Goal: Task Accomplishment & Management: Manage account settings

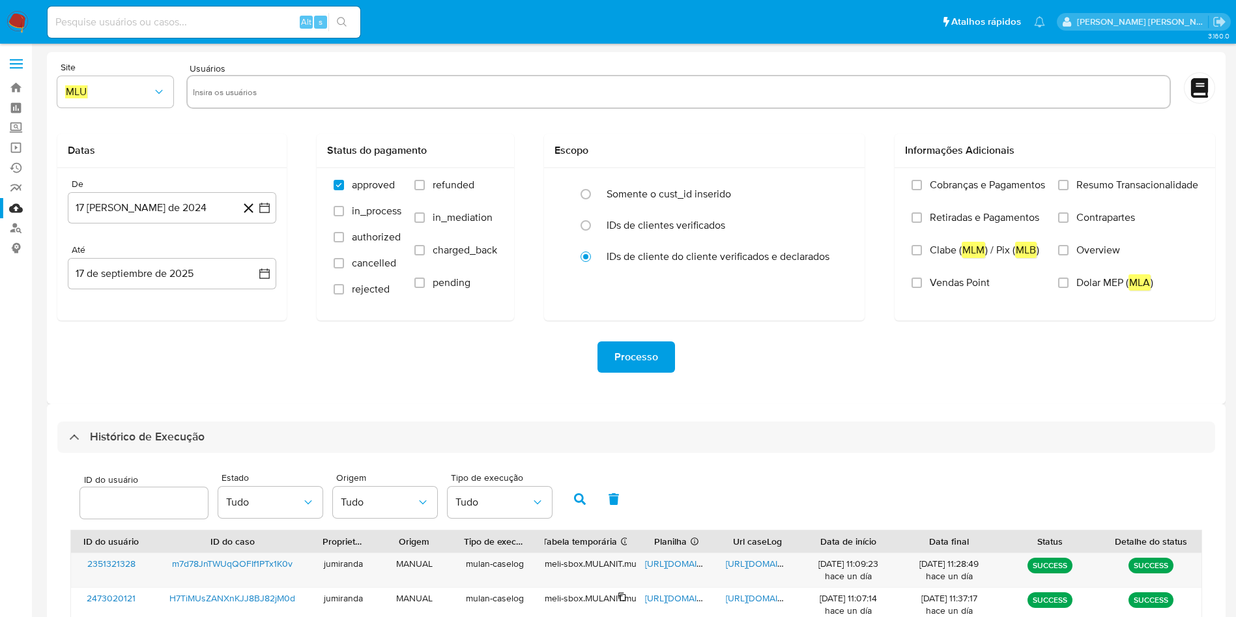
select select "10"
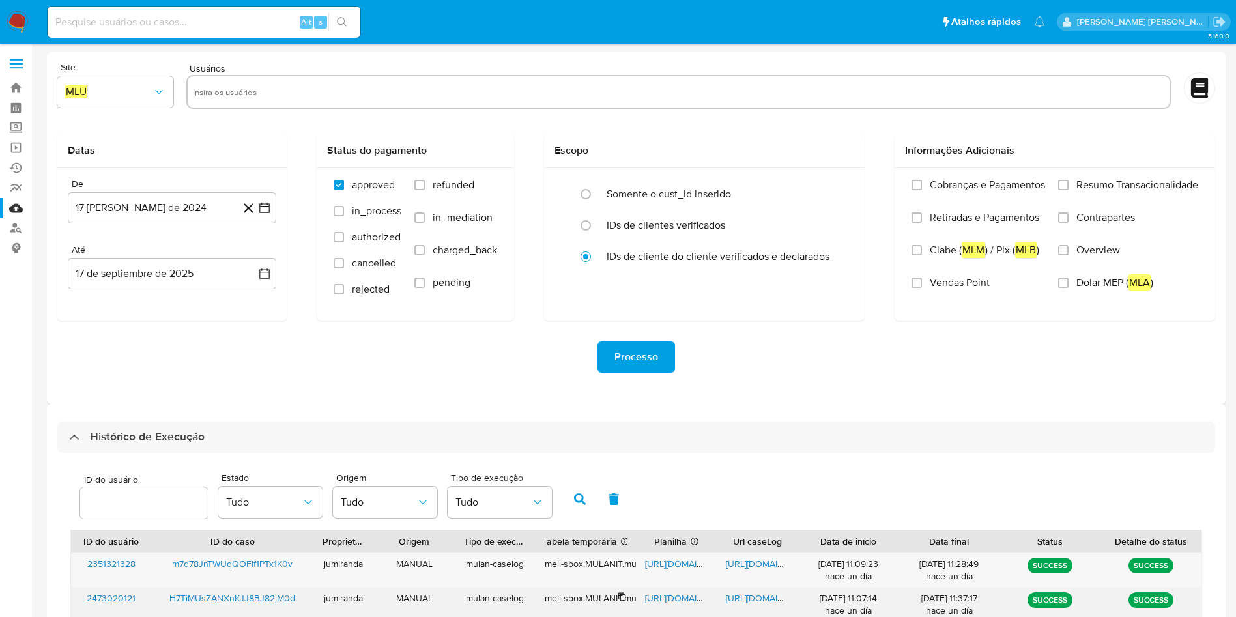
scroll to position [393, 0]
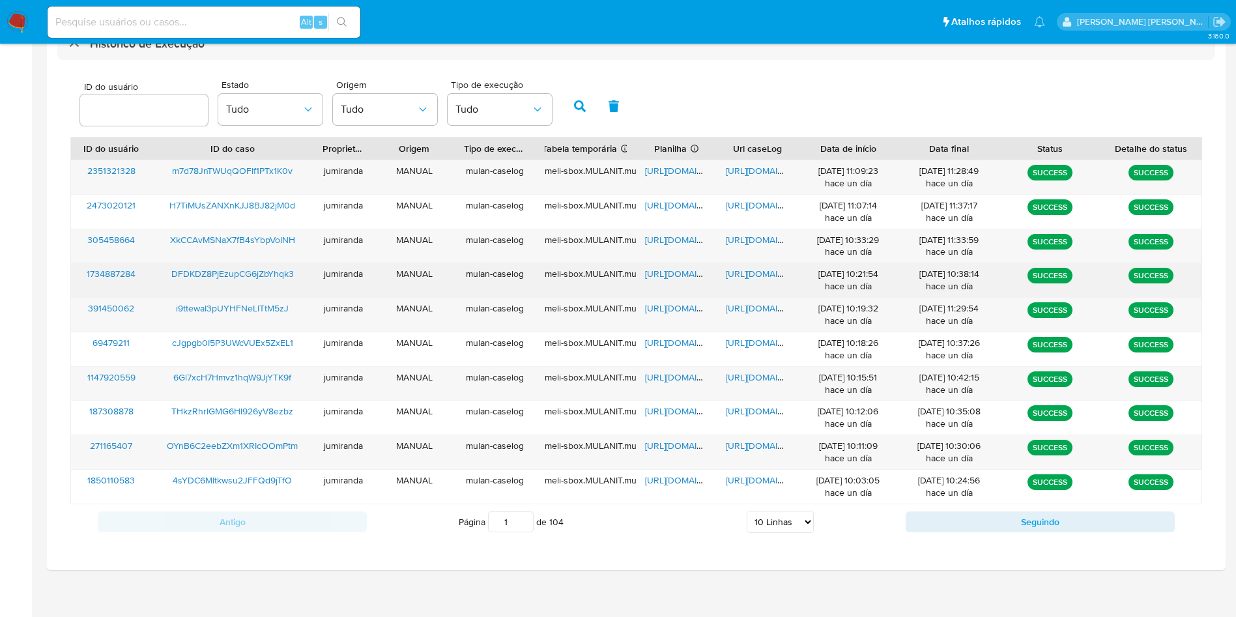
click at [668, 276] on span "https://docs.google.com/spreadsheets/d/1nXON0XTU_bePcjLbpuLpcm81MwmGFRfaAY3CeWU…" at bounding box center [690, 273] width 90 height 13
click at [747, 278] on span "https://docs.google.com/document/d/1mEjY1ej42HbKKDJwgUJ6Loq1cK2Z2-Sa4Lebv22Gvt4…" at bounding box center [771, 273] width 90 height 13
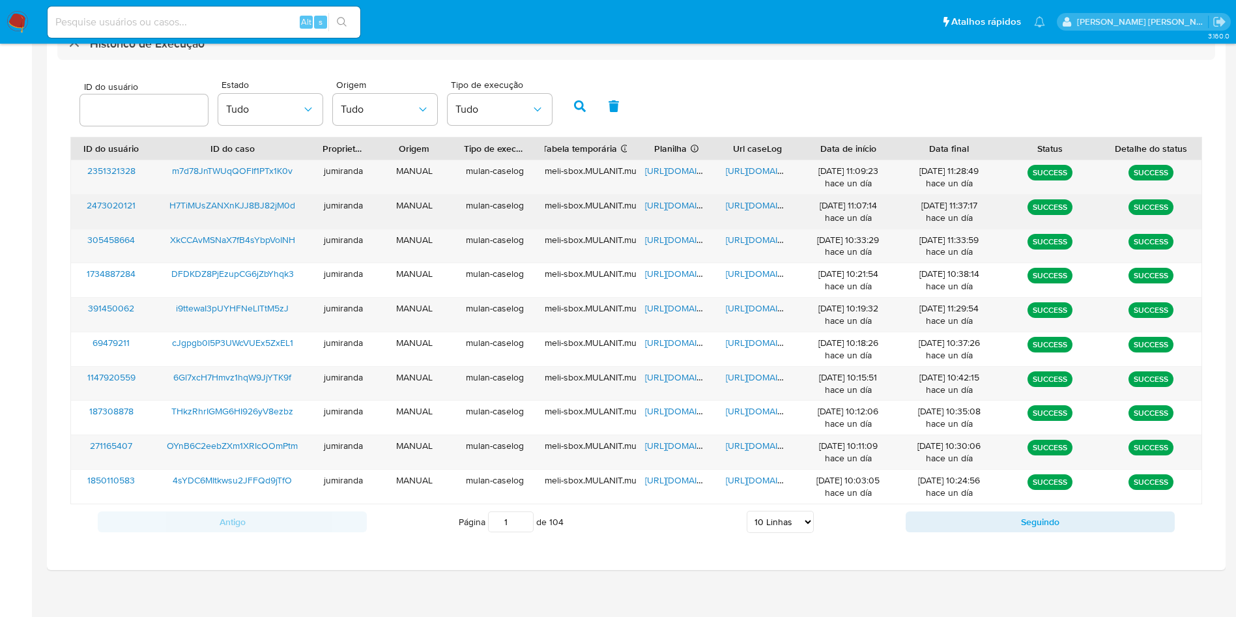
drag, startPoint x: 245, startPoint y: 275, endPoint x: 291, endPoint y: 218, distance: 73.3
click at [245, 274] on span "DFDKDZ8PjEzupCG6jZbYhqk3" at bounding box center [232, 273] width 122 height 13
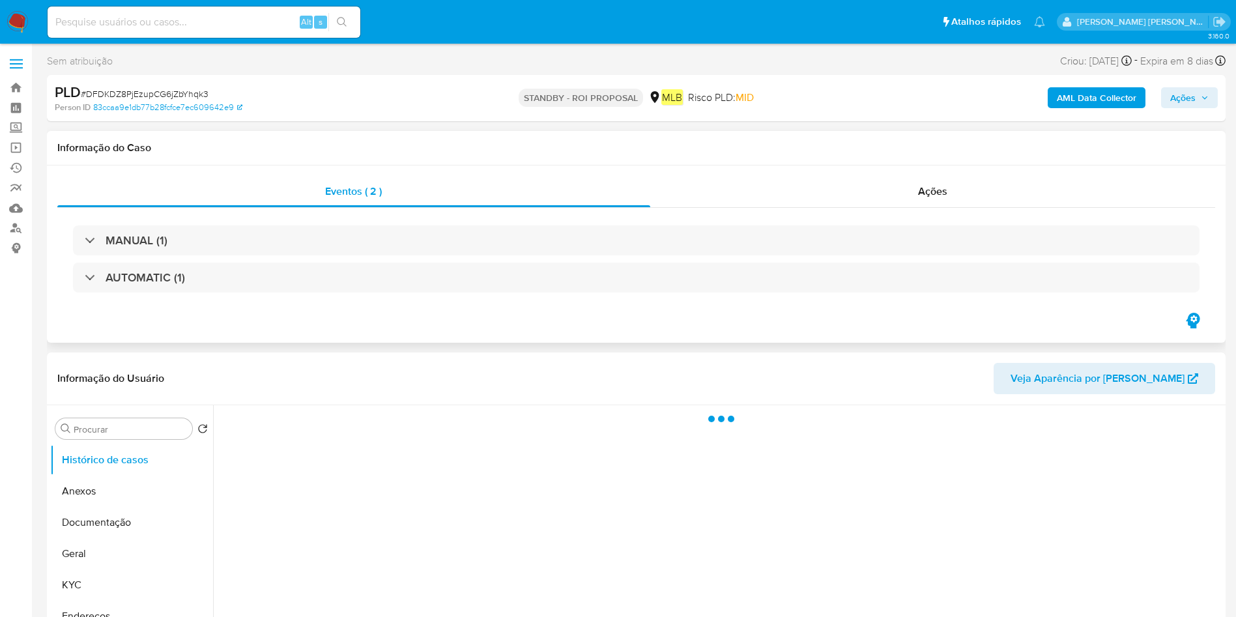
select select "10"
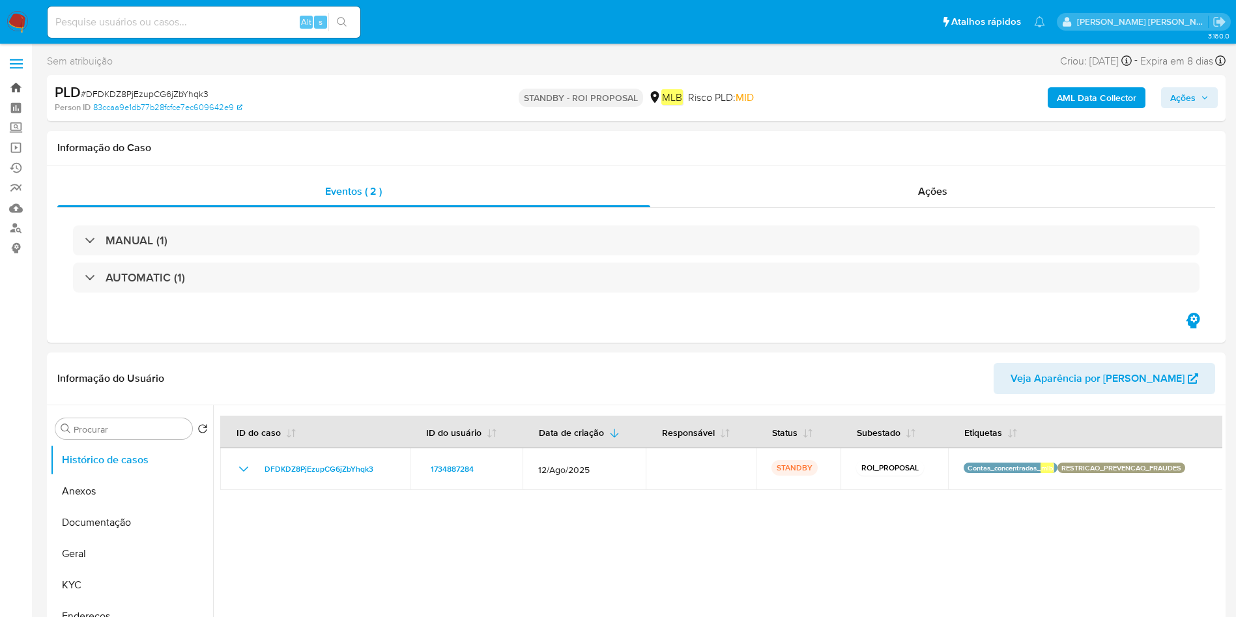
click at [17, 88] on link "Bandeja" at bounding box center [77, 88] width 155 height 20
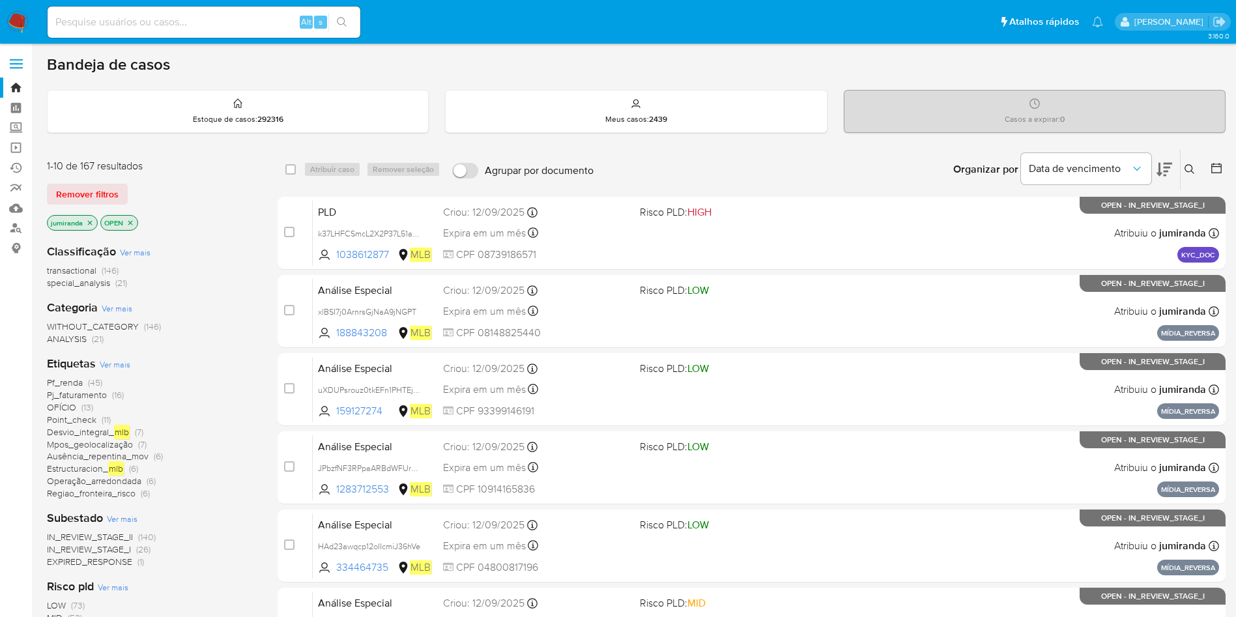
click at [1214, 170] on icon at bounding box center [1216, 168] width 13 height 13
click at [1212, 162] on icon at bounding box center [1216, 168] width 13 height 13
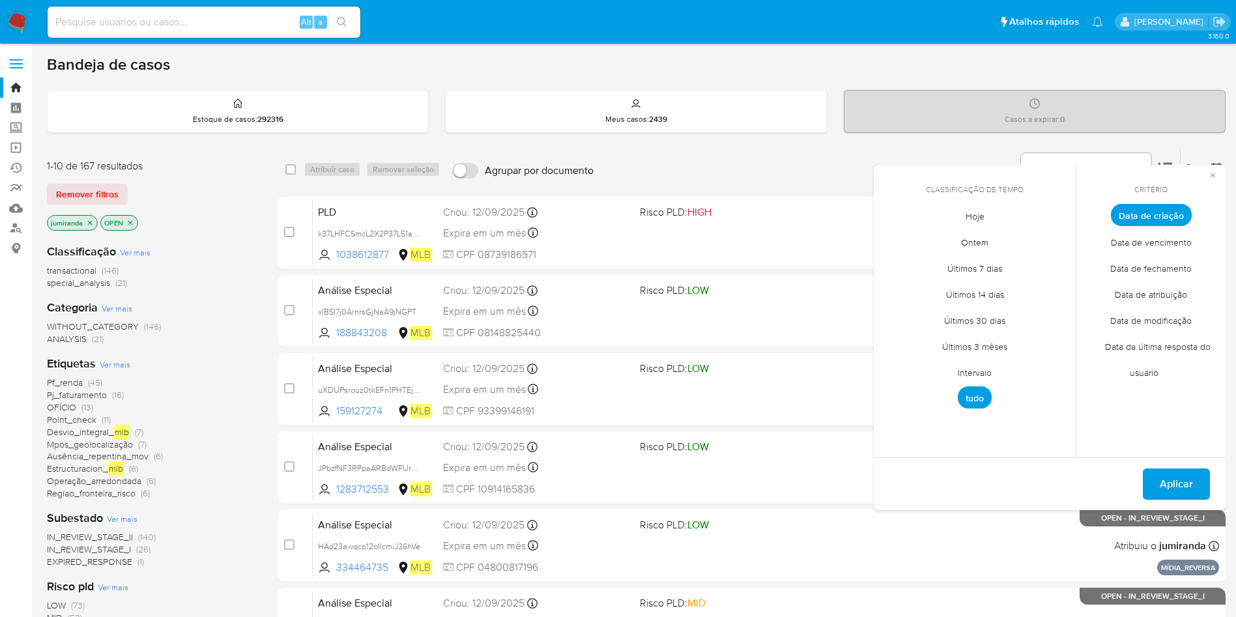
click at [966, 365] on span "Intervalo" at bounding box center [974, 372] width 61 height 27
click at [891, 230] on div "septiembre 2025 septiembre 2025 lun lunes mar martes mié miércoles jue jueves v…" at bounding box center [974, 315] width 208 height 206
click at [898, 236] on icon "Mes anterior" at bounding box center [894, 239] width 16 height 16
click at [893, 231] on icon "Mes anterior" at bounding box center [894, 239] width 16 height 16
click at [1062, 236] on icon "Mes siguiente" at bounding box center [1056, 239] width 16 height 16
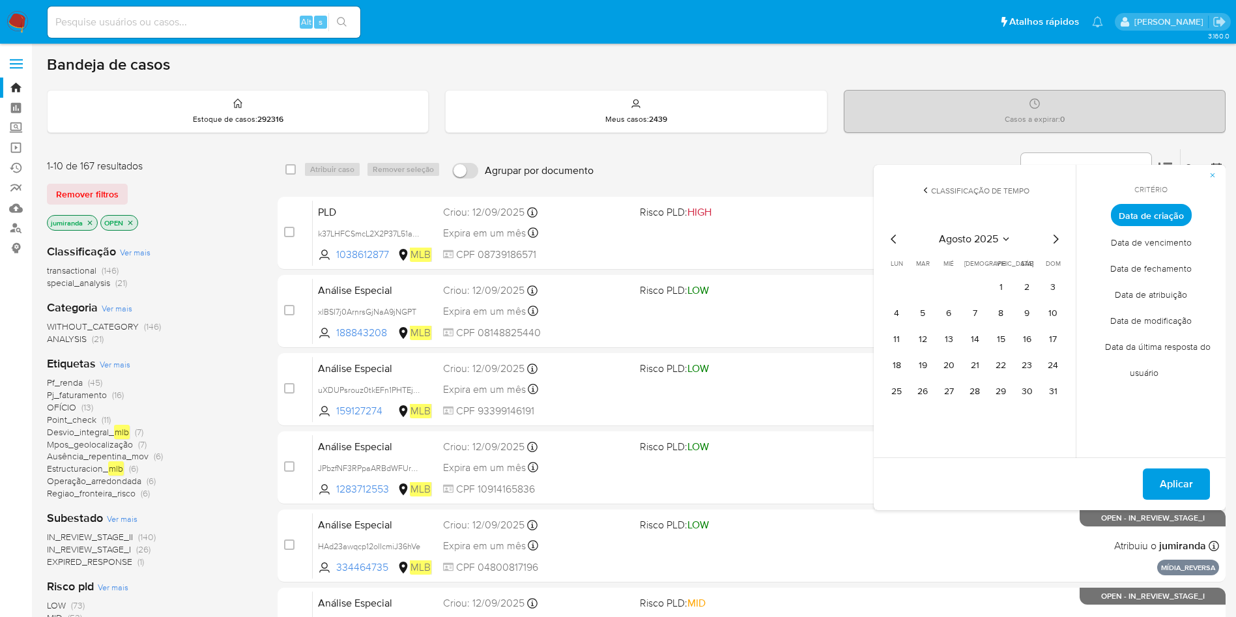
click at [995, 272] on table "lun lunes mar martes mié miércoles jue jueves vie viernes sáb sábado dom doming…" at bounding box center [974, 330] width 177 height 143
click at [999, 281] on button "1" at bounding box center [1000, 287] width 21 height 21
click at [1042, 390] on button "31" at bounding box center [1052, 391] width 21 height 21
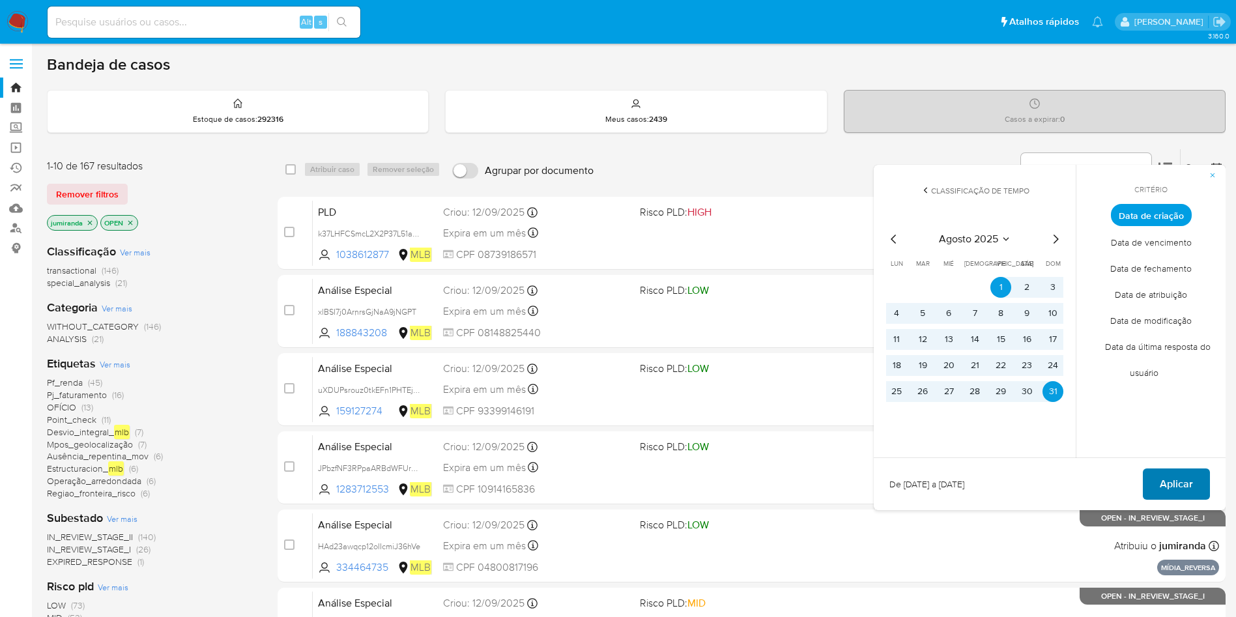
click at [1186, 485] on span "Aplicar" at bounding box center [1176, 484] width 33 height 29
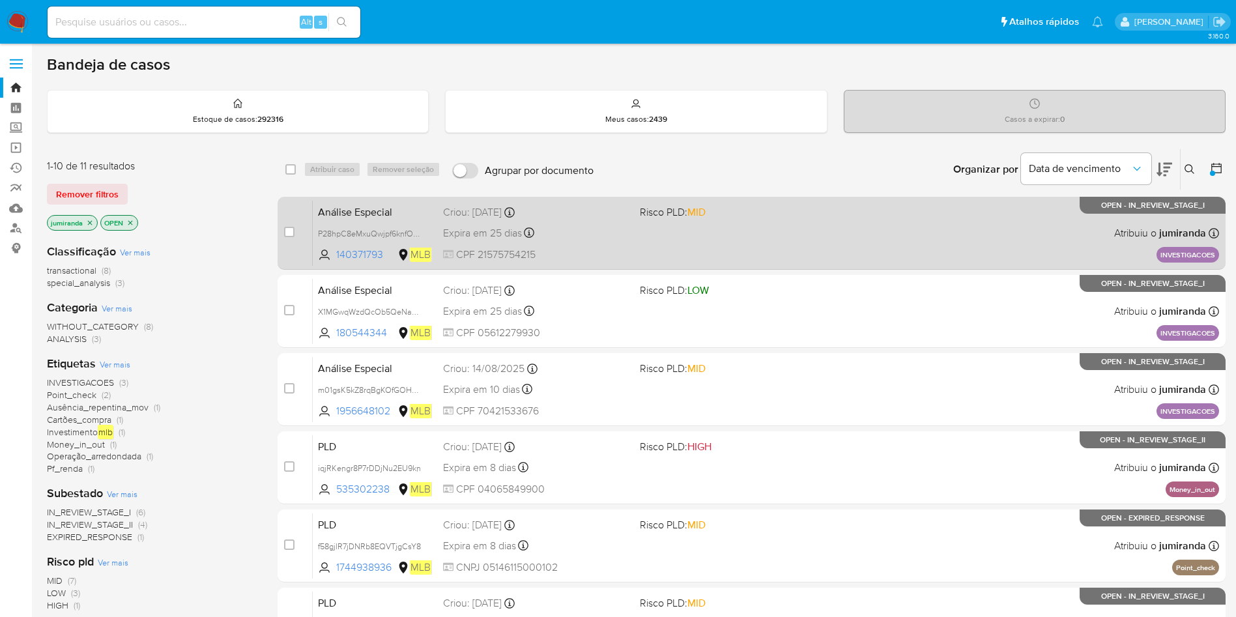
click at [614, 222] on div "Análise Especial P28hpC8eMxuQwjpf6knfOLmZ 140371793 MLB Risco PLD: MID Criou: 2…" at bounding box center [766, 233] width 906 height 66
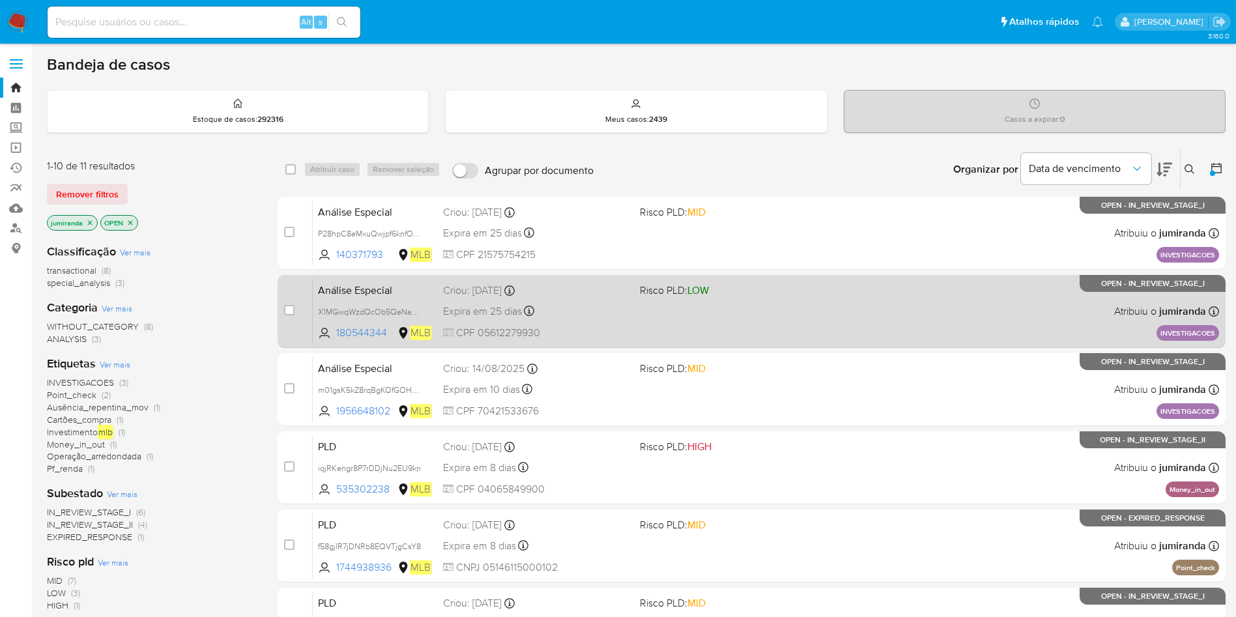
click at [601, 299] on div "Análise Especial X1MGwqWzdQcOb5QeNapWESDz 180544344 MLB Risco PLD: LOW Criou: 2…" at bounding box center [766, 311] width 906 height 66
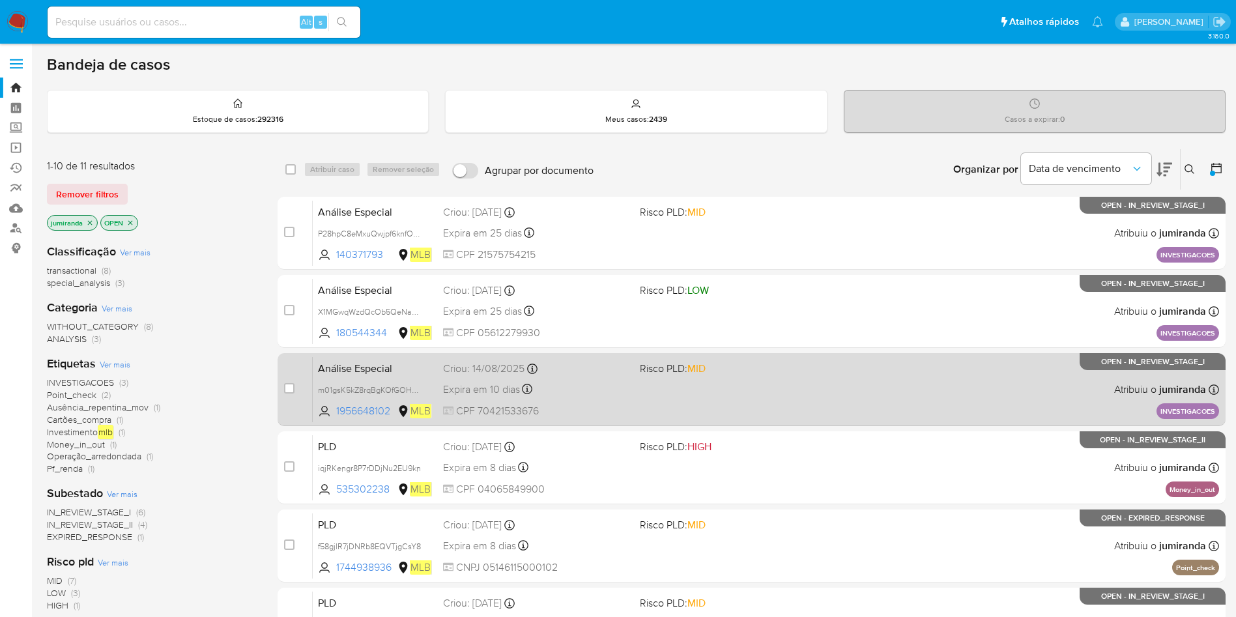
click at [595, 370] on div "Criou: 14/08/2025 Criou: 14/08/2025 18:50:27" at bounding box center [536, 369] width 186 height 14
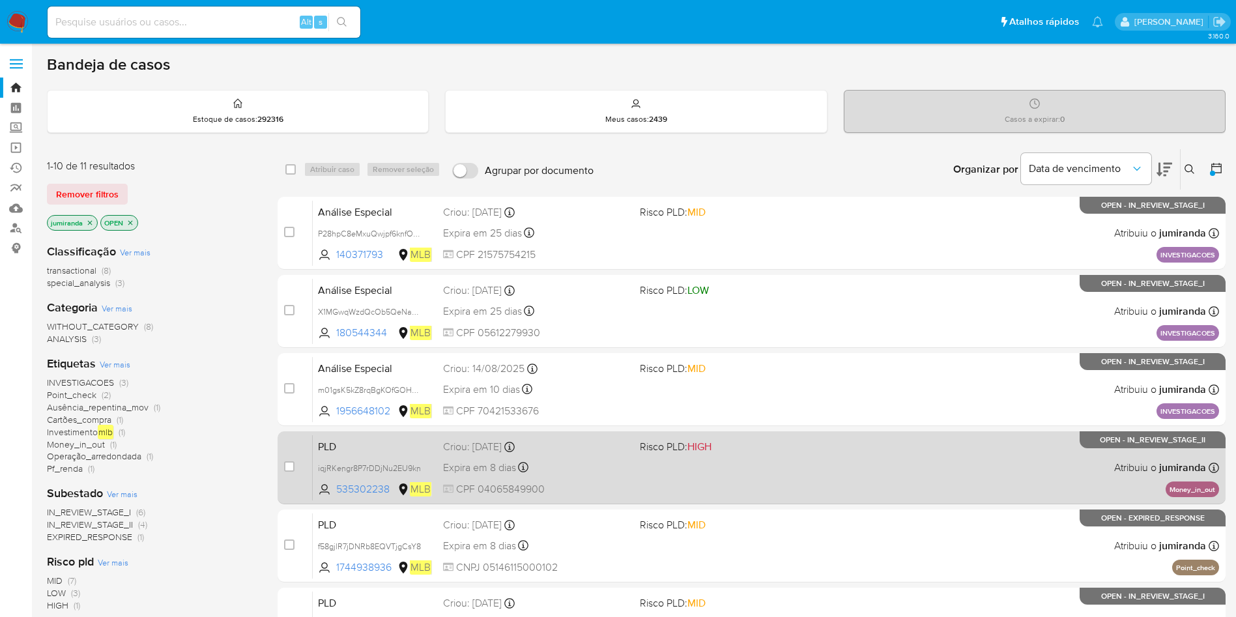
click at [601, 448] on div "Criou: 12/08/2025 Criou: 12/08/2025 00:32:30" at bounding box center [536, 447] width 186 height 14
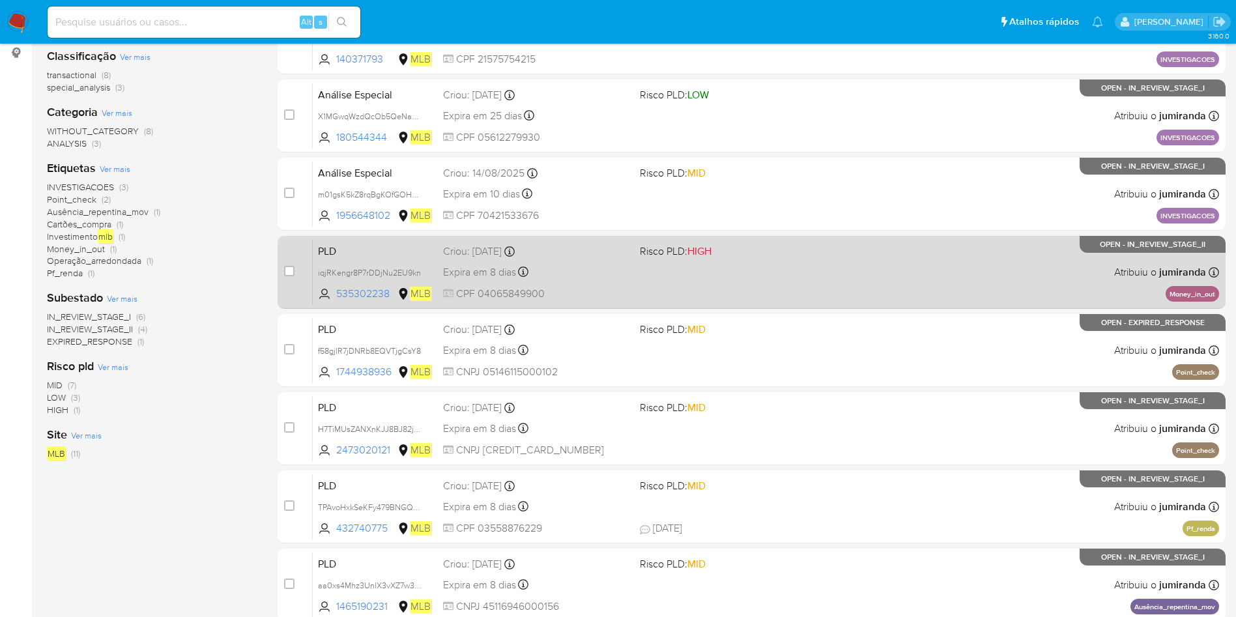
scroll to position [293, 0]
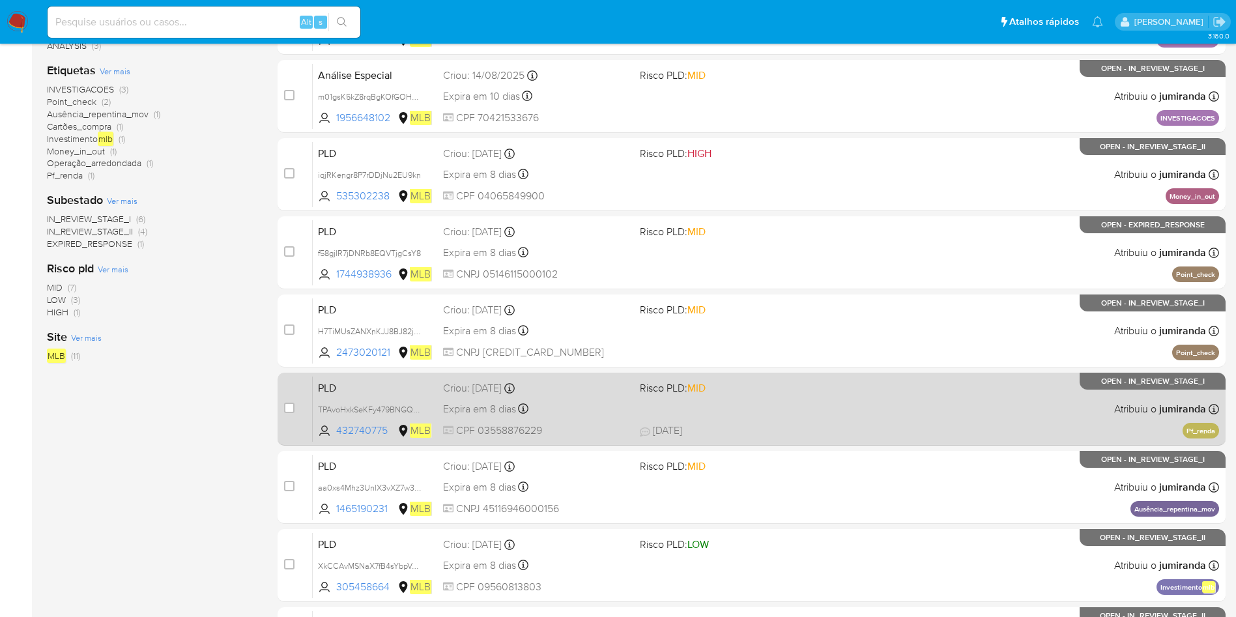
click at [683, 405] on div "PLD TPAvoHxkSeKFy479BNGQsTtl 432740775 MLB Risco PLD: MID Criou: 12/08/2025 Cri…" at bounding box center [766, 409] width 906 height 66
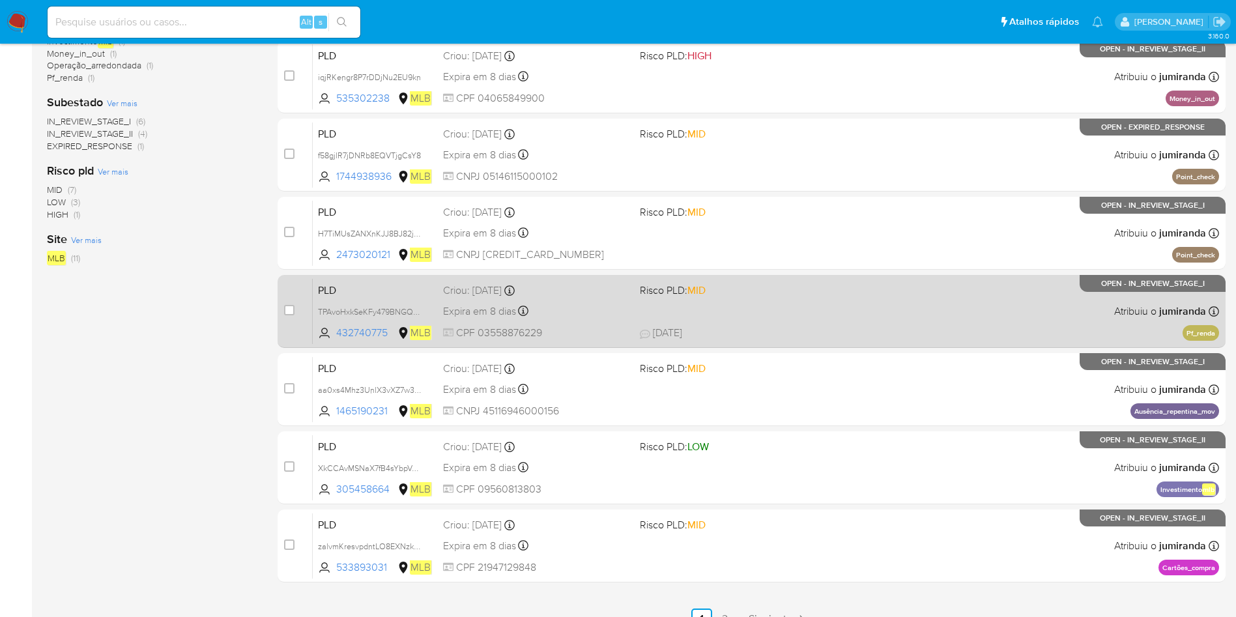
scroll to position [459, 0]
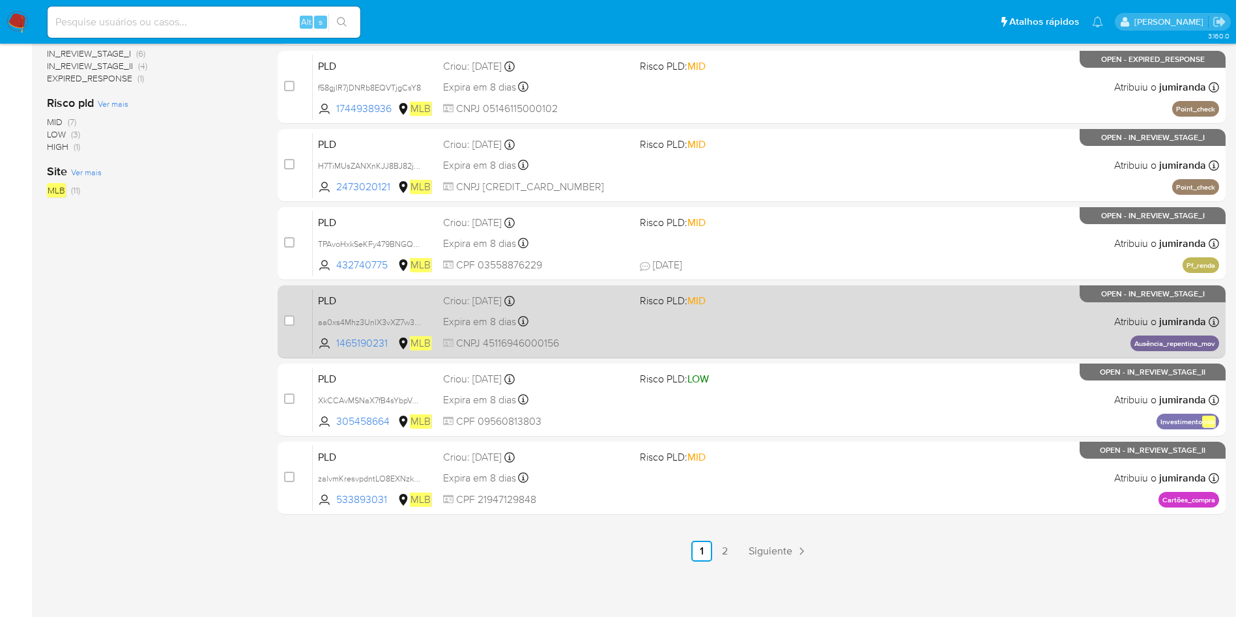
click at [809, 324] on div "PLD aa0xs4Mhz3UnlX3vXZ7w3VVa 1465190231 MLB Risco PLD: MID Criou: 12/08/2025 Cr…" at bounding box center [766, 322] width 906 height 66
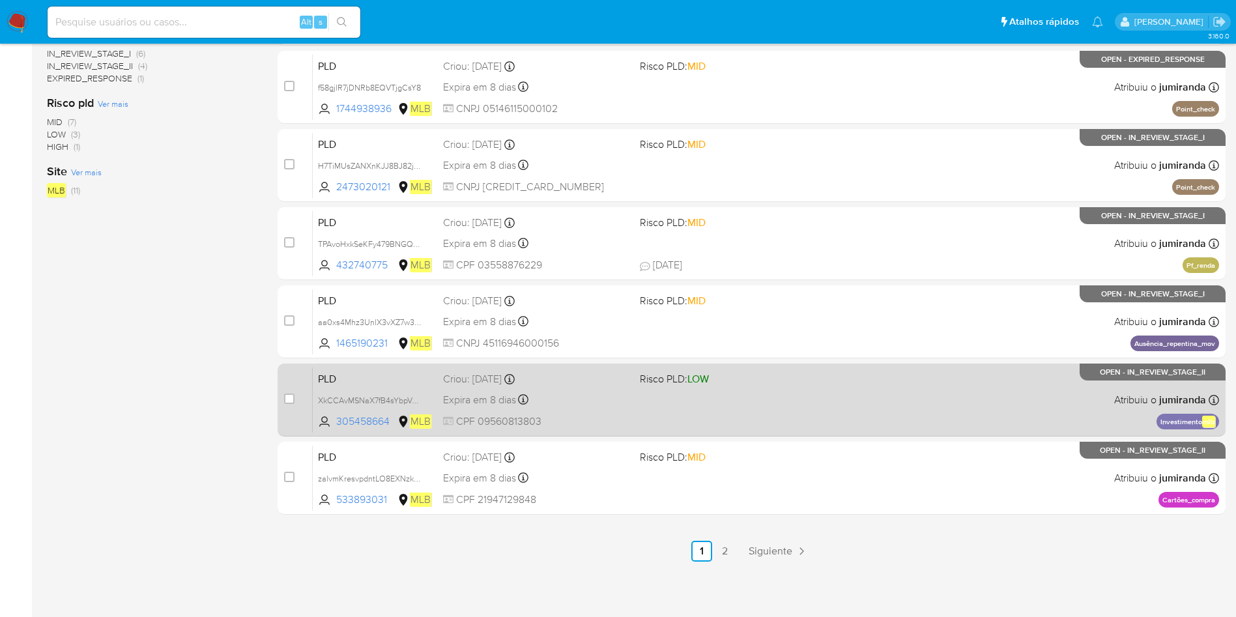
click at [800, 388] on div "PLD XkCCAvMSNaX7fB4sYbpVoINH 305458664 MLB Risco PLD: LOW Criou: 12/08/2025 Cri…" at bounding box center [766, 400] width 906 height 66
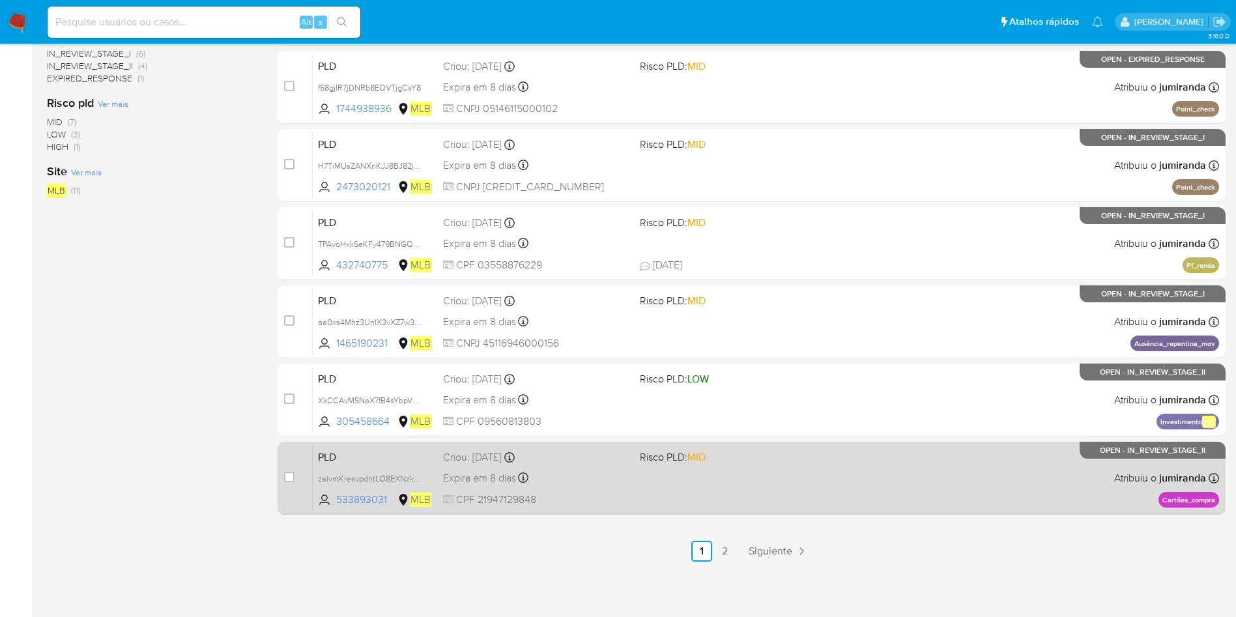
click at [794, 478] on span at bounding box center [733, 477] width 186 height 3
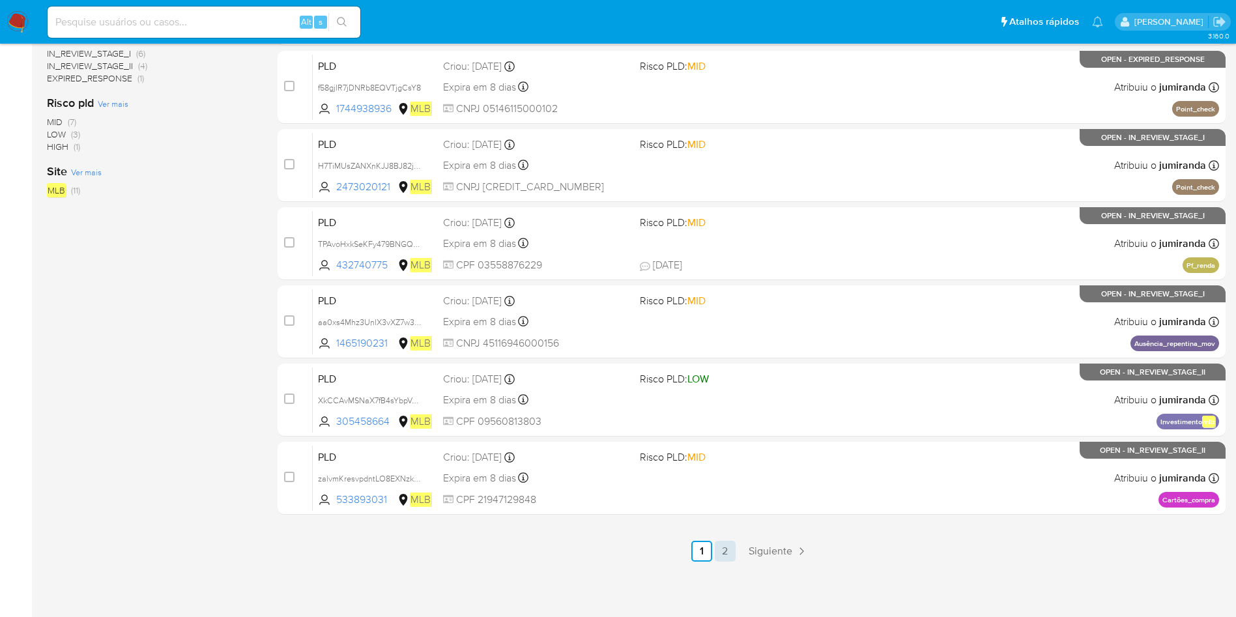
click at [726, 557] on link "2" at bounding box center [725, 551] width 21 height 21
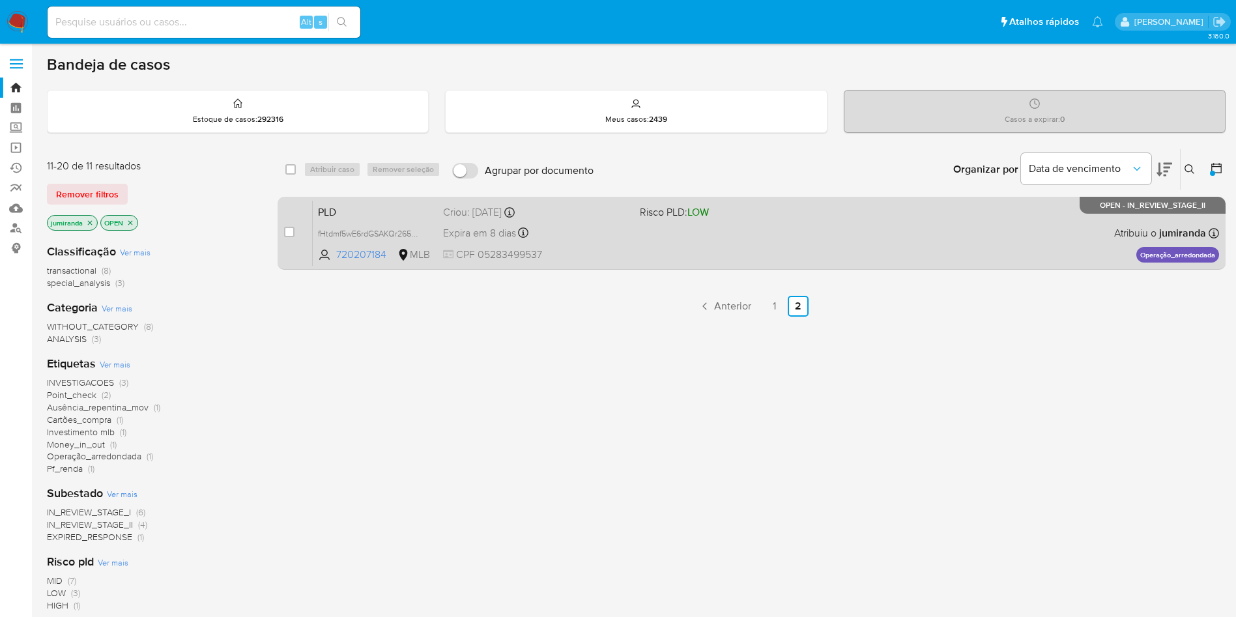
click at [760, 244] on div "PLD fHtdmf5wE6rdGSAKQr2652rq 720207184 MLB Risco PLD: LOW Criou: 12/08/2025 Cri…" at bounding box center [766, 233] width 906 height 66
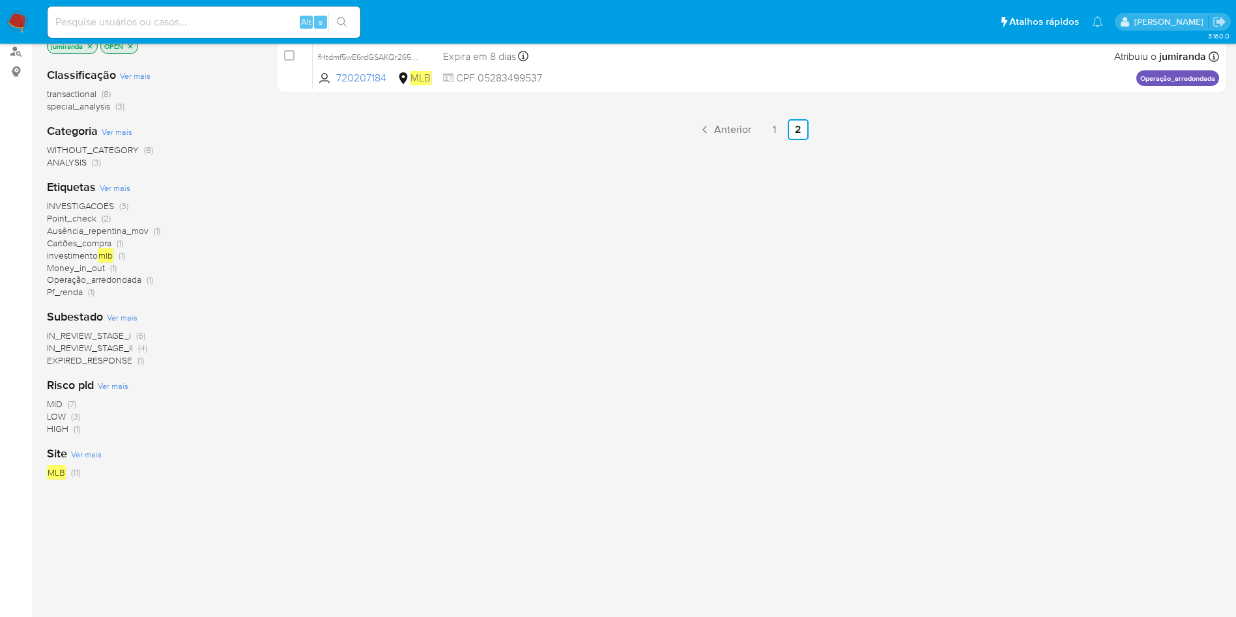
scroll to position [79, 0]
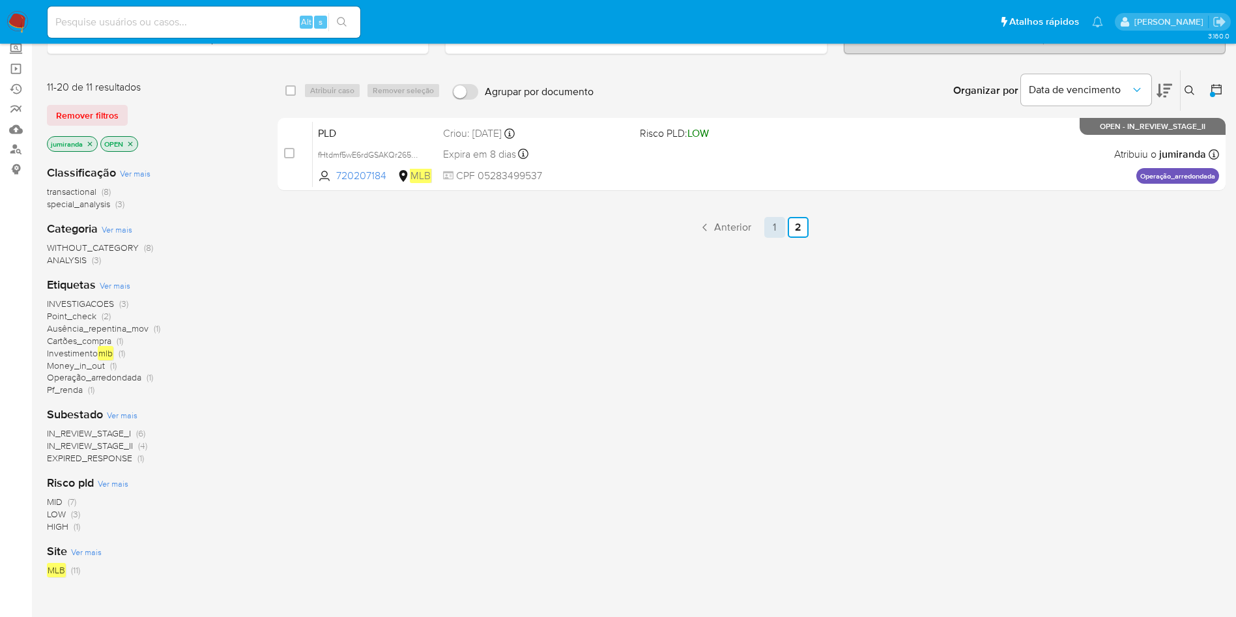
click at [766, 227] on link "1" at bounding box center [774, 227] width 21 height 21
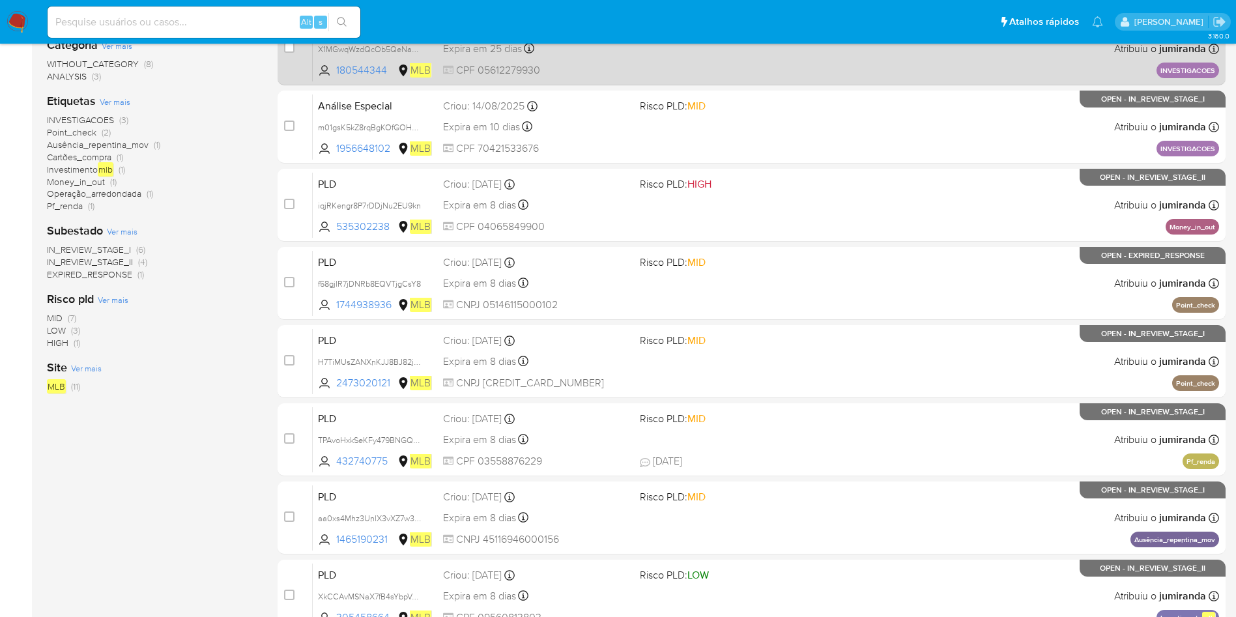
scroll to position [293, 0]
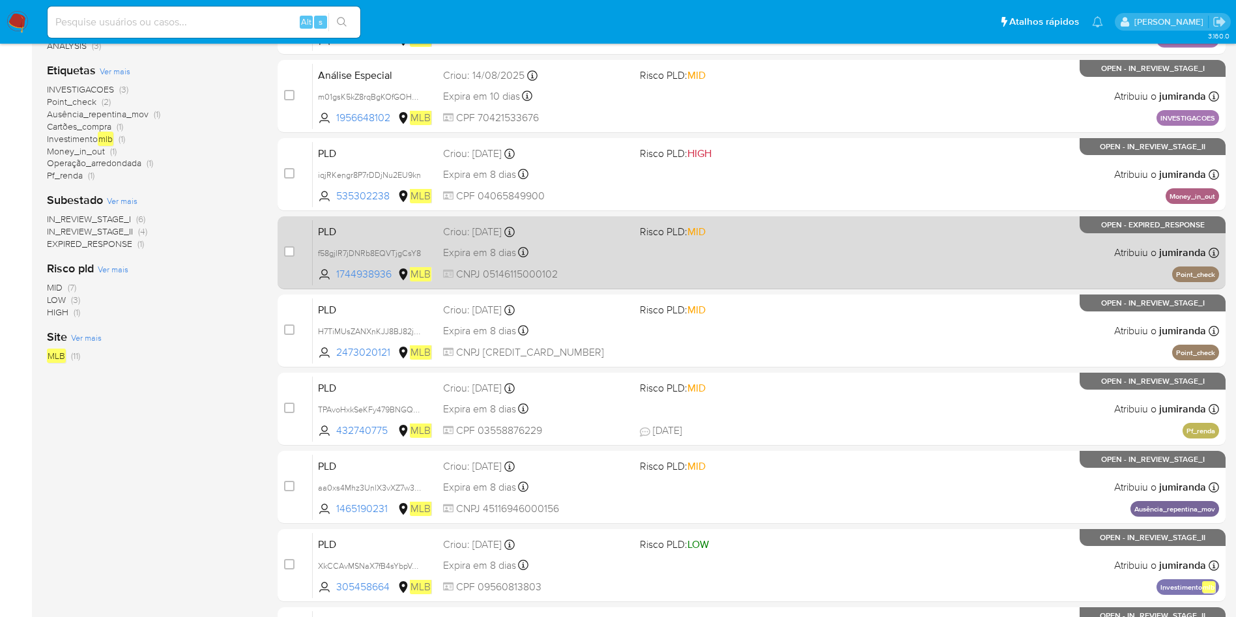
click at [651, 265] on div "PLD f58gjlR7jDNRb8EQVTjgCsY8 1744938936 MLB Risco PLD: MID Criou: 12/08/2025 Cr…" at bounding box center [766, 253] width 906 height 66
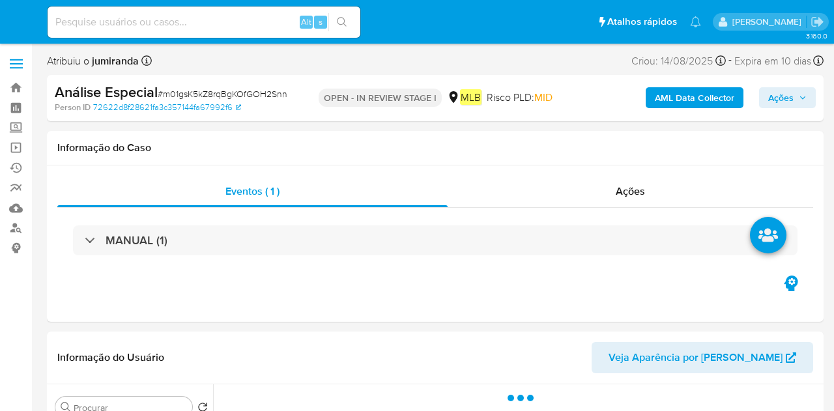
select select "10"
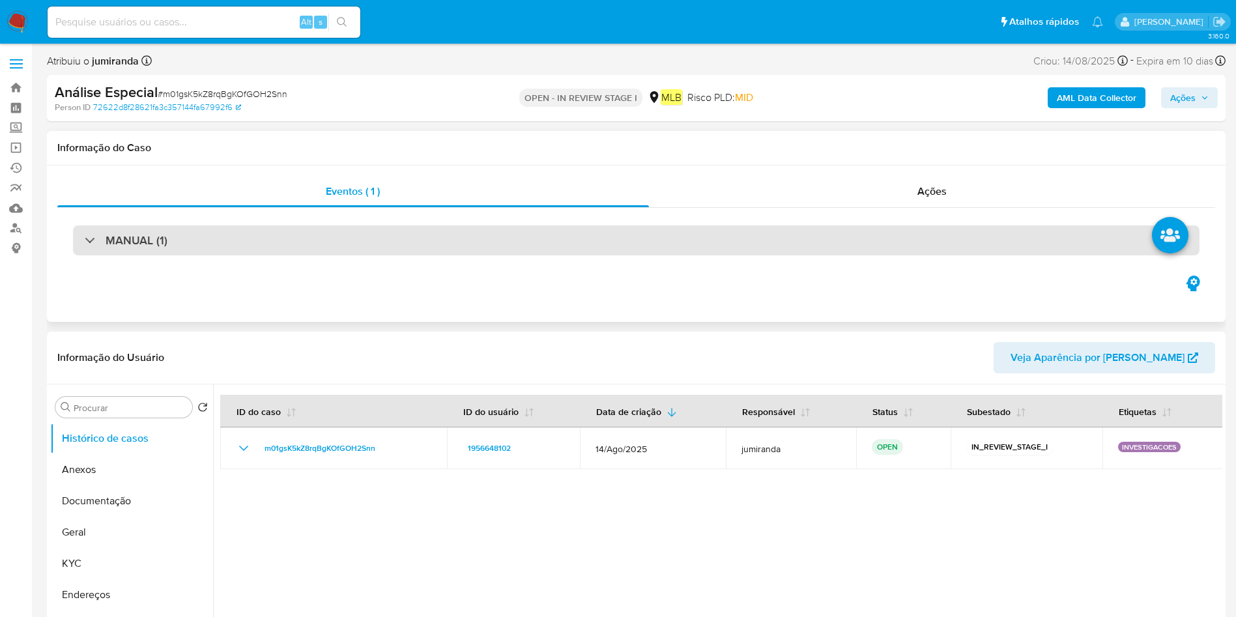
click at [436, 242] on div "MANUAL (1)" at bounding box center [636, 240] width 1126 height 30
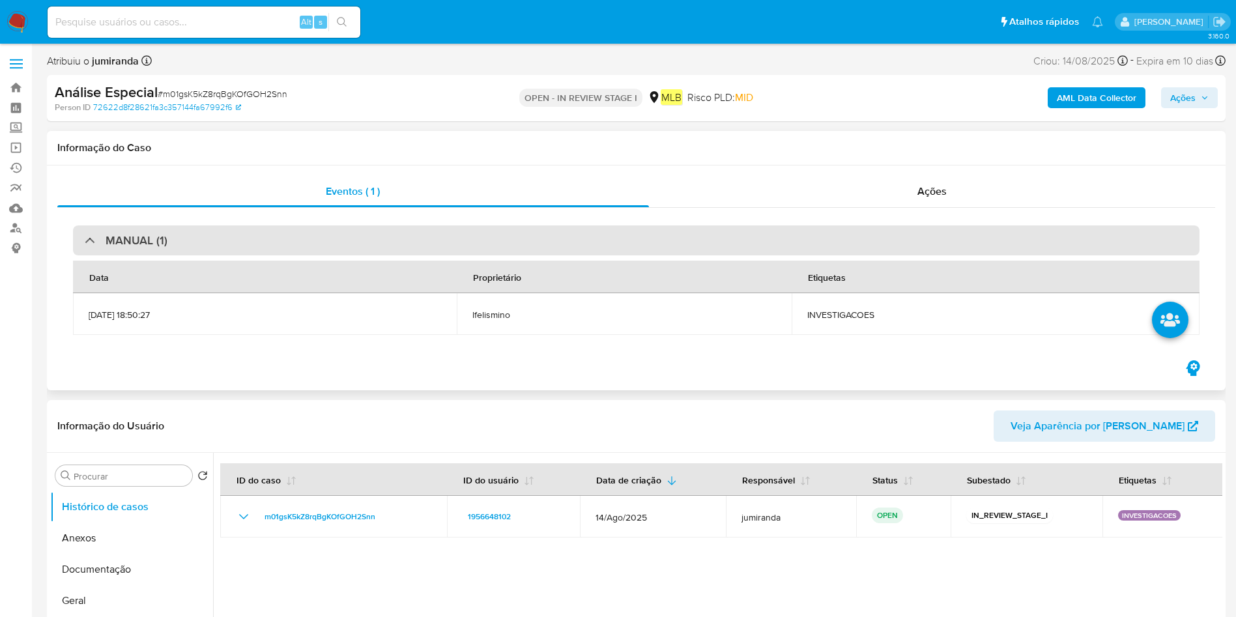
click at [156, 236] on h3 "MANUAL (1)" at bounding box center [137, 240] width 62 height 14
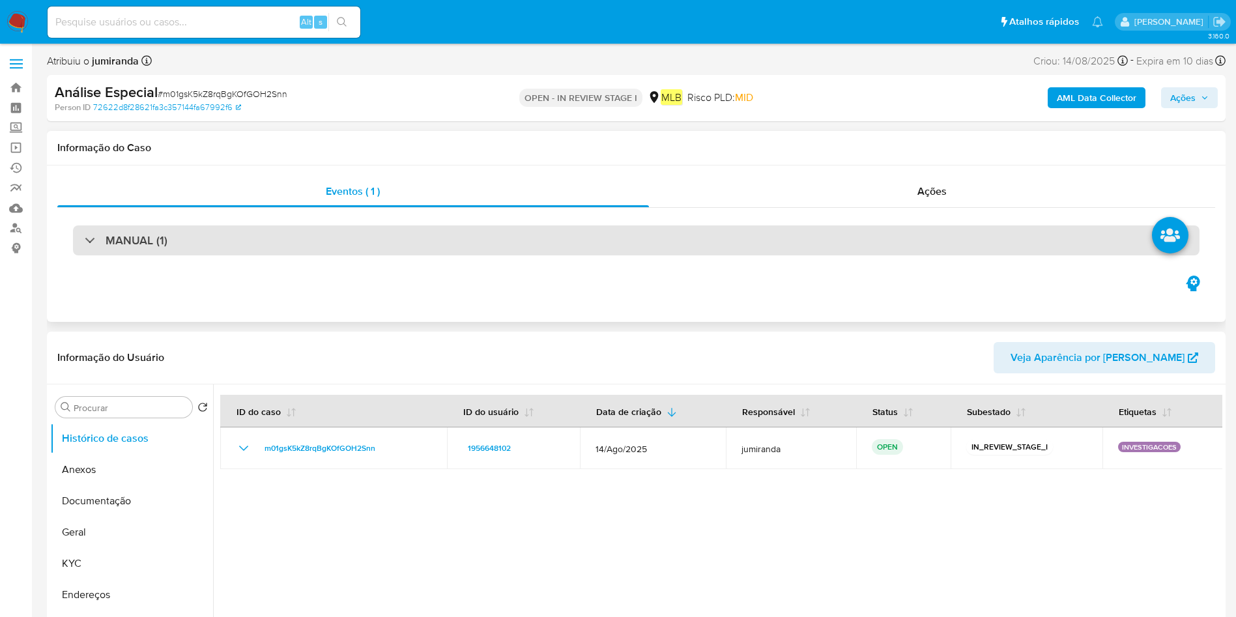
click at [148, 233] on h3 "MANUAL (1)" at bounding box center [137, 240] width 62 height 14
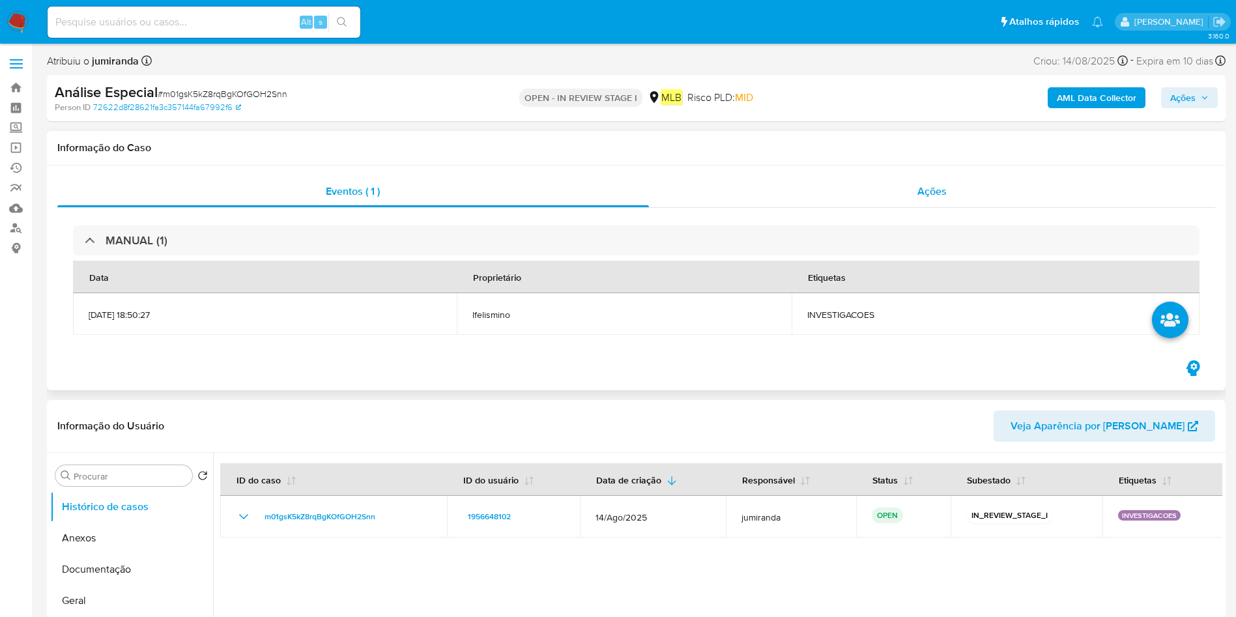
click at [833, 186] on span "Ações" at bounding box center [931, 191] width 29 height 15
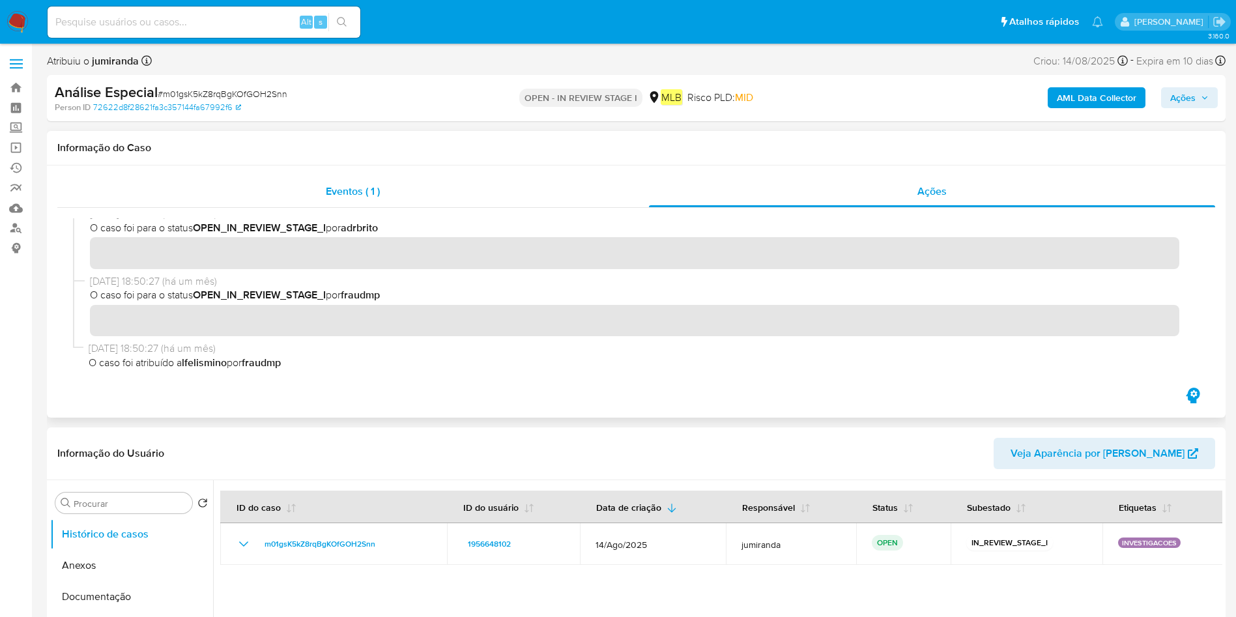
click at [358, 203] on div "Eventos ( 1 )" at bounding box center [353, 191] width 592 height 31
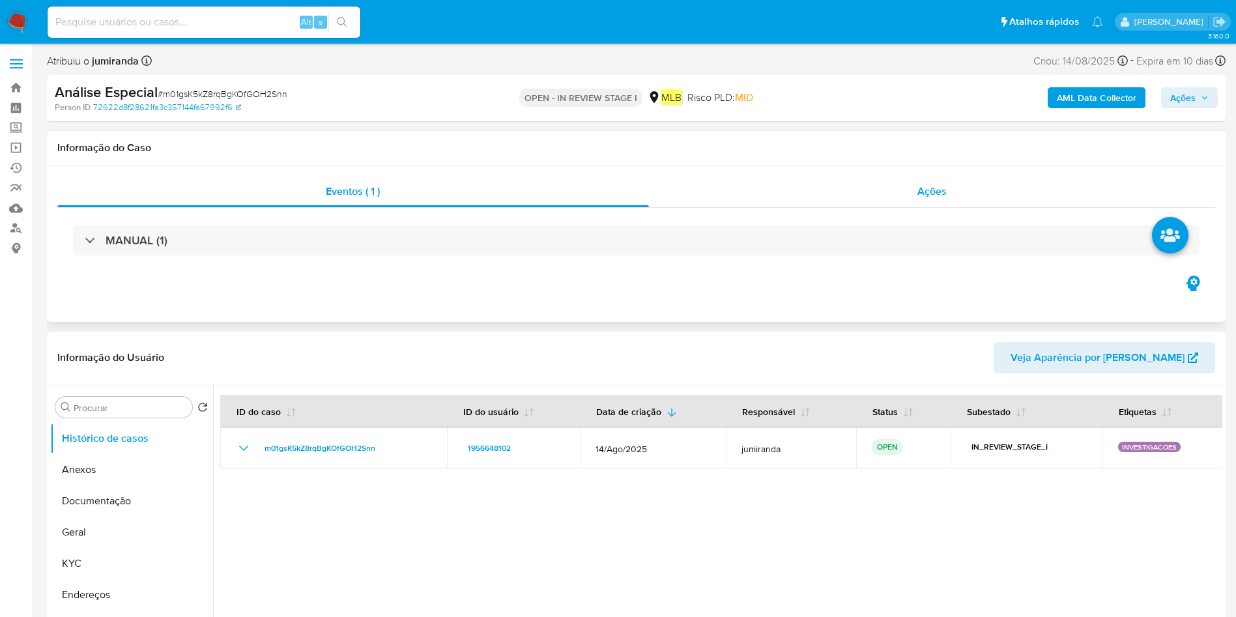
click at [833, 185] on span "Ações" at bounding box center [931, 191] width 29 height 15
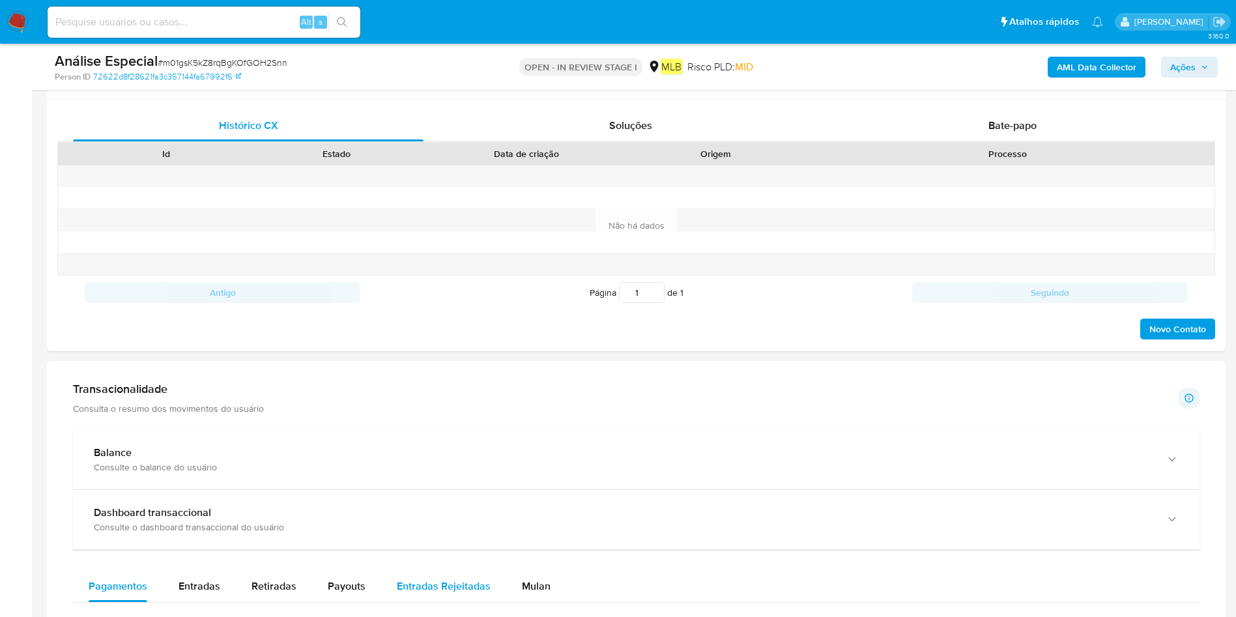
scroll to position [977, 0]
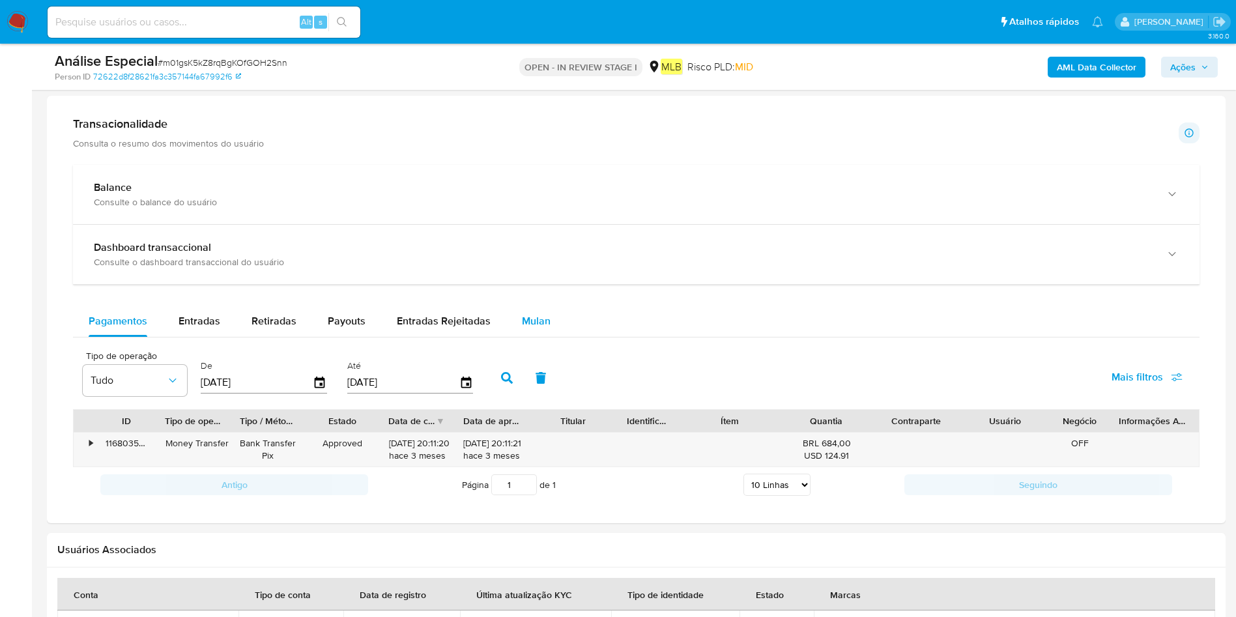
click at [543, 308] on div "Mulan" at bounding box center [536, 321] width 29 height 31
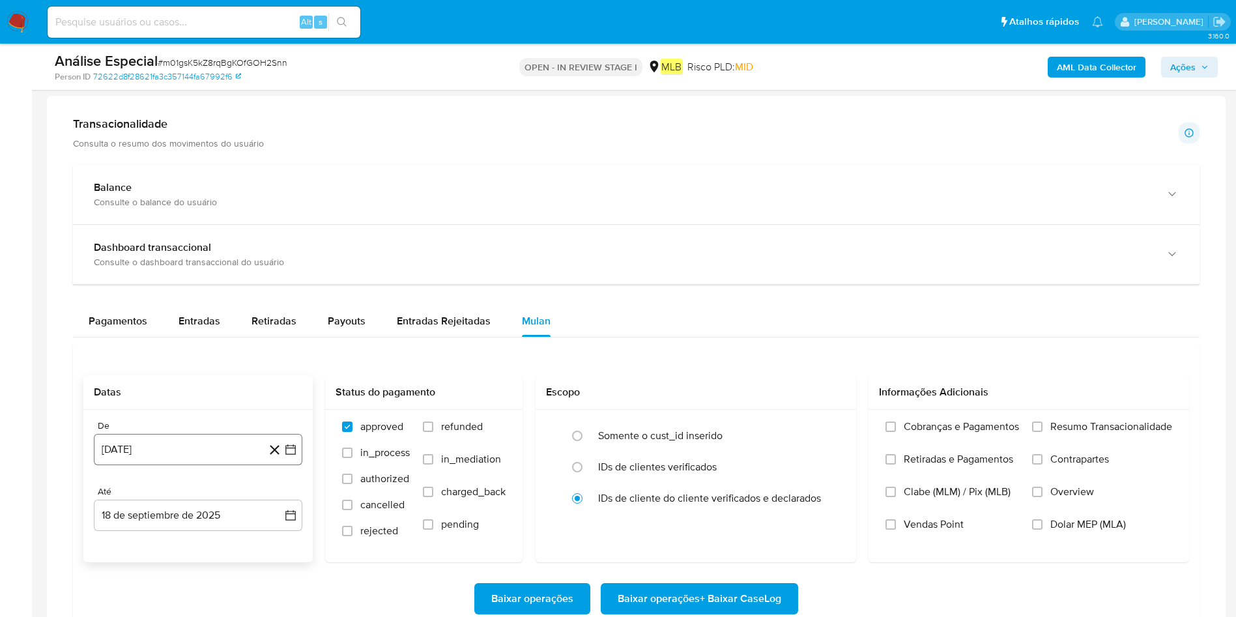
click at [198, 410] on button "18 [PERSON_NAME] de 2024" at bounding box center [198, 449] width 208 height 31
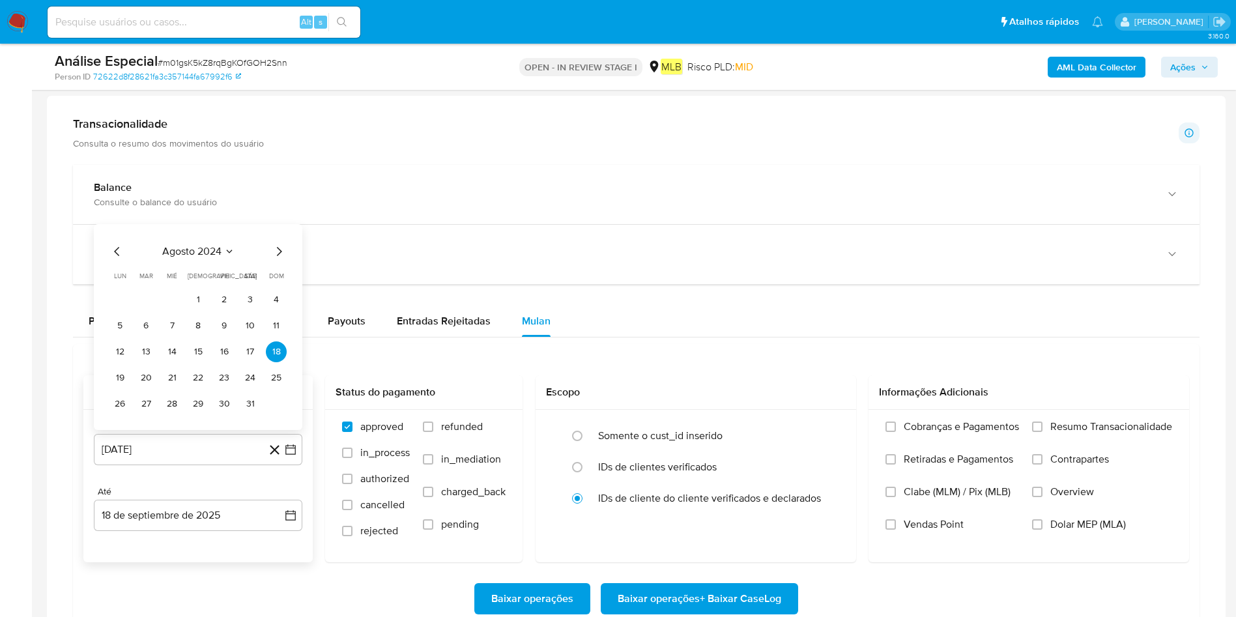
click at [228, 253] on icon "Seleccionar mes y año" at bounding box center [229, 251] width 10 height 10
click at [267, 229] on div "2024" at bounding box center [196, 237] width 175 height 16
click at [272, 236] on icon "Año siguiente" at bounding box center [276, 237] width 16 height 16
click at [145, 362] on span "[DATE]" at bounding box center [140, 357] width 29 height 10
click at [145, 300] on button "1" at bounding box center [146, 299] width 21 height 21
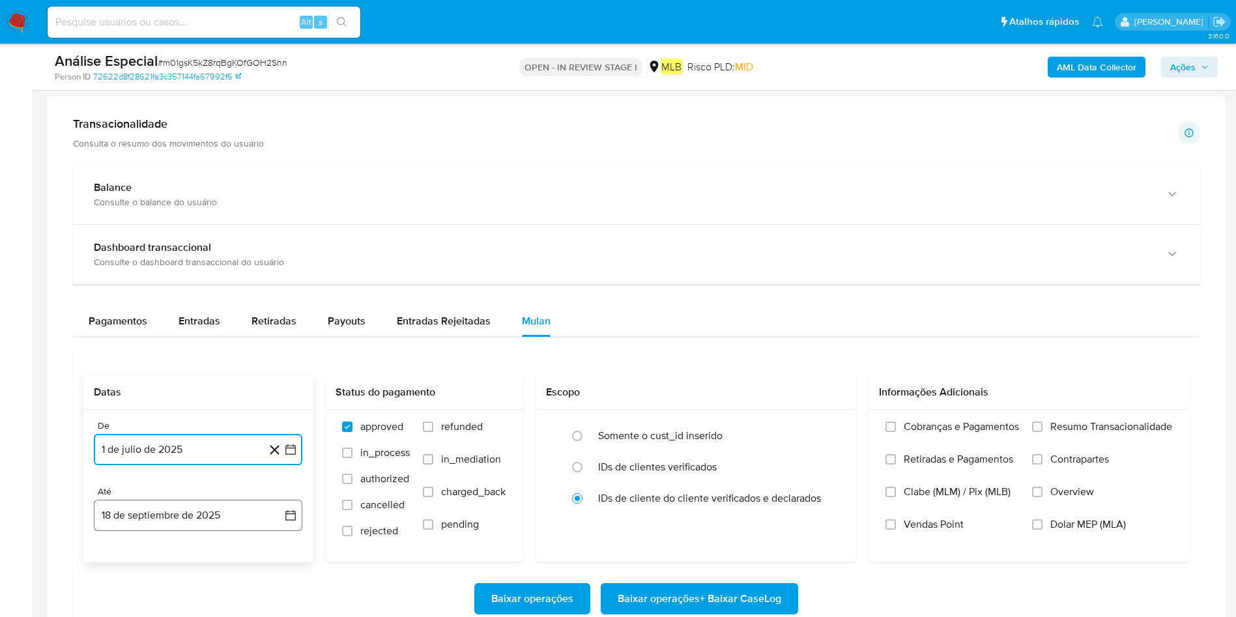
click at [159, 410] on button "18 de septiembre de 2025" at bounding box center [198, 515] width 208 height 31
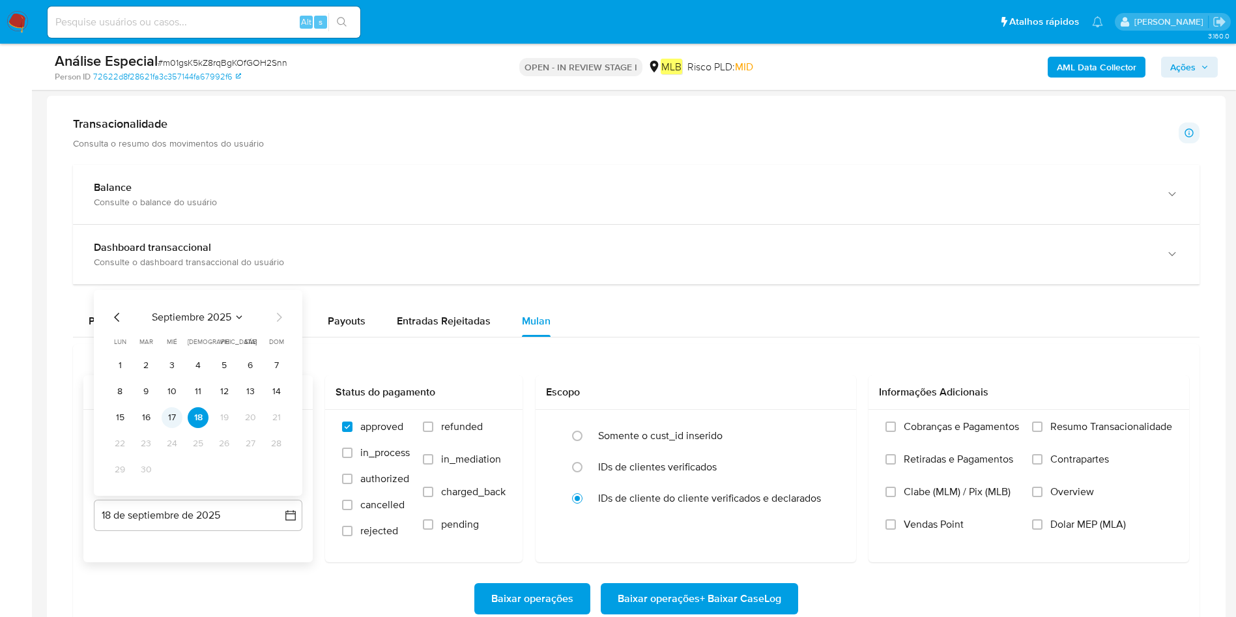
click at [166, 410] on button "17" at bounding box center [172, 417] width 21 height 21
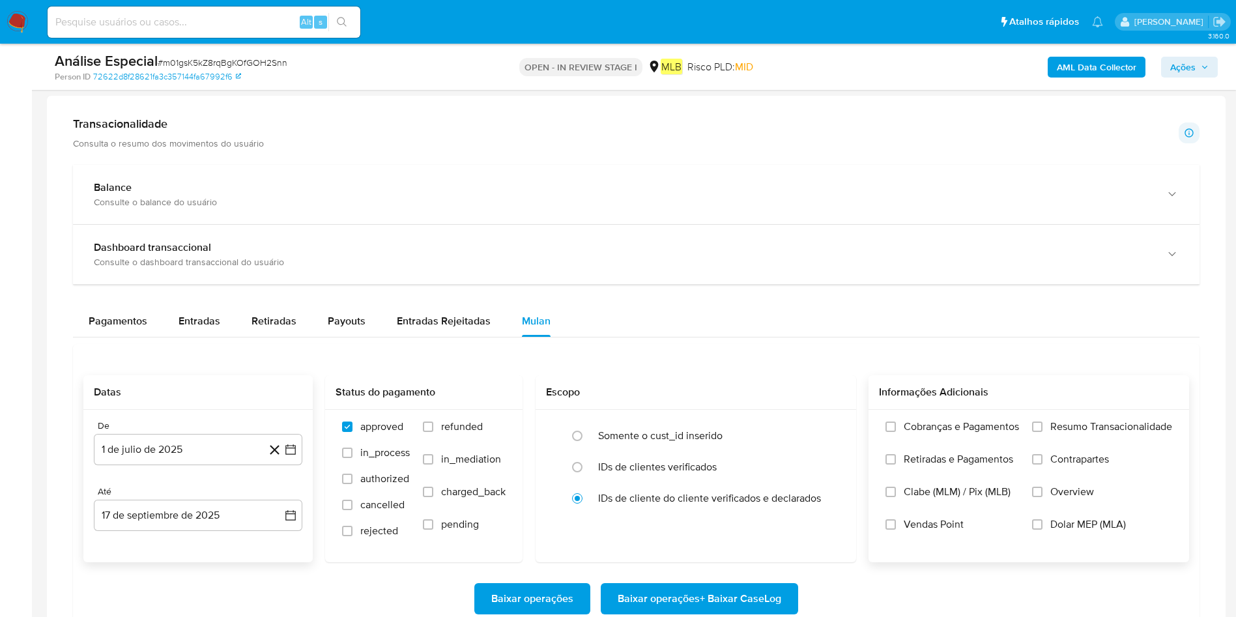
click at [833, 410] on label "Resumo Transacionalidade" at bounding box center [1102, 436] width 140 height 33
click at [833, 410] on input "Resumo Transacionalidade" at bounding box center [1037, 427] width 10 height 10
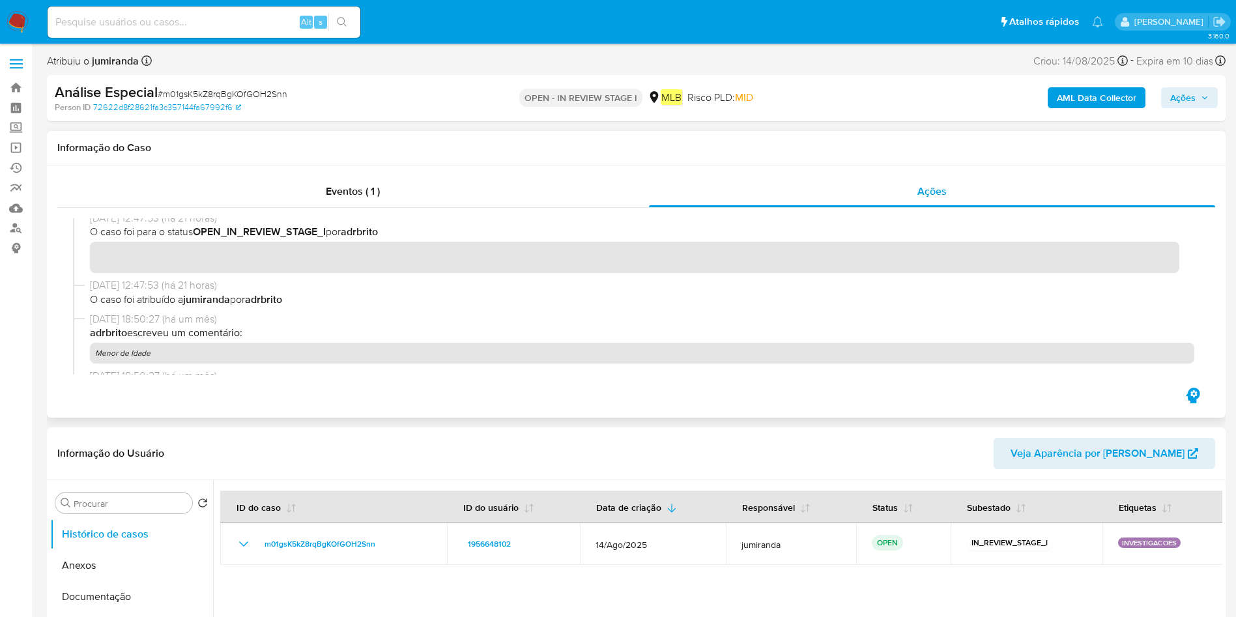
scroll to position [0, 0]
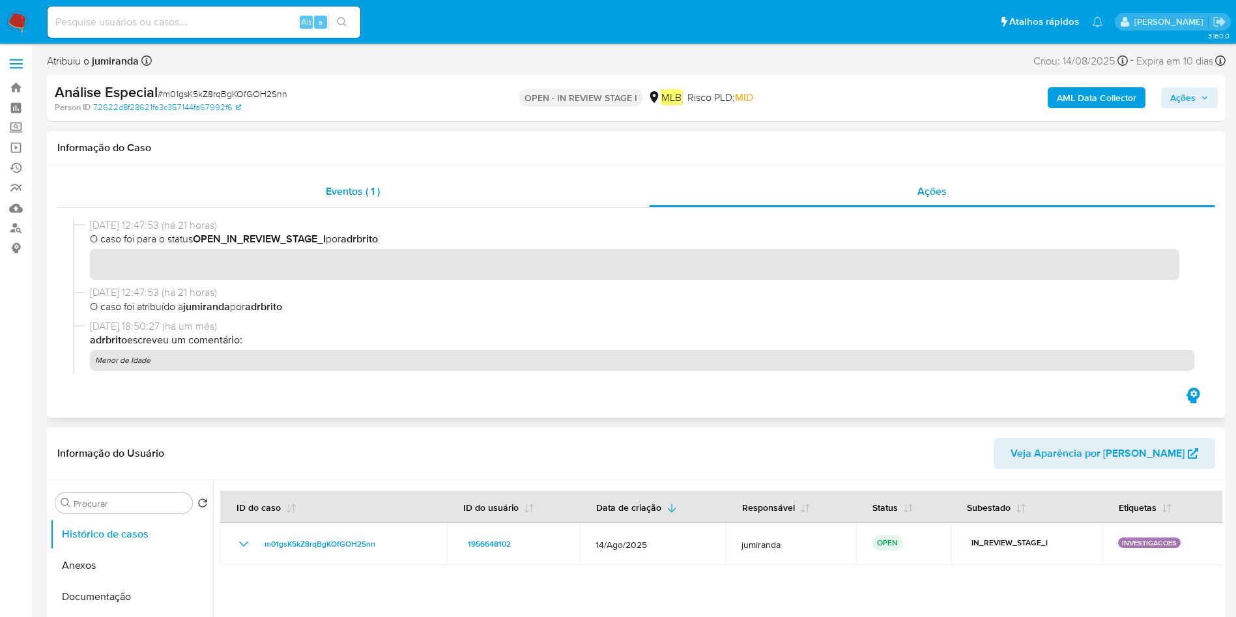
click at [425, 191] on div "Eventos ( 1 )" at bounding box center [353, 191] width 592 height 31
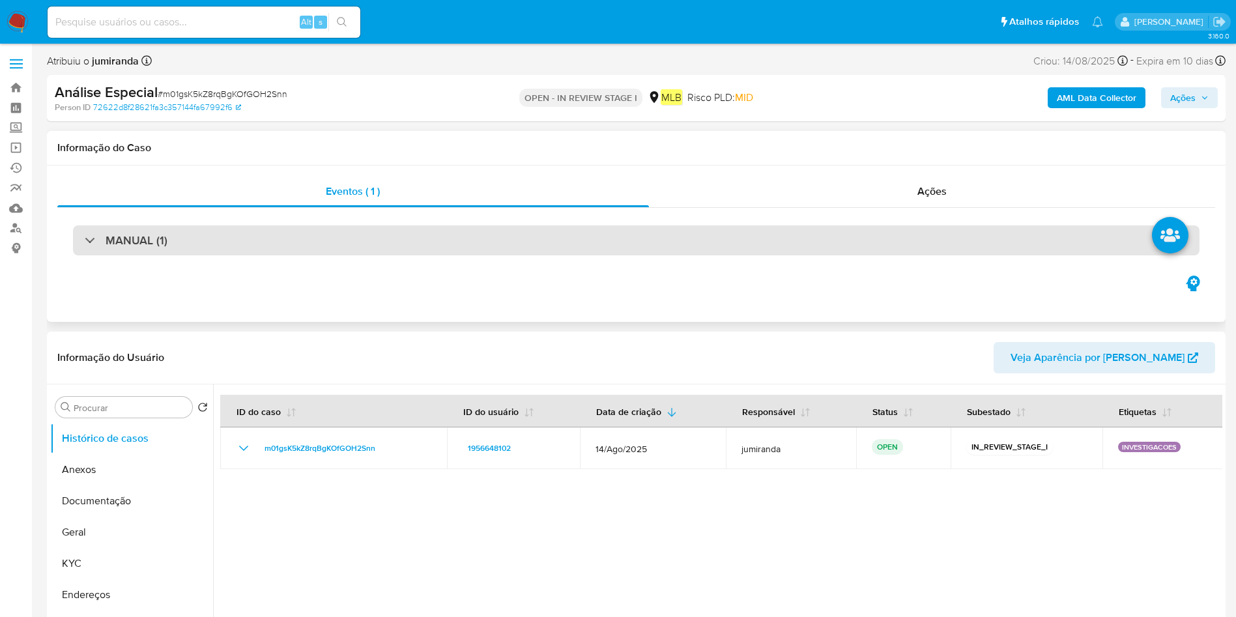
click at [775, 244] on div "MANUAL (1)" at bounding box center [636, 240] width 1126 height 30
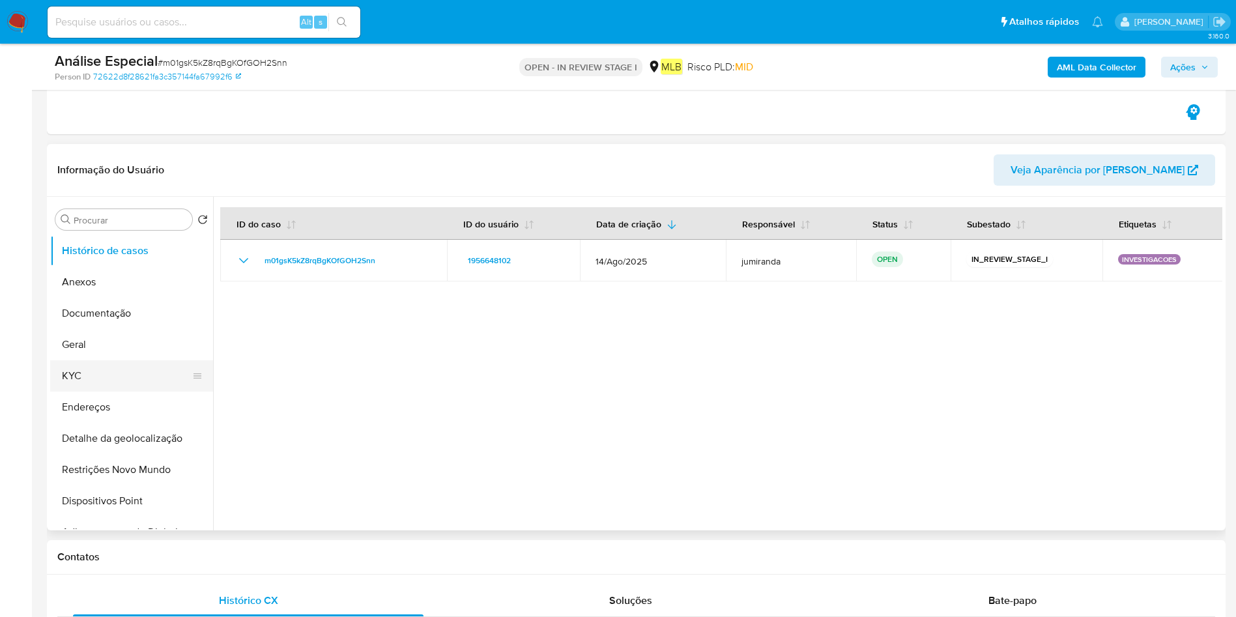
click at [79, 376] on button "KYC" at bounding box center [126, 375] width 152 height 31
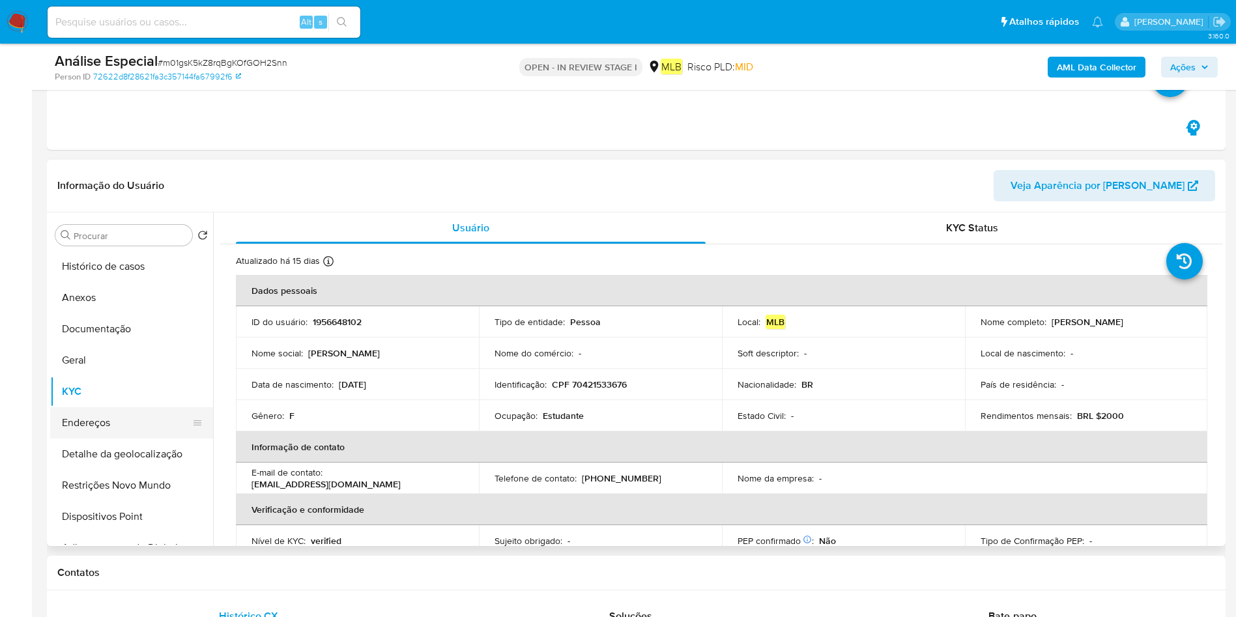
click at [70, 410] on button "Endereços" at bounding box center [126, 422] width 152 height 31
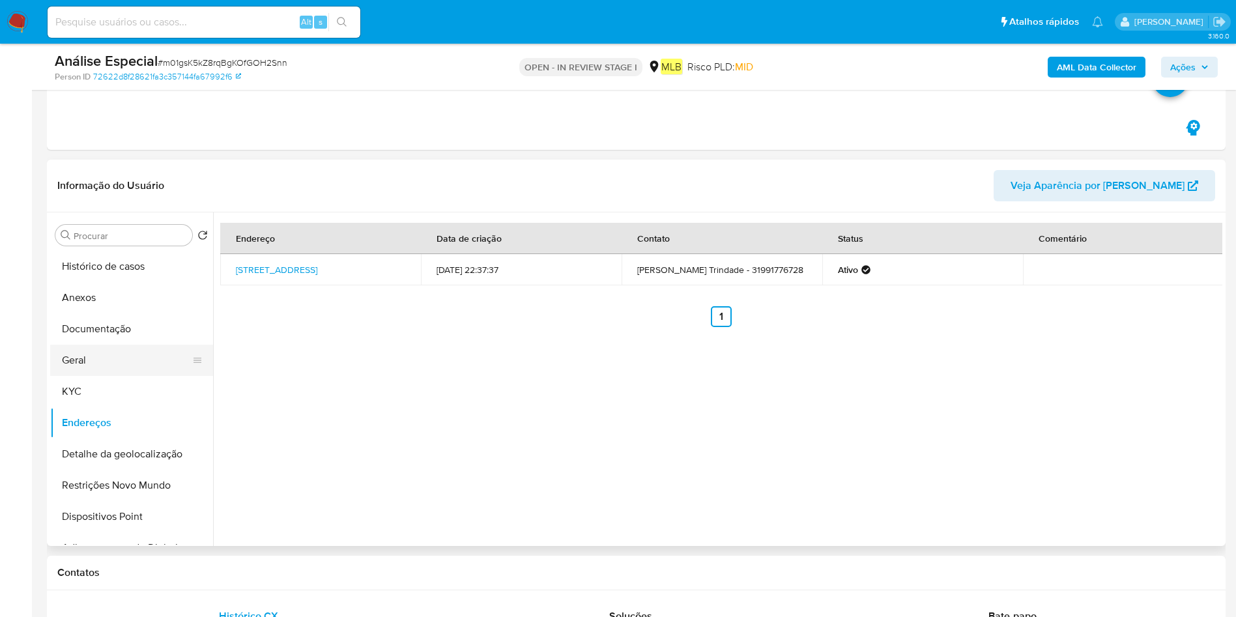
click at [108, 352] on button "Geral" at bounding box center [126, 360] width 152 height 31
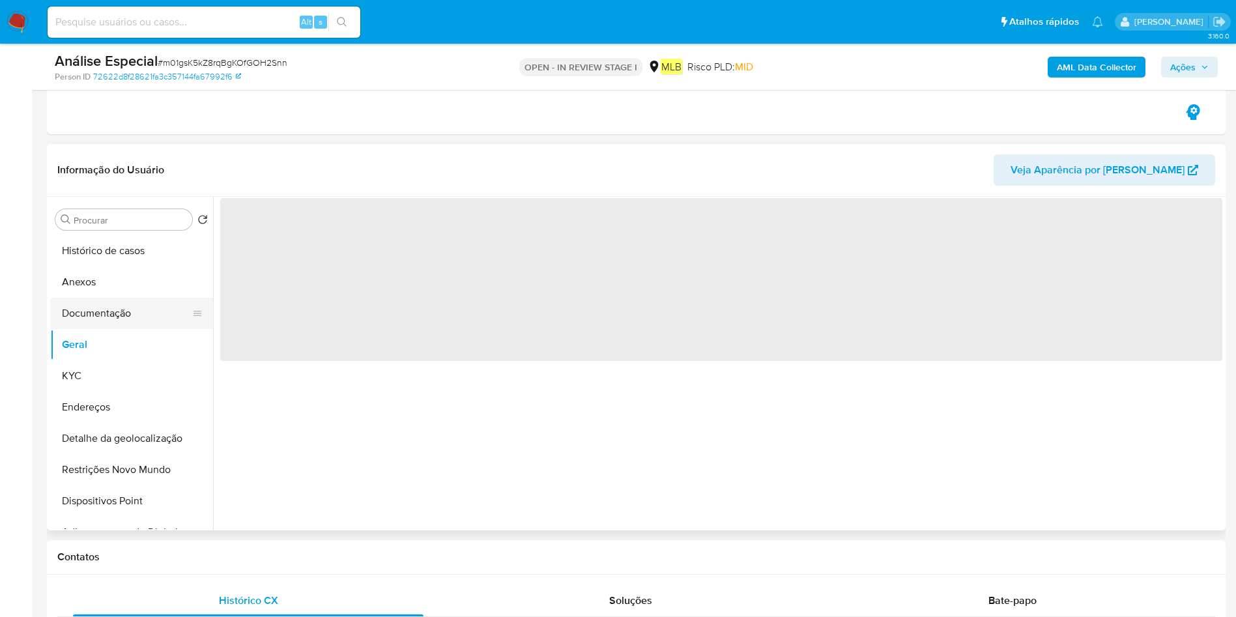
click at [132, 315] on button "Documentação" at bounding box center [126, 313] width 152 height 31
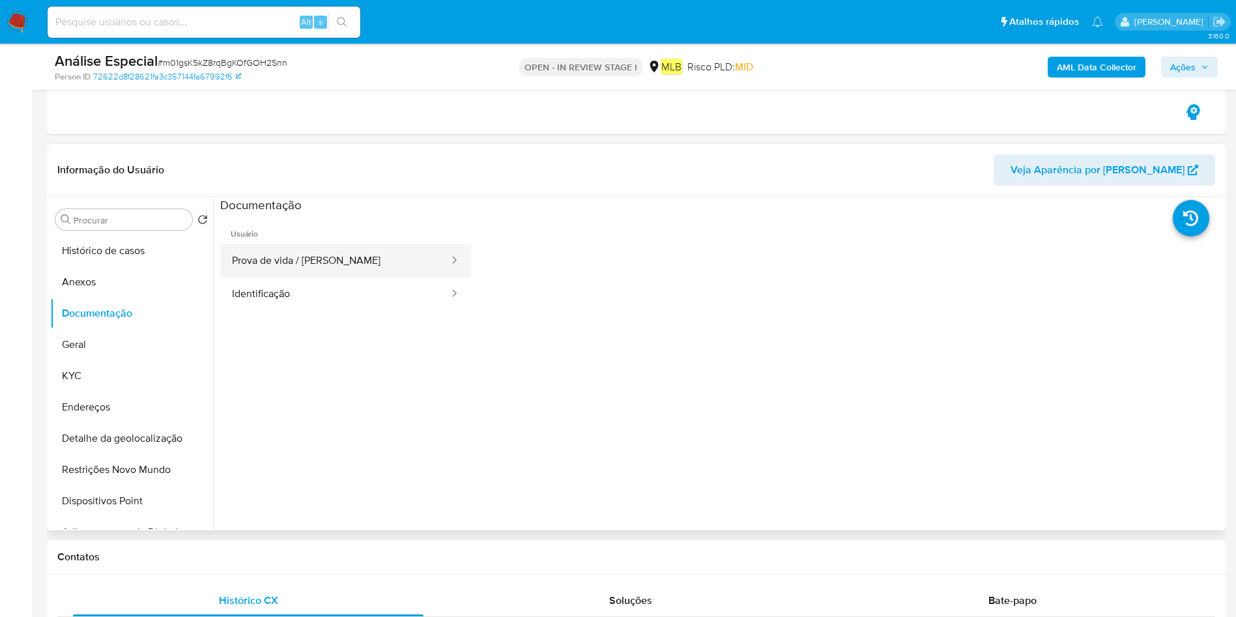
click at [300, 255] on button "Prova de vida / [PERSON_NAME]" at bounding box center [335, 260] width 230 height 33
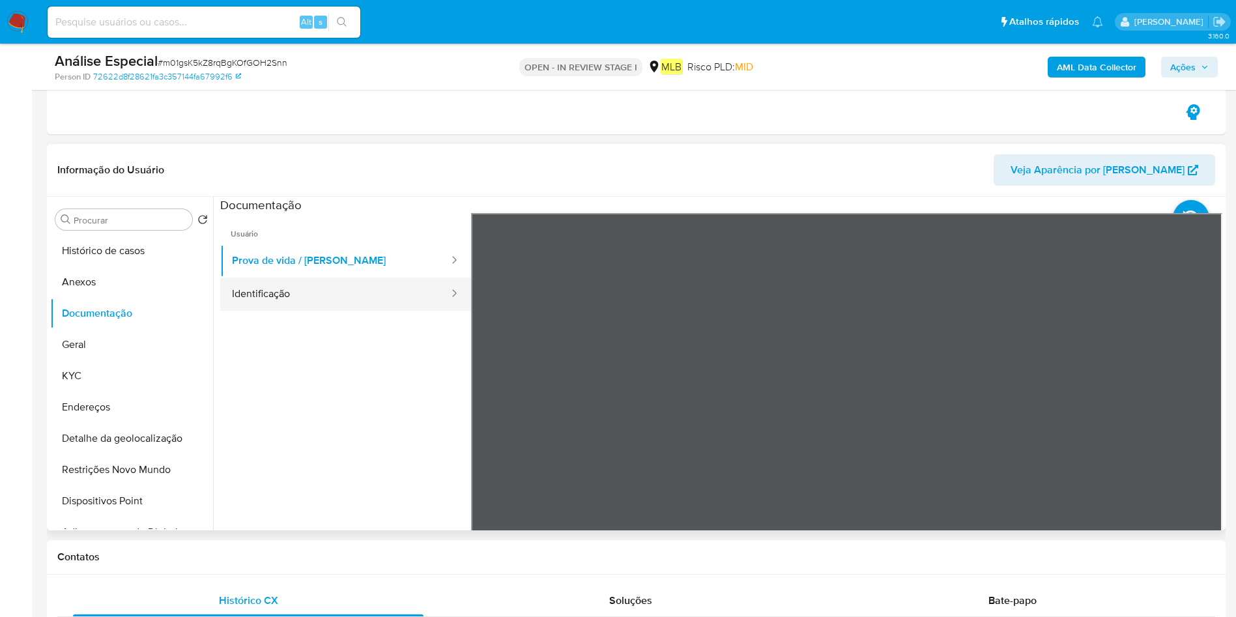
click at [379, 301] on button "Identificação" at bounding box center [335, 294] width 230 height 33
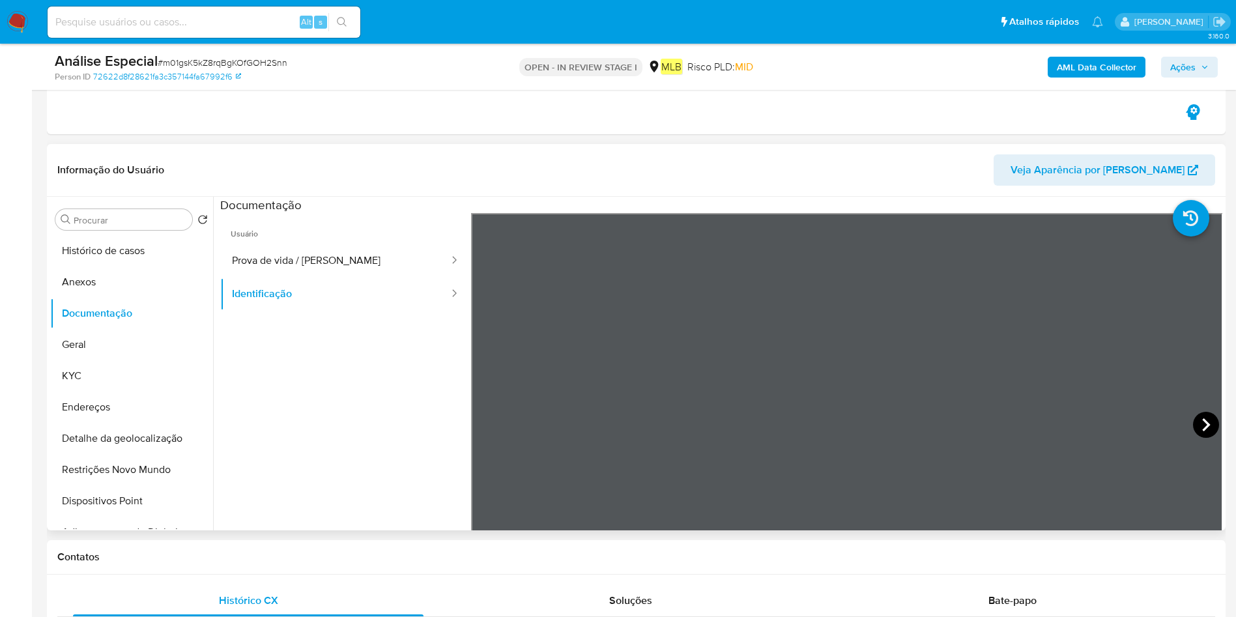
click at [833, 410] on icon at bounding box center [1206, 425] width 26 height 26
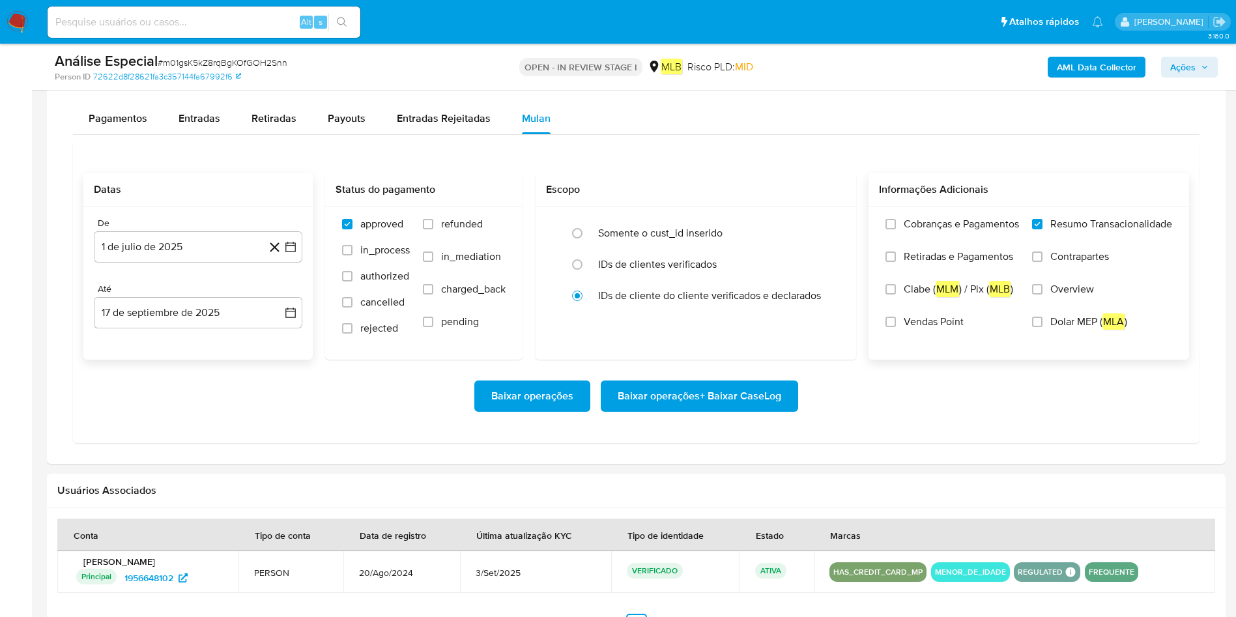
scroll to position [992, 0]
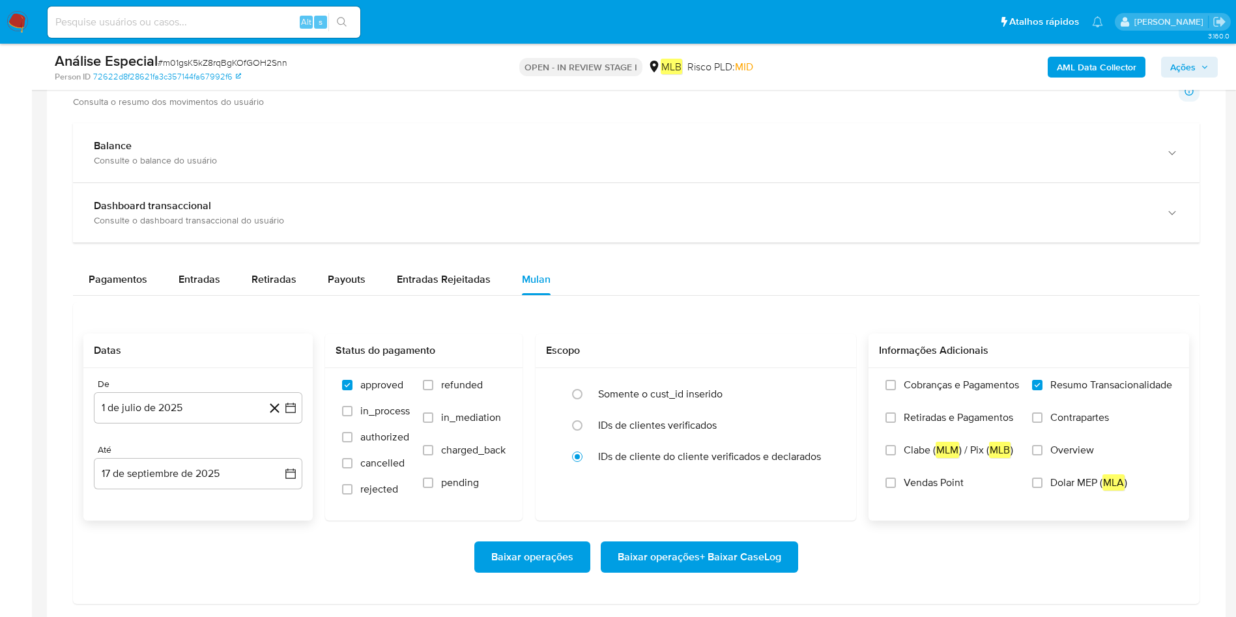
click at [695, 410] on span "Baixar operações + Baixar CaseLog" at bounding box center [700, 557] width 164 height 29
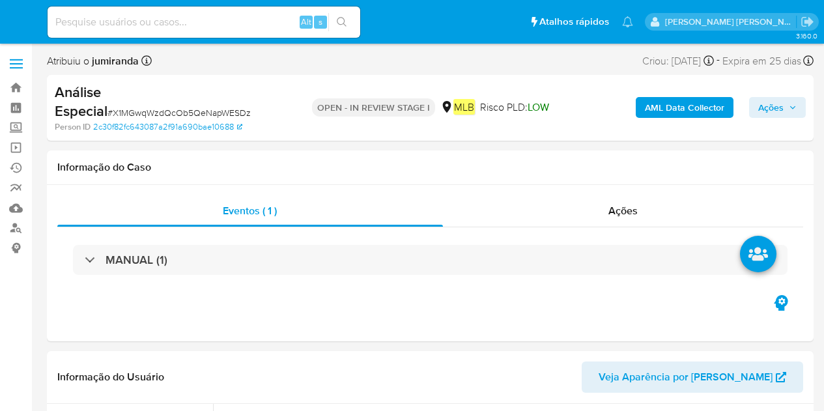
select select "10"
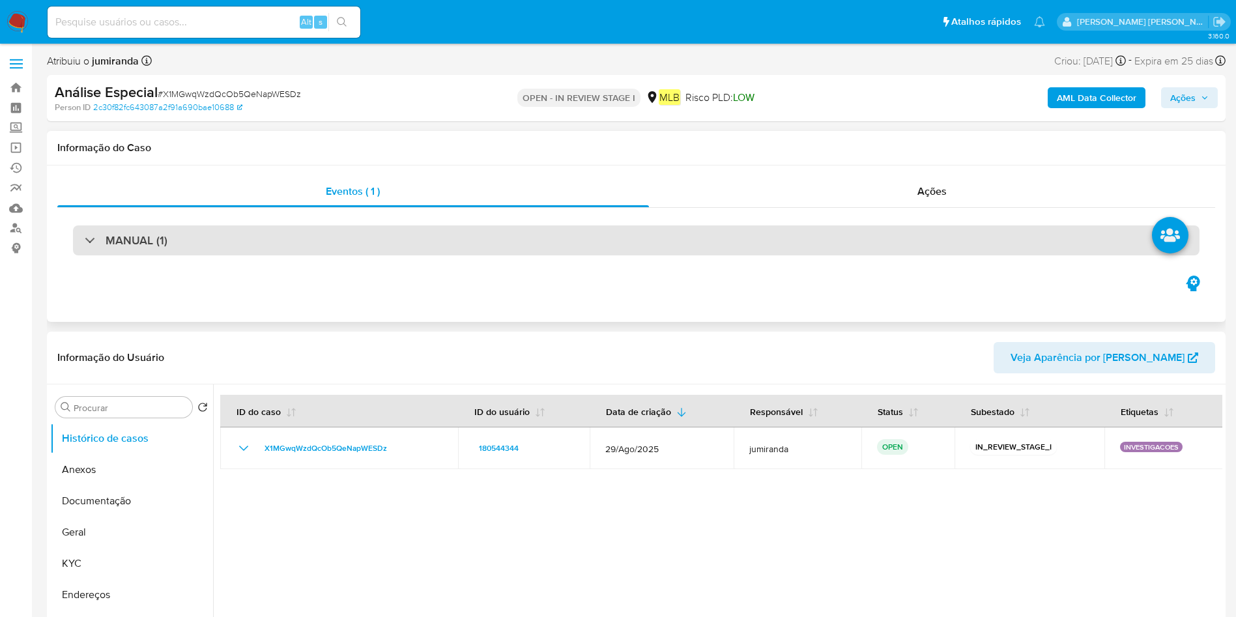
click at [211, 246] on div "MANUAL (1)" at bounding box center [636, 240] width 1126 height 30
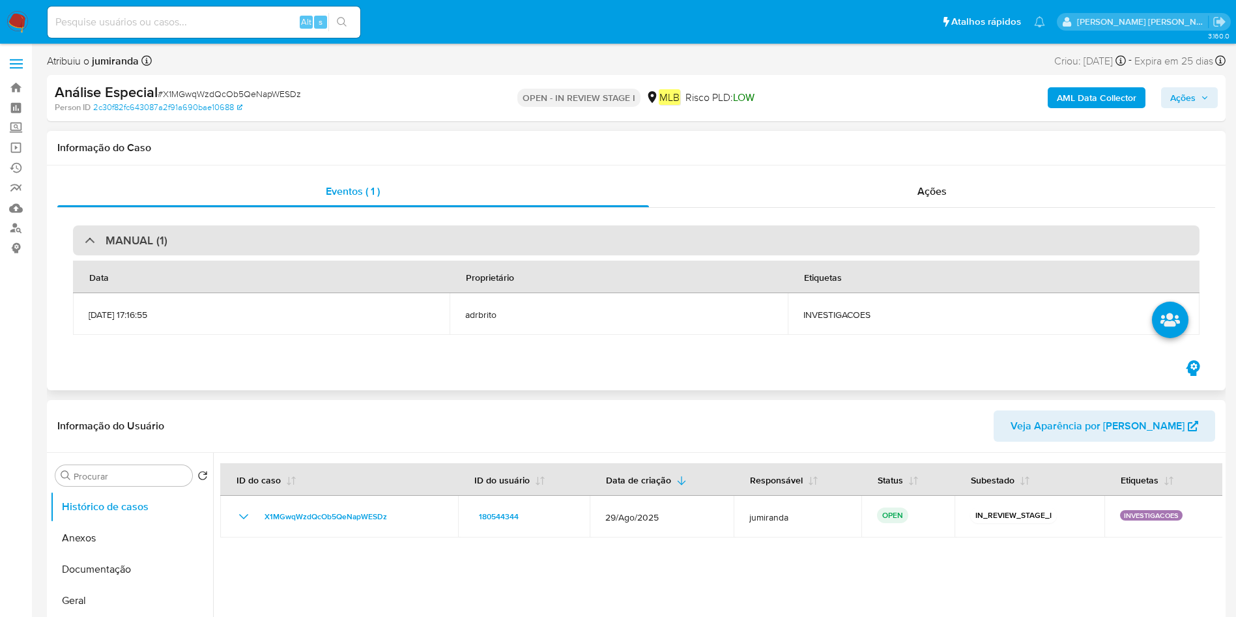
click at [806, 245] on div "MANUAL (1)" at bounding box center [636, 240] width 1126 height 30
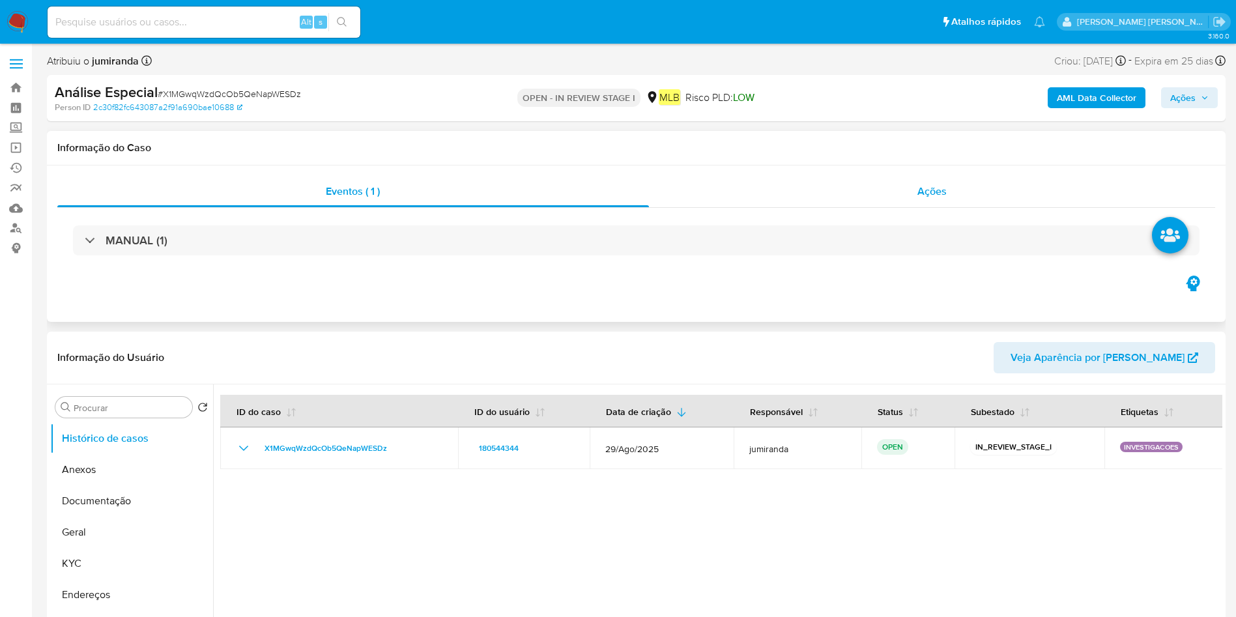
click at [823, 190] on div "Ações" at bounding box center [932, 191] width 567 height 31
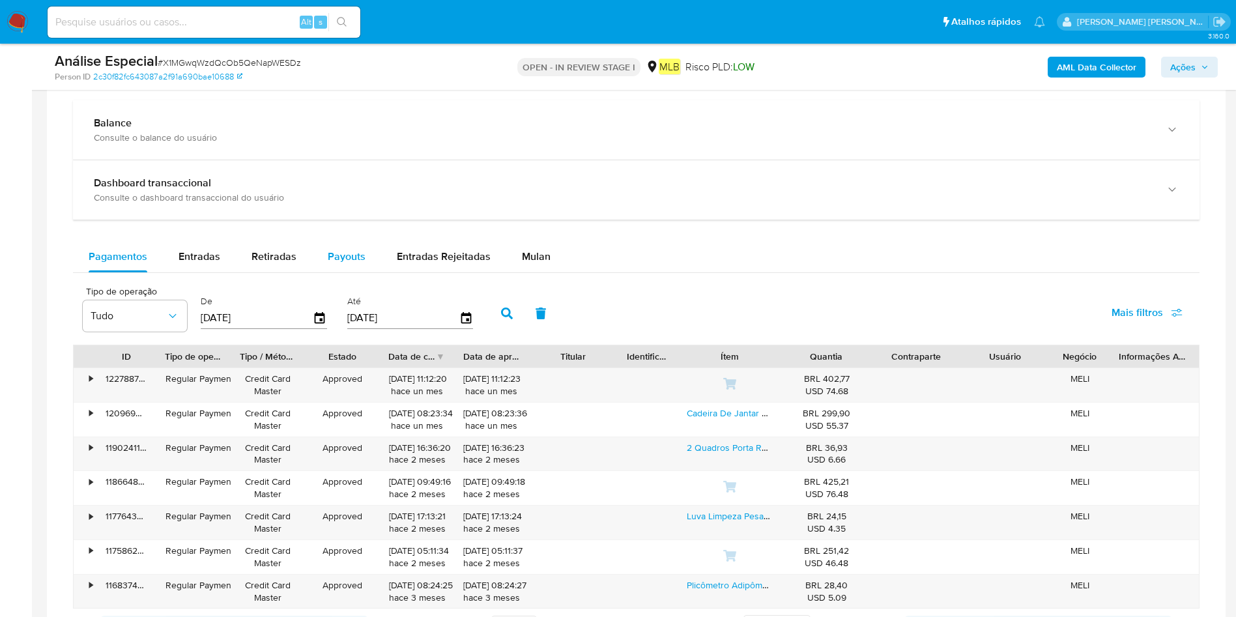
scroll to position [1075, 0]
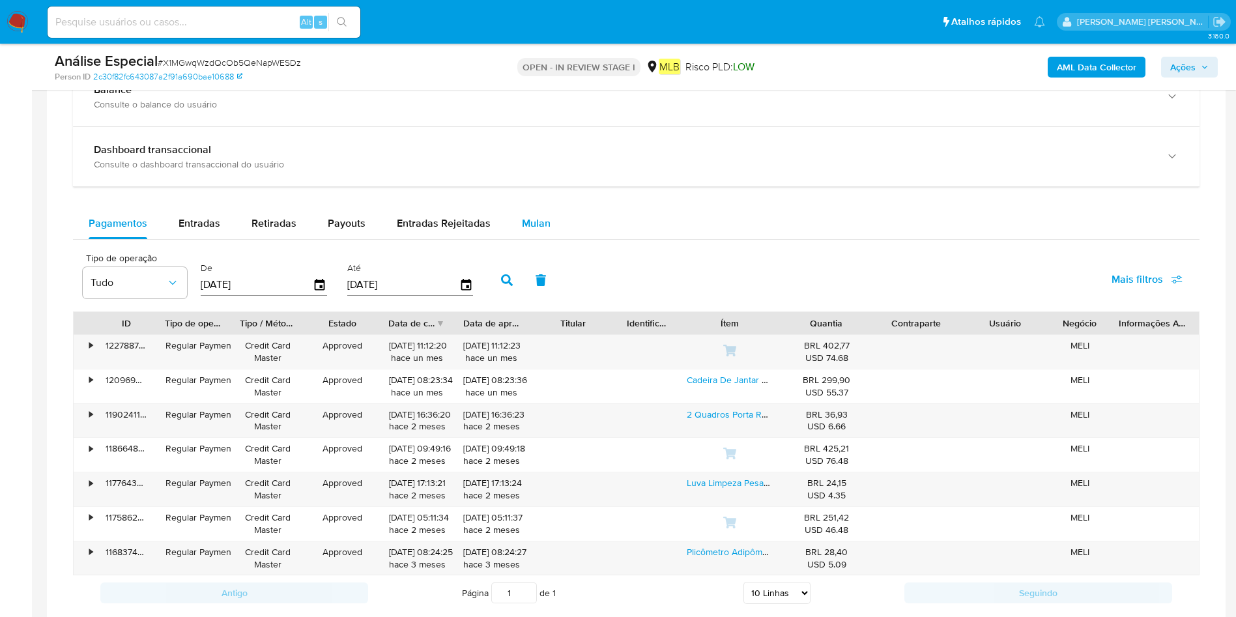
click at [525, 223] on span "Mulan" at bounding box center [536, 223] width 29 height 15
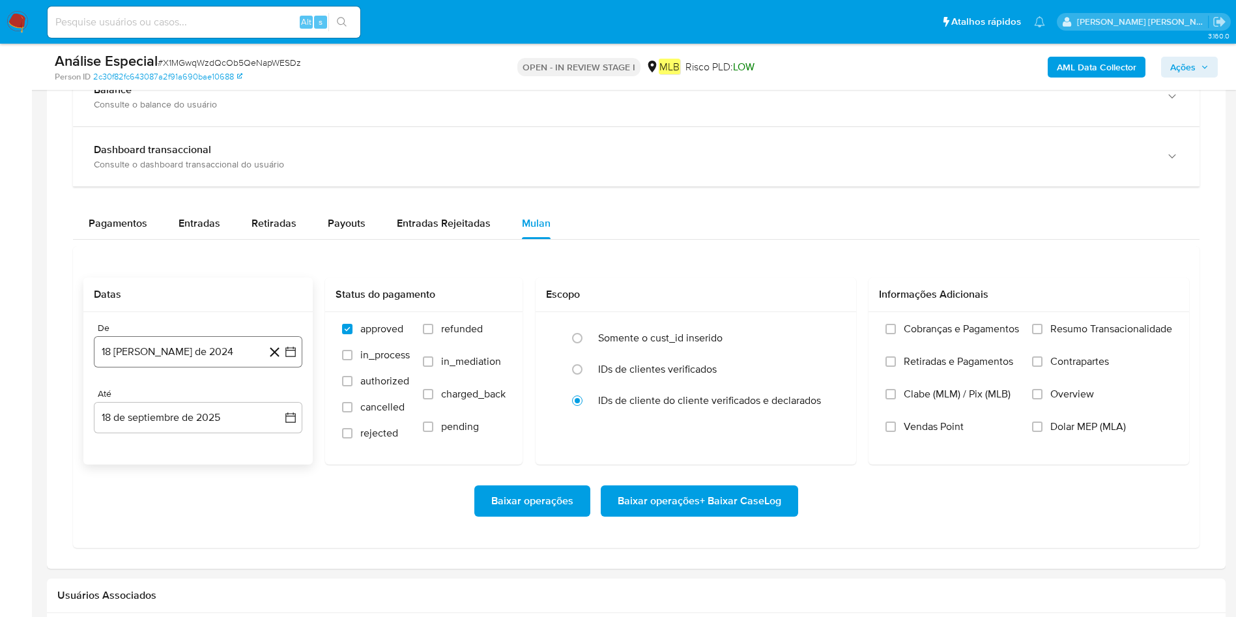
click at [204, 360] on button "18 [PERSON_NAME] de 2024" at bounding box center [198, 351] width 208 height 31
click at [195, 399] on span "agosto 2024" at bounding box center [191, 398] width 59 height 13
click at [132, 410] on button "[DATE]" at bounding box center [140, 519] width 36 height 21
click at [124, 410] on button "1" at bounding box center [119, 446] width 21 height 21
click at [149, 410] on button "18 de septiembre de 2025" at bounding box center [198, 417] width 208 height 31
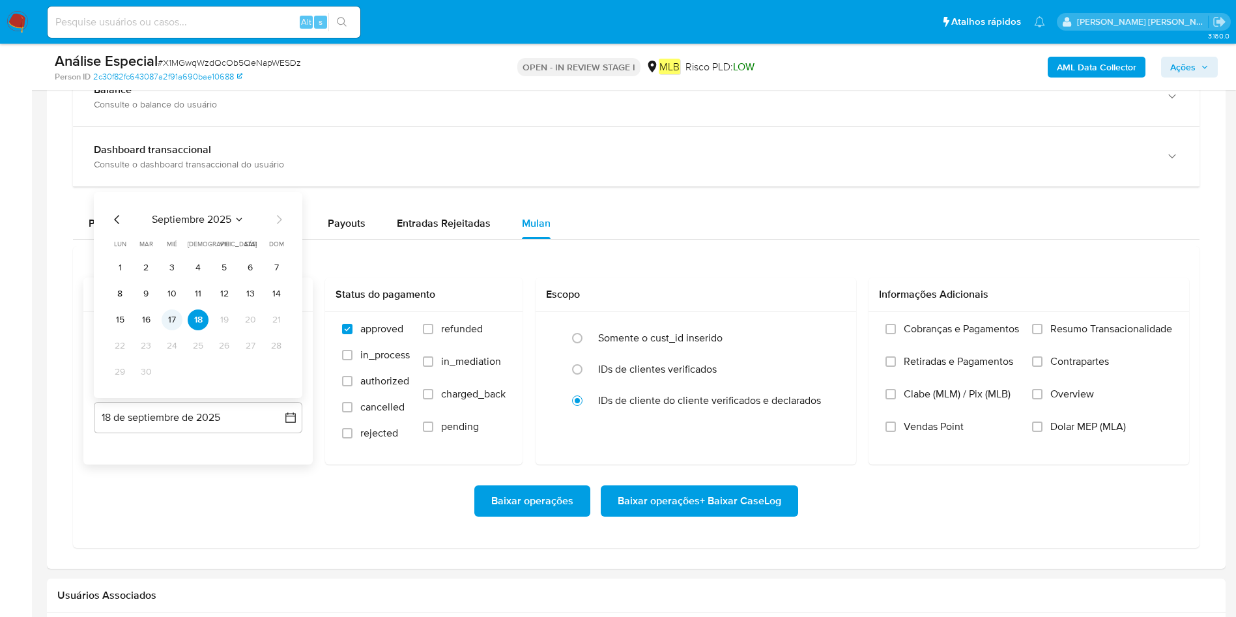
click at [173, 318] on button "17" at bounding box center [172, 319] width 21 height 21
click at [823, 324] on span "Resumo Transacionalidade" at bounding box center [1111, 328] width 122 height 13
click at [823, 324] on input "Resumo Transacionalidade" at bounding box center [1037, 329] width 10 height 10
click at [765, 410] on span "Baixar operações + Baixar CaseLog" at bounding box center [700, 501] width 164 height 29
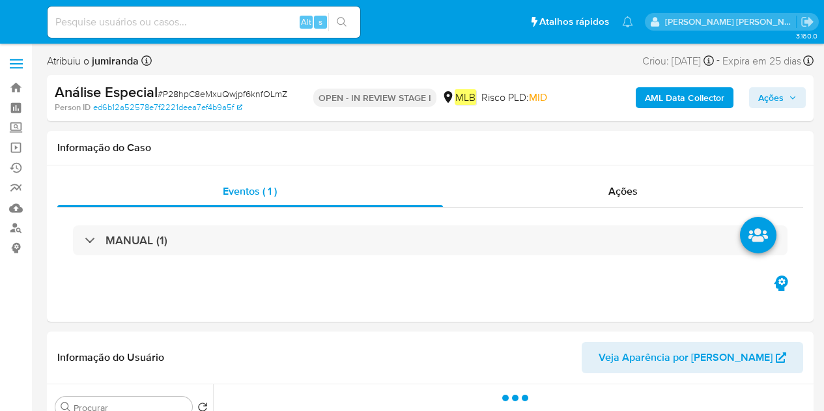
select select "10"
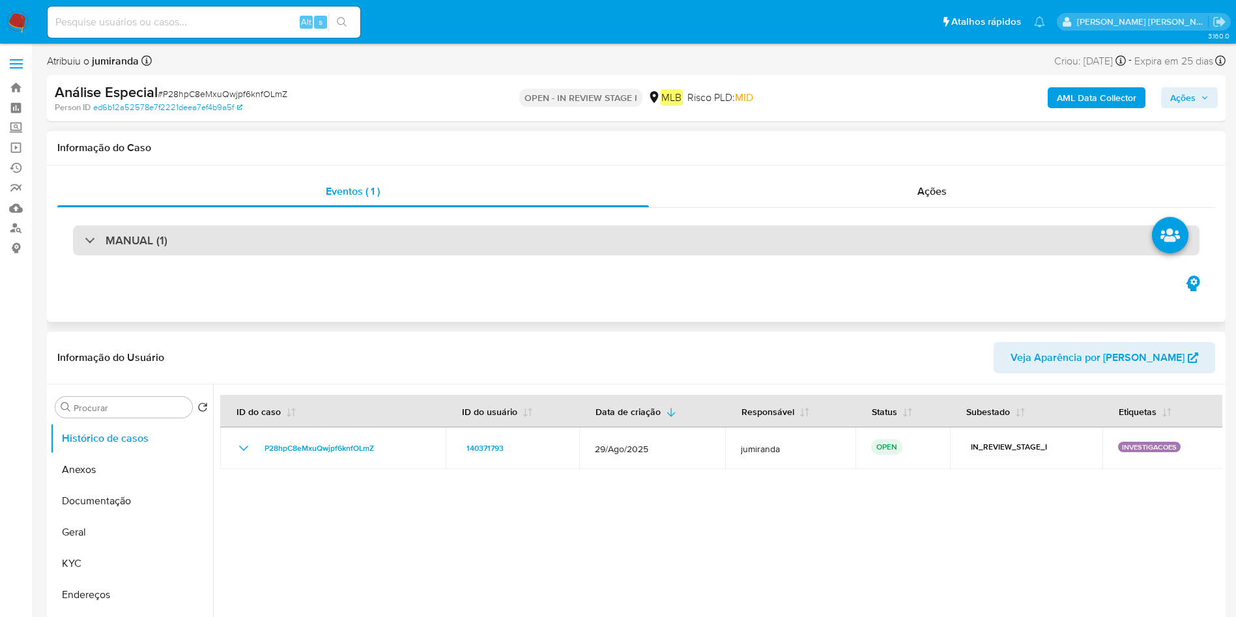
click at [324, 249] on div "MANUAL (1)" at bounding box center [636, 240] width 1126 height 30
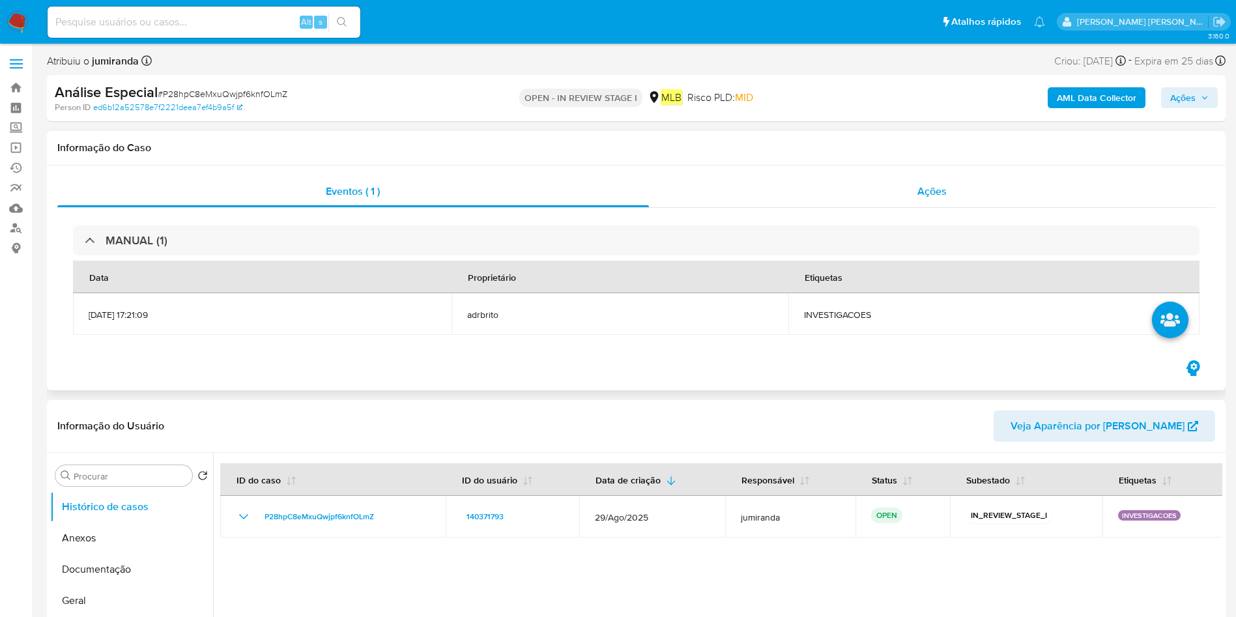
click at [823, 195] on span "Ações" at bounding box center [931, 191] width 29 height 15
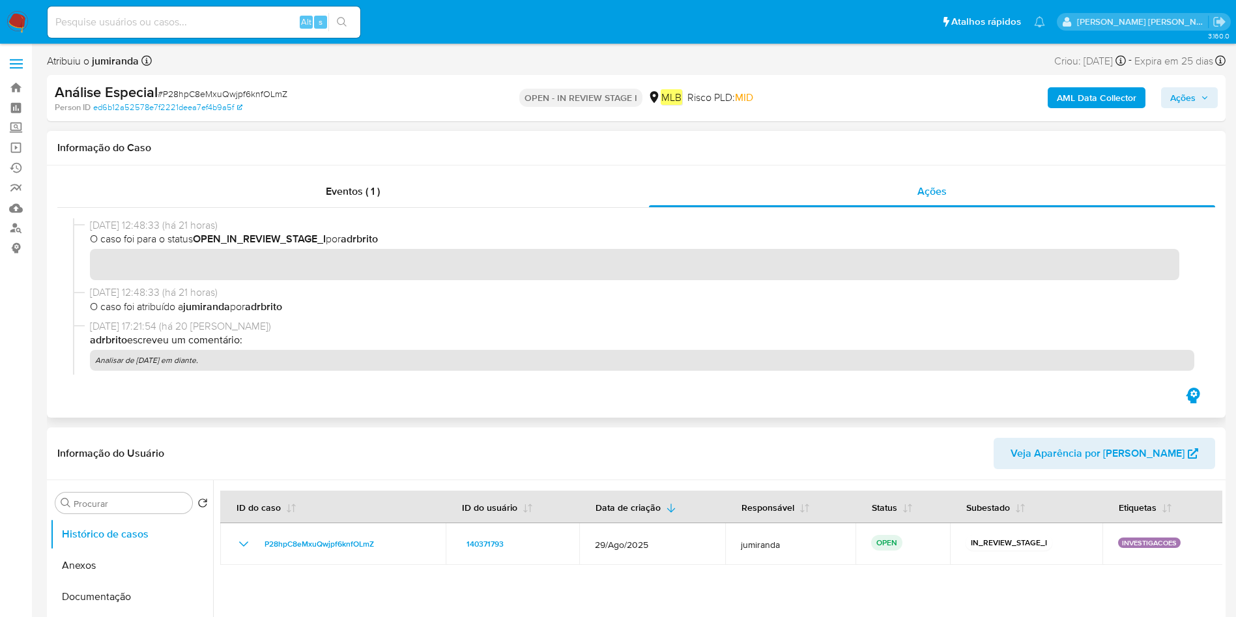
scroll to position [98, 0]
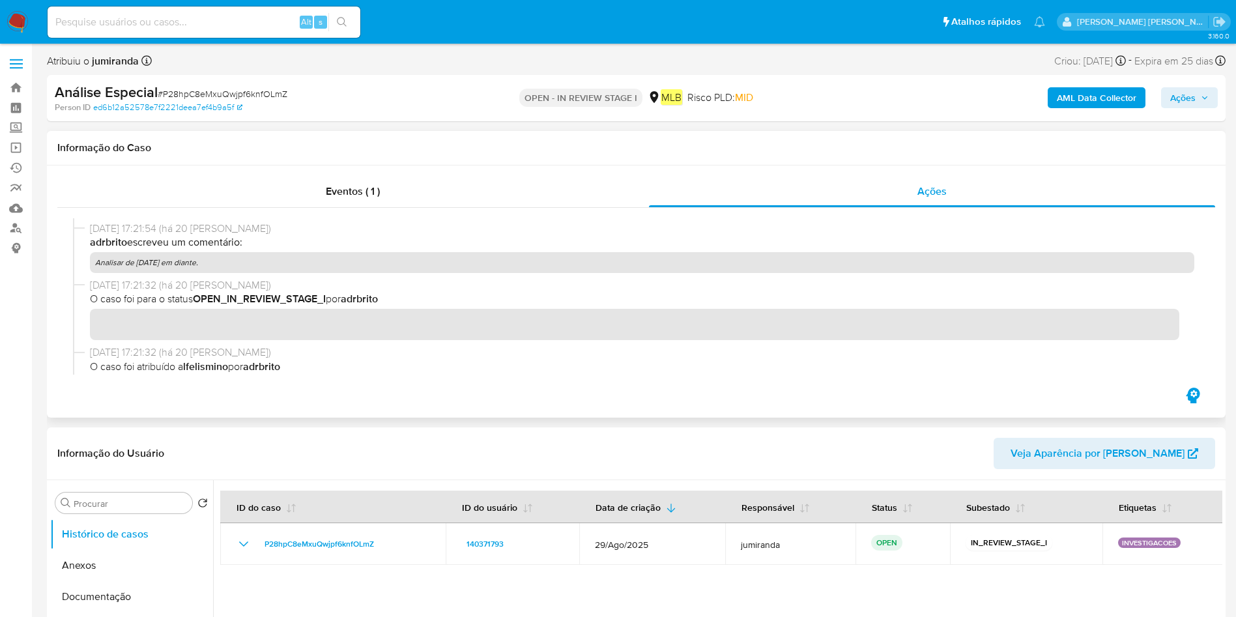
click at [146, 266] on p "Analisar de [DATE] em diante." at bounding box center [642, 262] width 1104 height 21
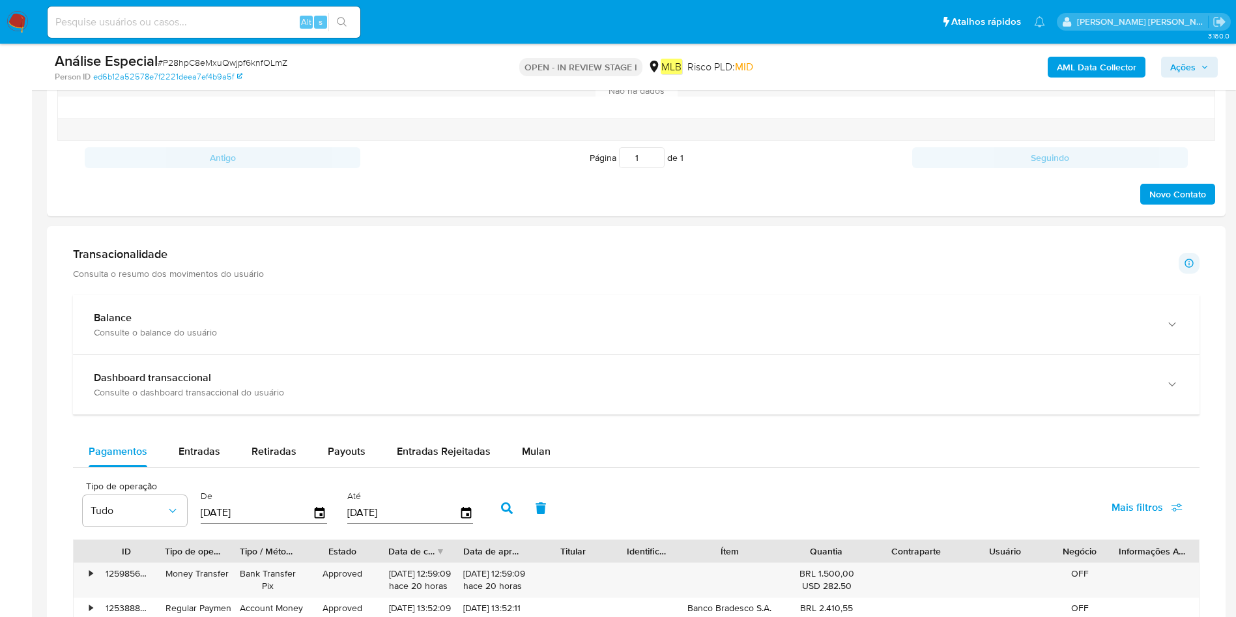
scroll to position [880, 0]
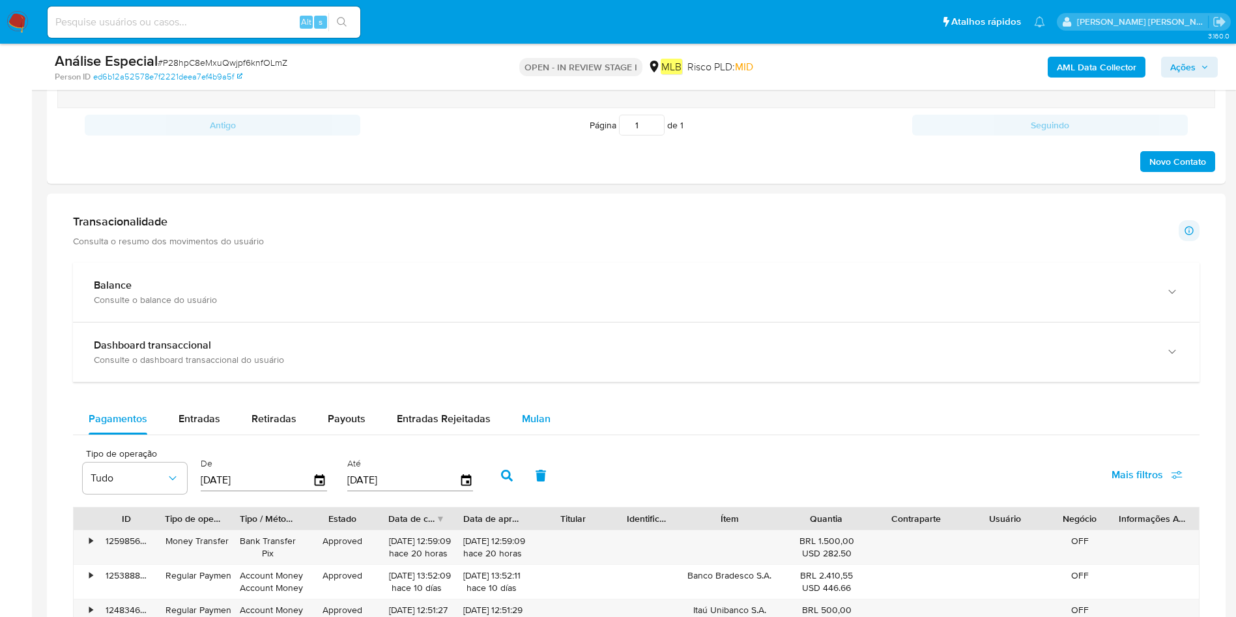
click at [528, 410] on span "Mulan" at bounding box center [536, 418] width 29 height 15
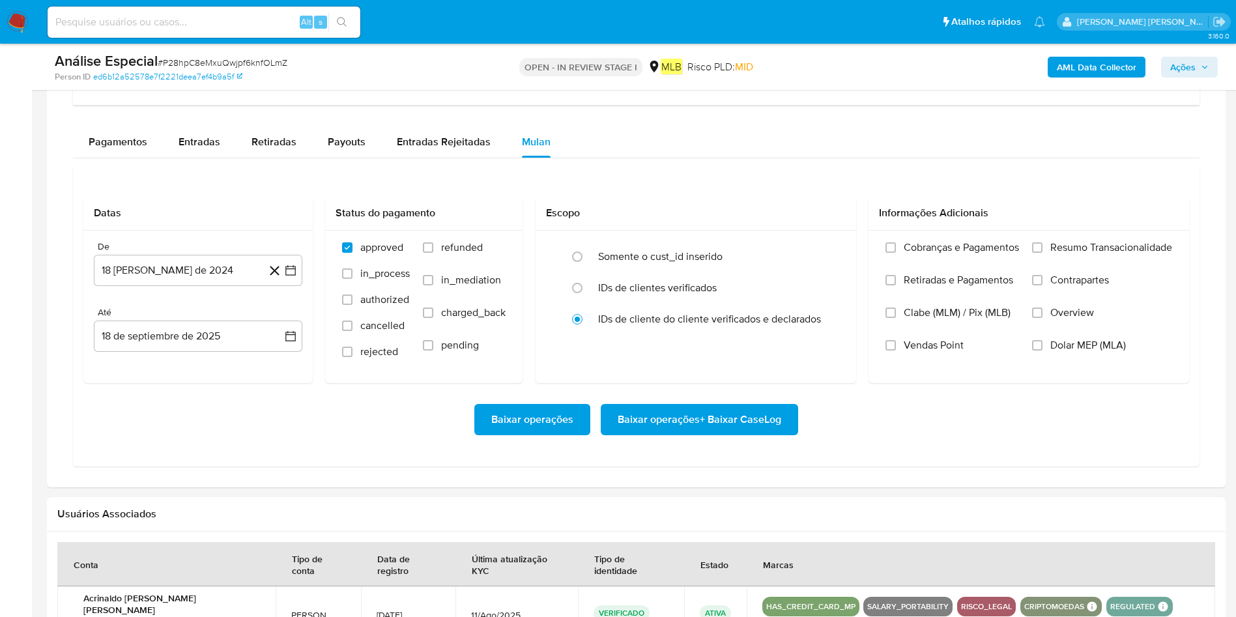
scroll to position [1173, 0]
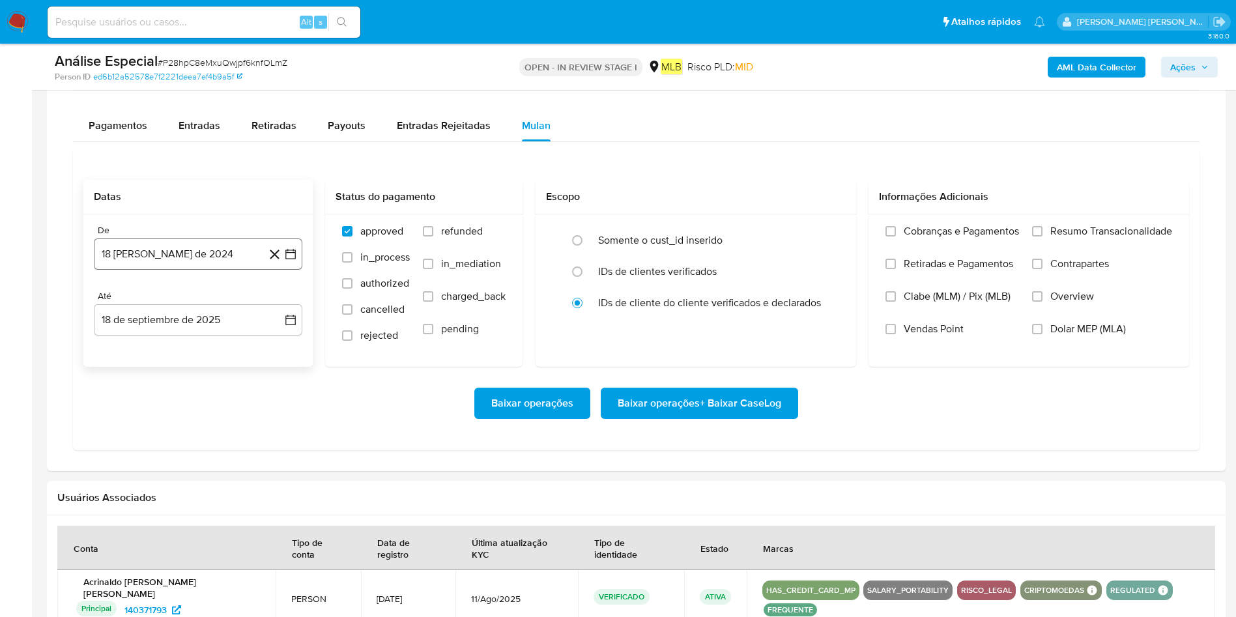
click at [186, 243] on button "18 [PERSON_NAME] de 2024" at bounding box center [198, 253] width 208 height 31
click at [185, 298] on span "agosto 2024" at bounding box center [191, 300] width 59 height 13
click at [137, 410] on span "[DATE]" at bounding box center [140, 421] width 29 height 10
click at [122, 347] on button "1" at bounding box center [119, 349] width 21 height 21
click at [241, 319] on button "18 de septiembre de 2025" at bounding box center [198, 319] width 208 height 31
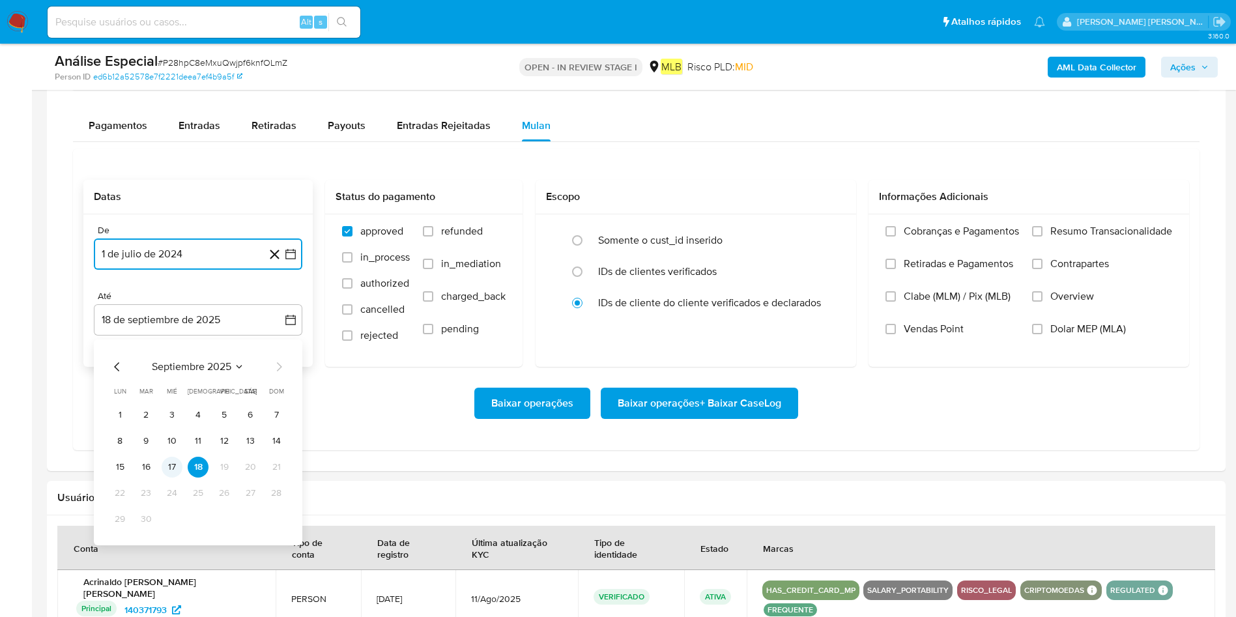
click at [179, 410] on button "17" at bounding box center [172, 467] width 21 height 21
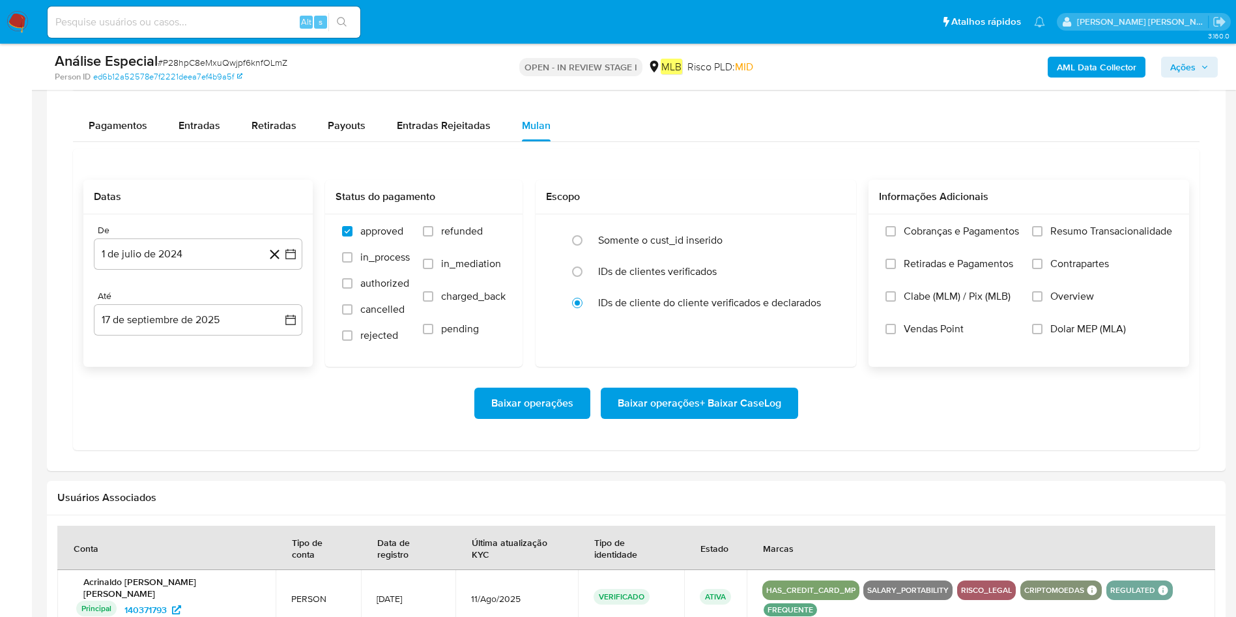
click at [823, 231] on span "Resumo Transacionalidade" at bounding box center [1111, 231] width 122 height 13
click at [823, 231] on input "Resumo Transacionalidade" at bounding box center [1037, 231] width 10 height 10
click at [773, 396] on span "Baixar operações + Baixar CaseLog" at bounding box center [700, 403] width 164 height 29
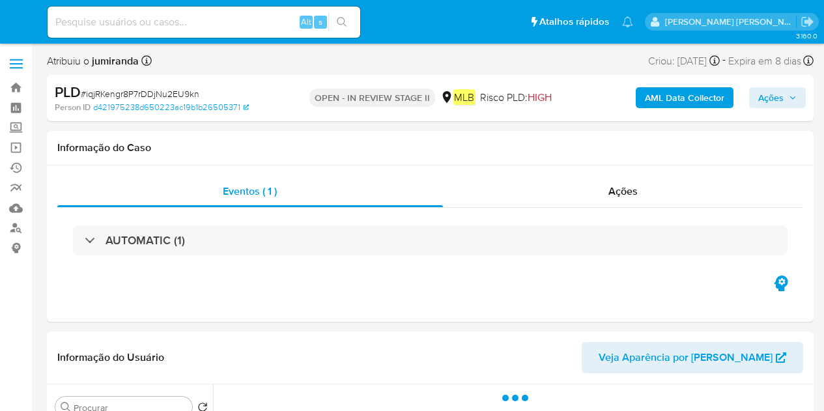
select select "10"
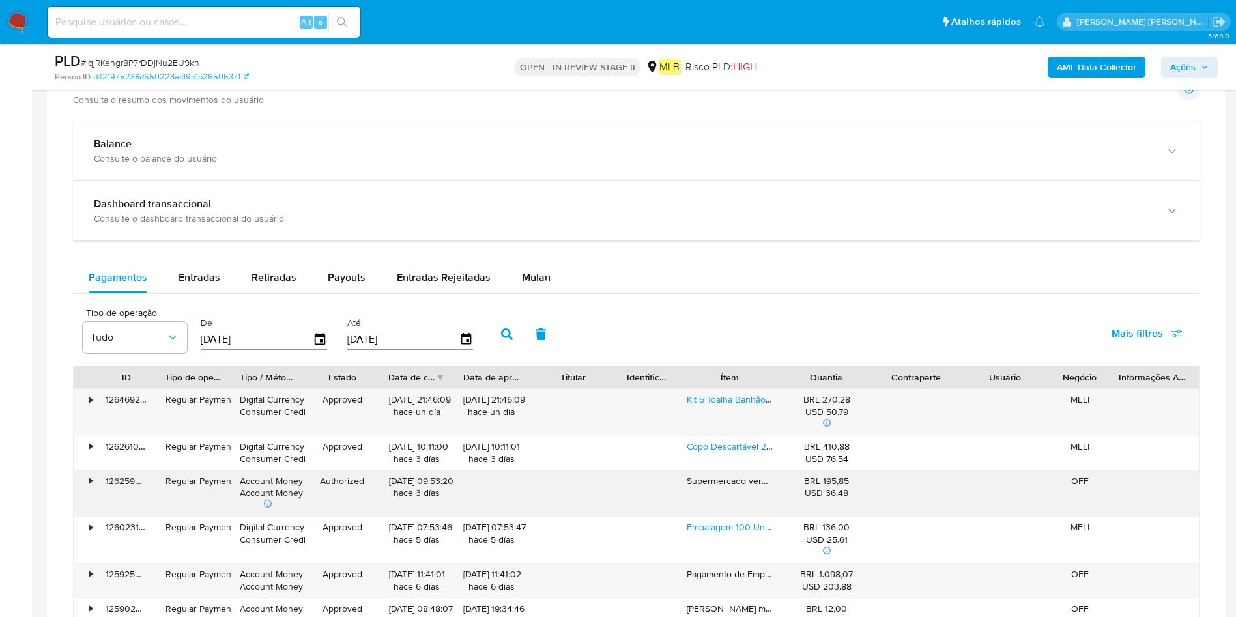
scroll to position [771, 0]
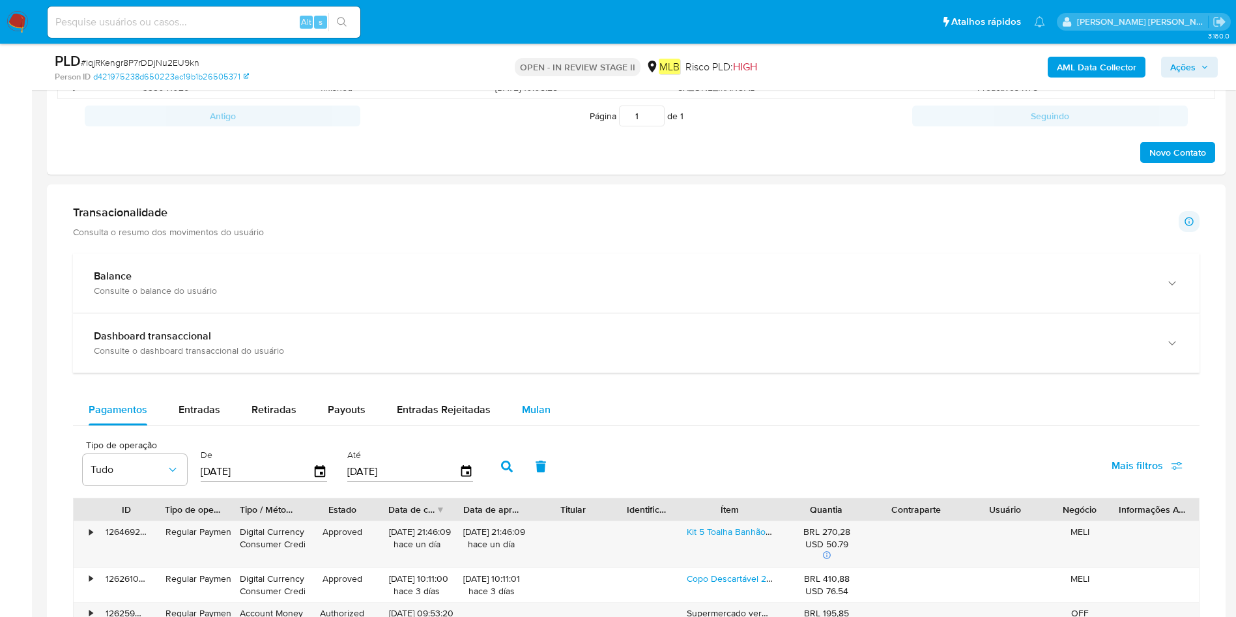
click at [525, 408] on span "Mulan" at bounding box center [536, 409] width 29 height 15
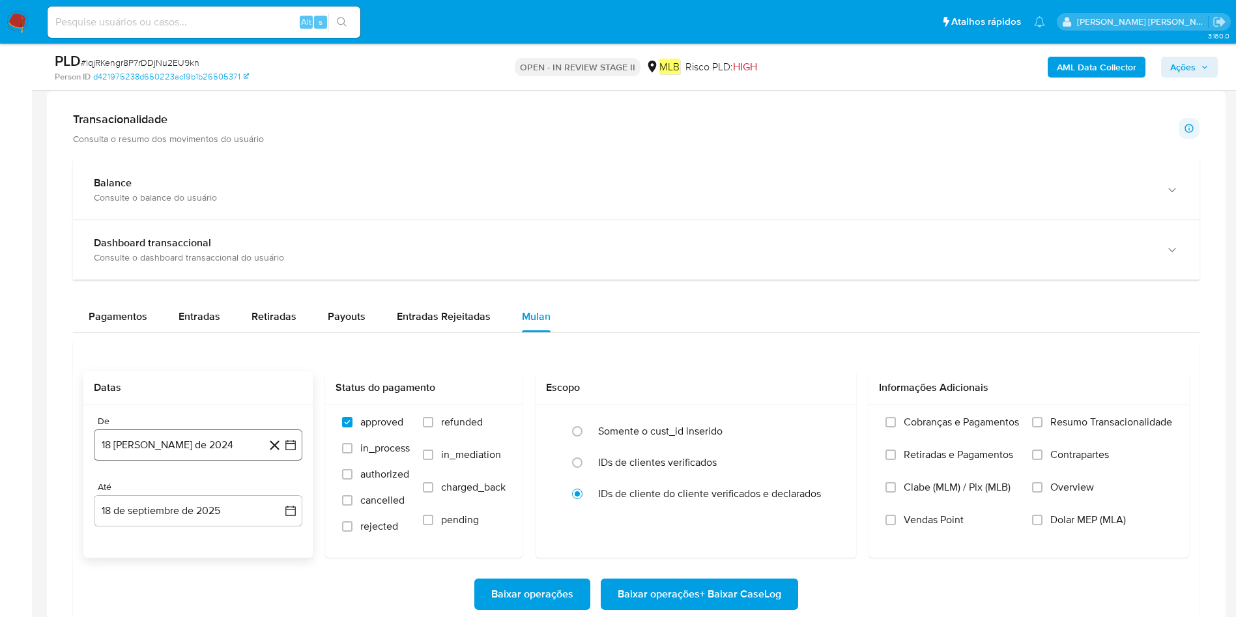
scroll to position [966, 0]
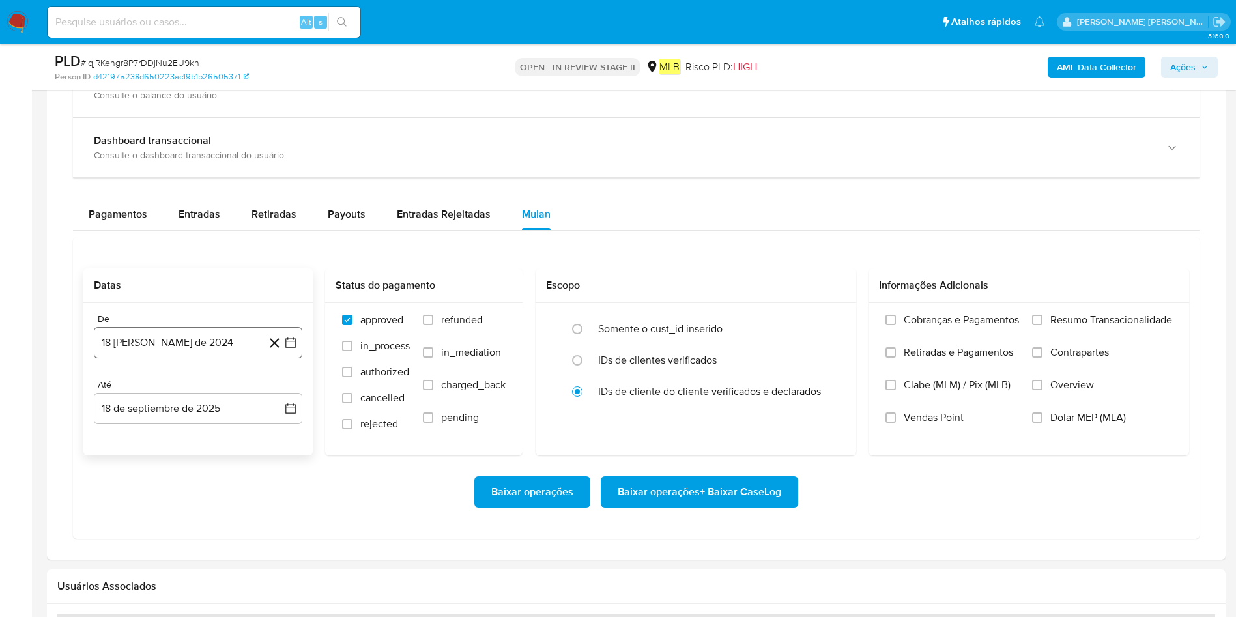
click at [138, 334] on button "18 [PERSON_NAME] de 2024" at bounding box center [198, 342] width 208 height 31
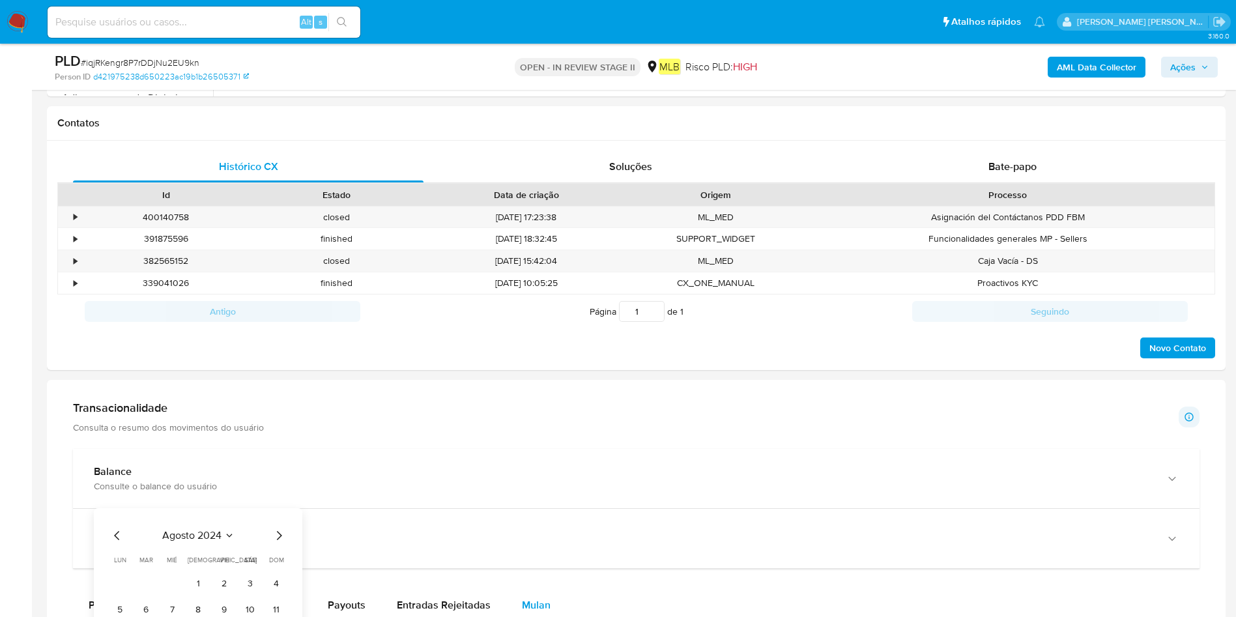
scroll to position [0, 0]
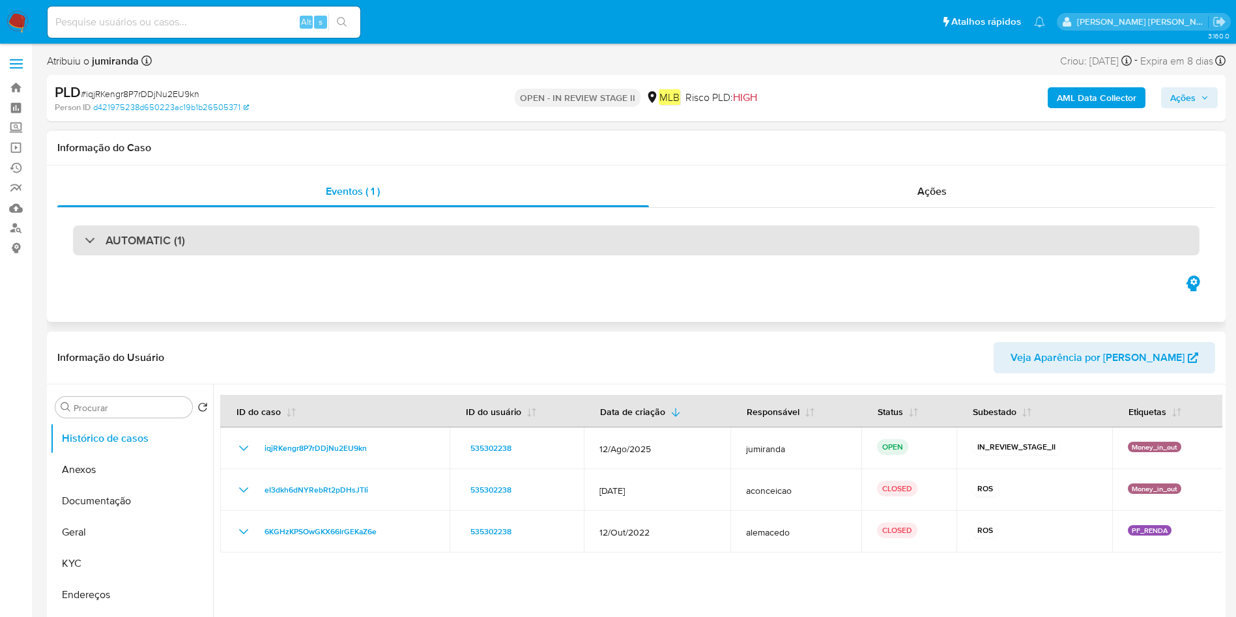
click at [275, 254] on div "AUTOMATIC (1)" at bounding box center [636, 240] width 1126 height 30
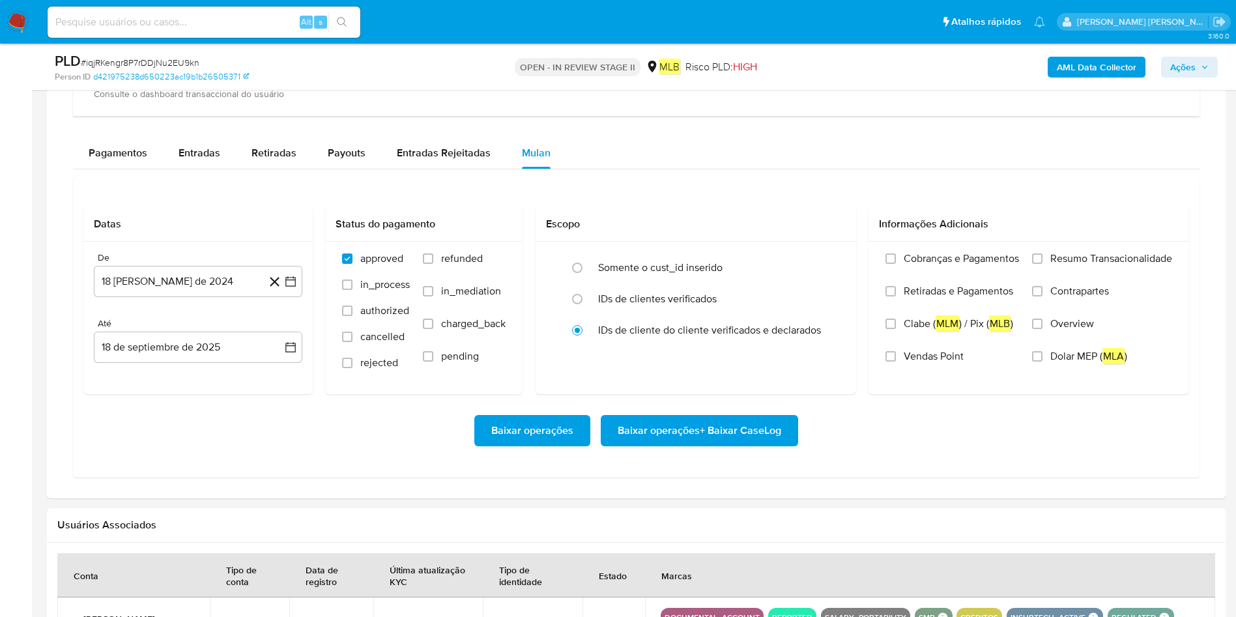
scroll to position [1368, 0]
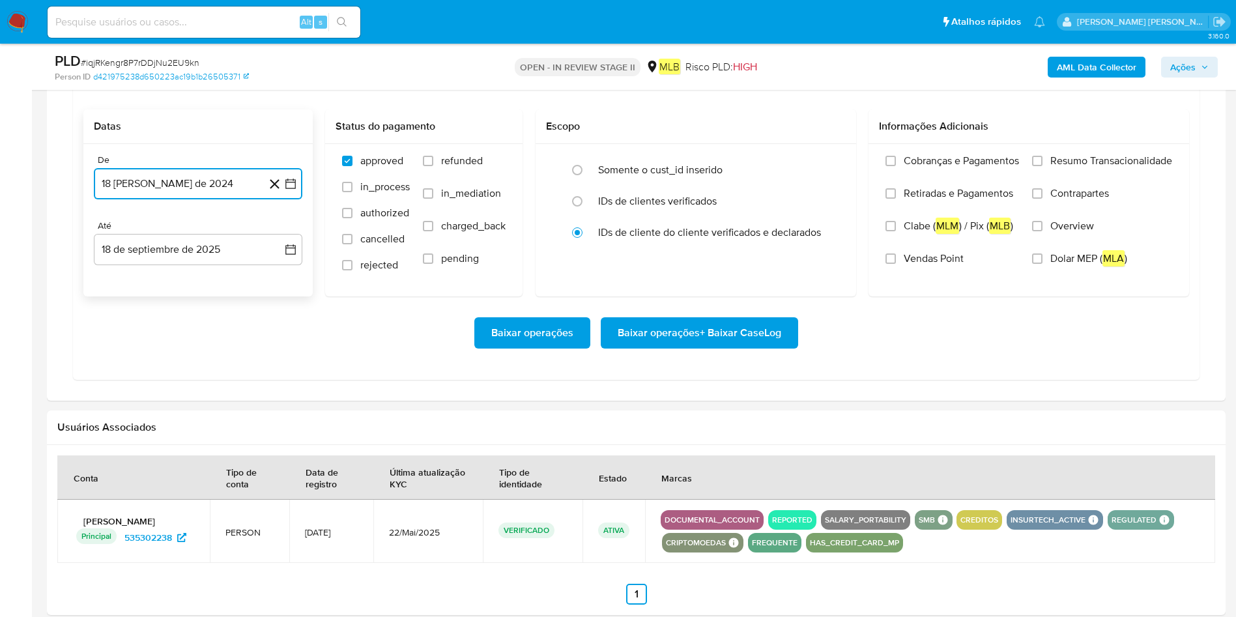
click at [182, 186] on button "18 [PERSON_NAME] de 2024" at bounding box center [198, 183] width 208 height 31
click at [169, 234] on span "agosto 2024" at bounding box center [191, 230] width 59 height 13
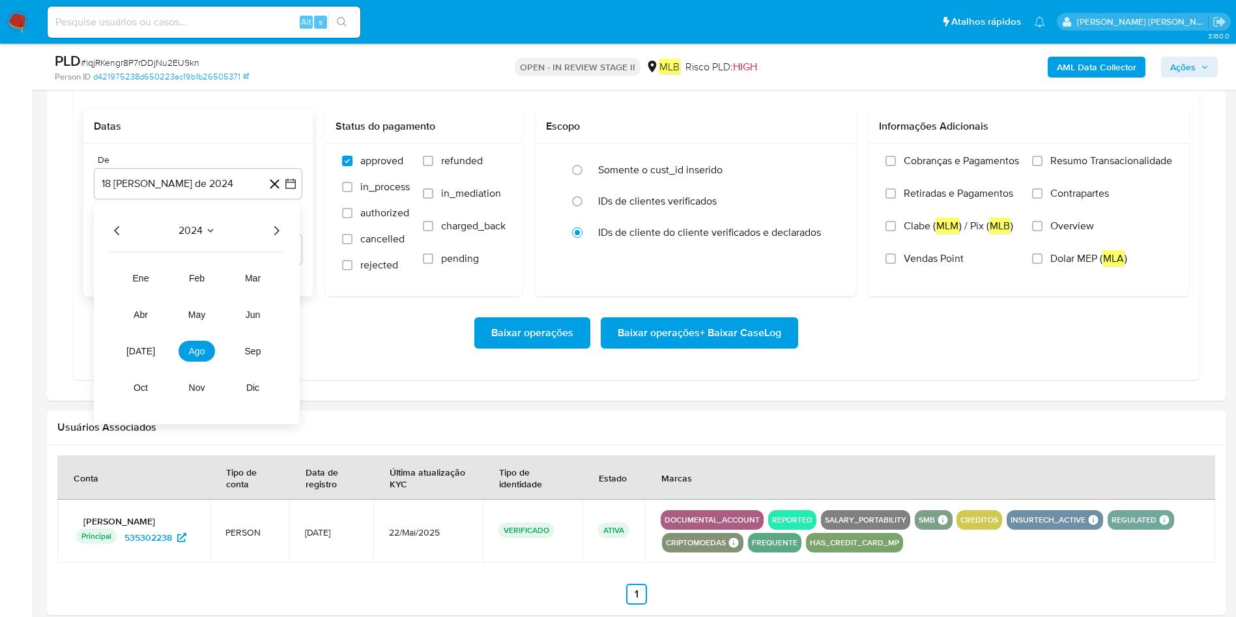
click at [278, 228] on icon "Año siguiente" at bounding box center [276, 231] width 16 height 16
click at [157, 352] on button "[DATE]" at bounding box center [140, 351] width 36 height 21
click at [145, 278] on button "1" at bounding box center [146, 278] width 21 height 21
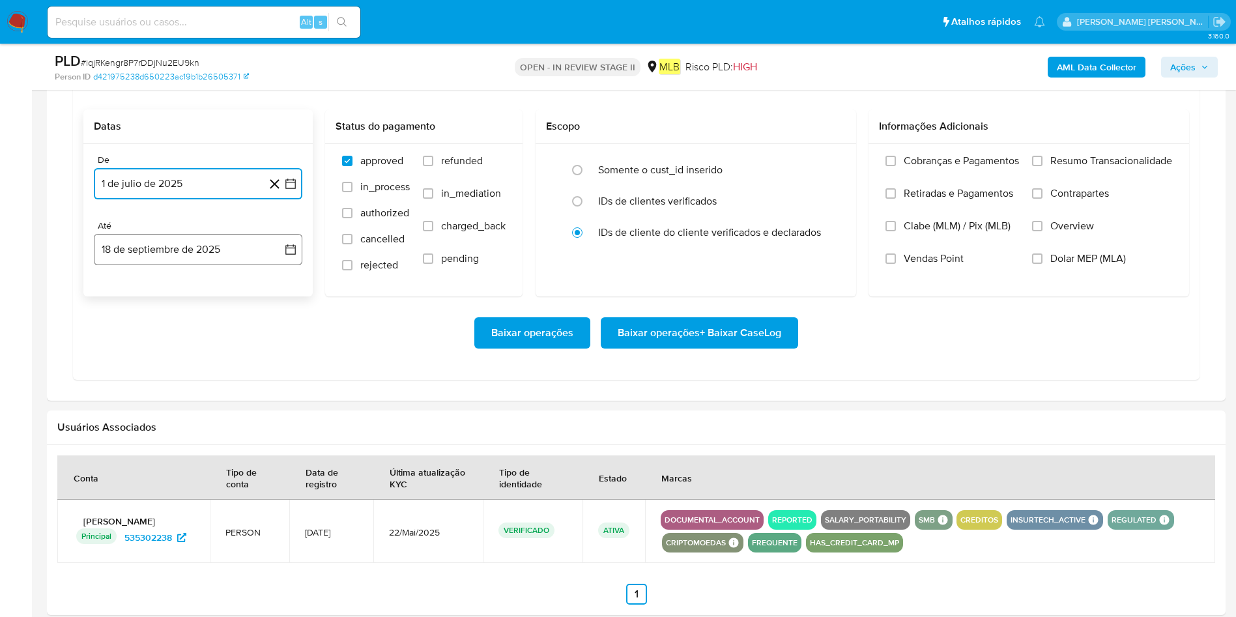
click at [152, 252] on button "18 de septiembre de 2025" at bounding box center [198, 249] width 208 height 31
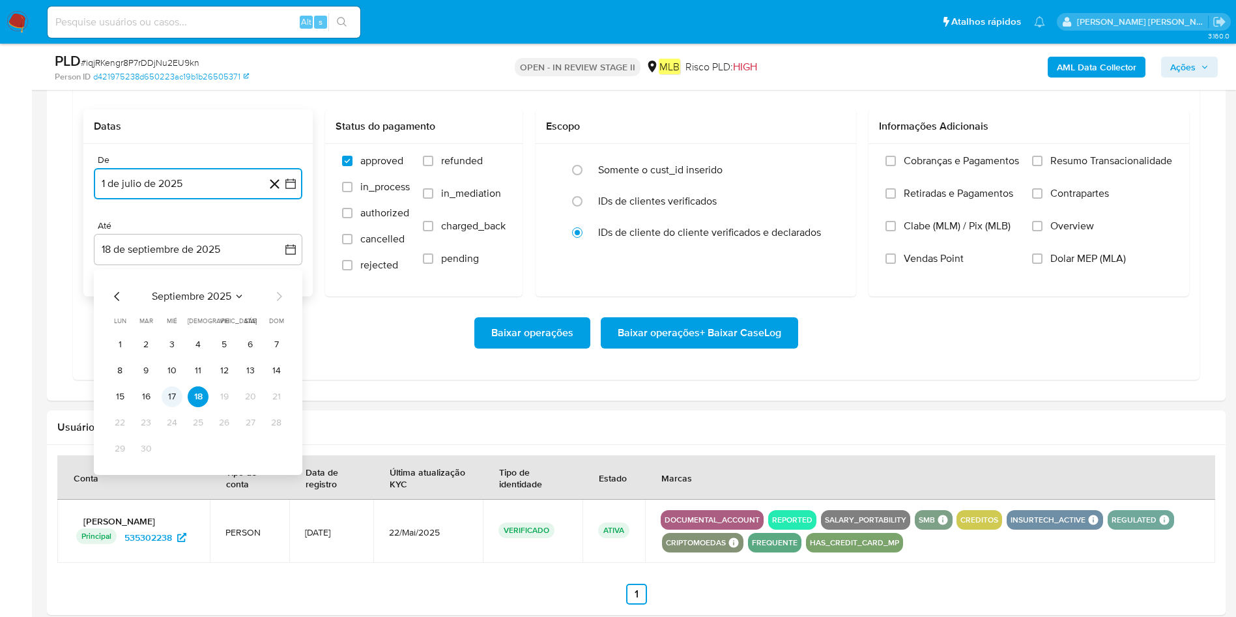
click at [170, 393] on button "17" at bounding box center [172, 396] width 21 height 21
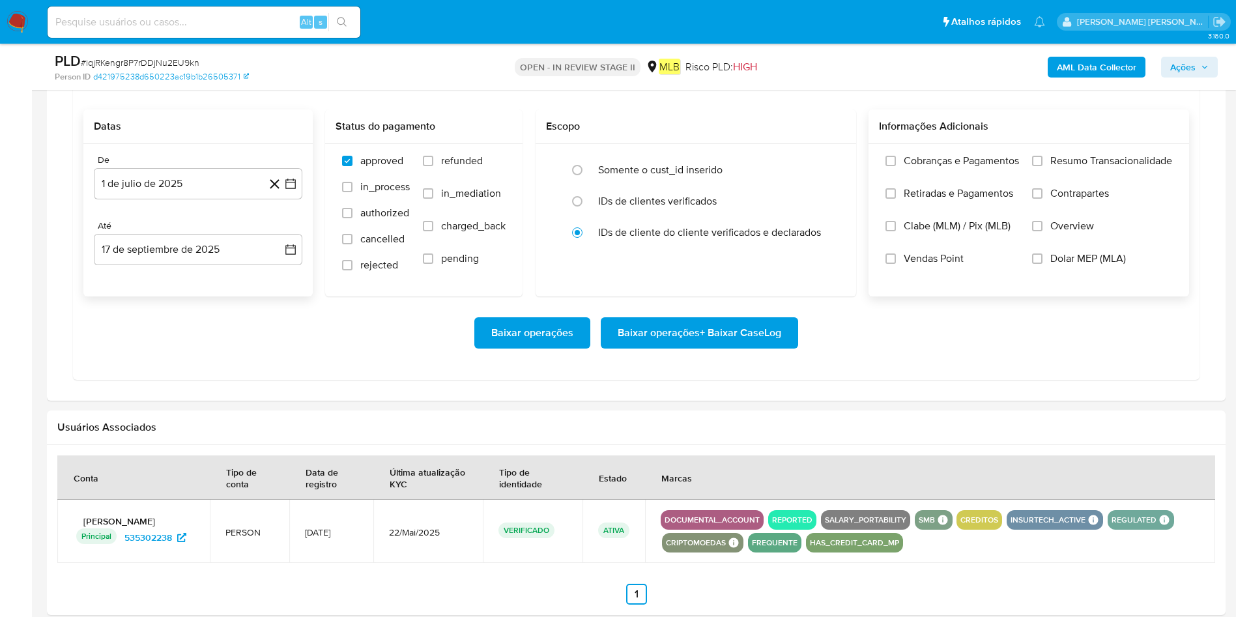
click at [823, 164] on span "Resumo Transacionalidade" at bounding box center [1111, 160] width 122 height 13
click at [823, 164] on input "Resumo Transacionalidade" at bounding box center [1037, 161] width 10 height 10
click at [767, 335] on span "Baixar operações + Baixar CaseLog" at bounding box center [700, 333] width 164 height 29
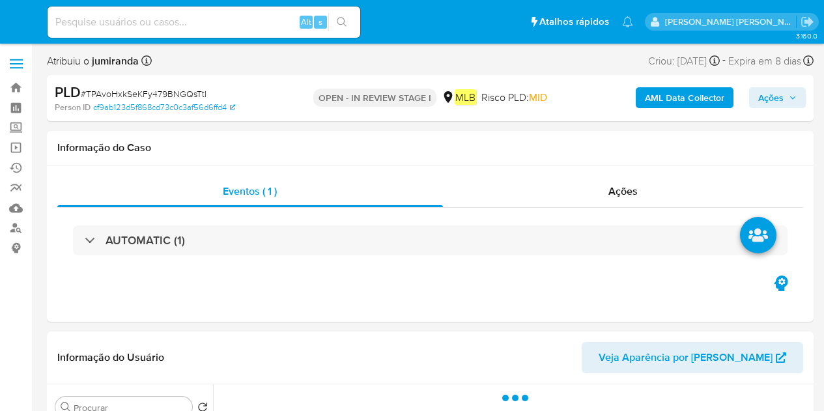
select select "10"
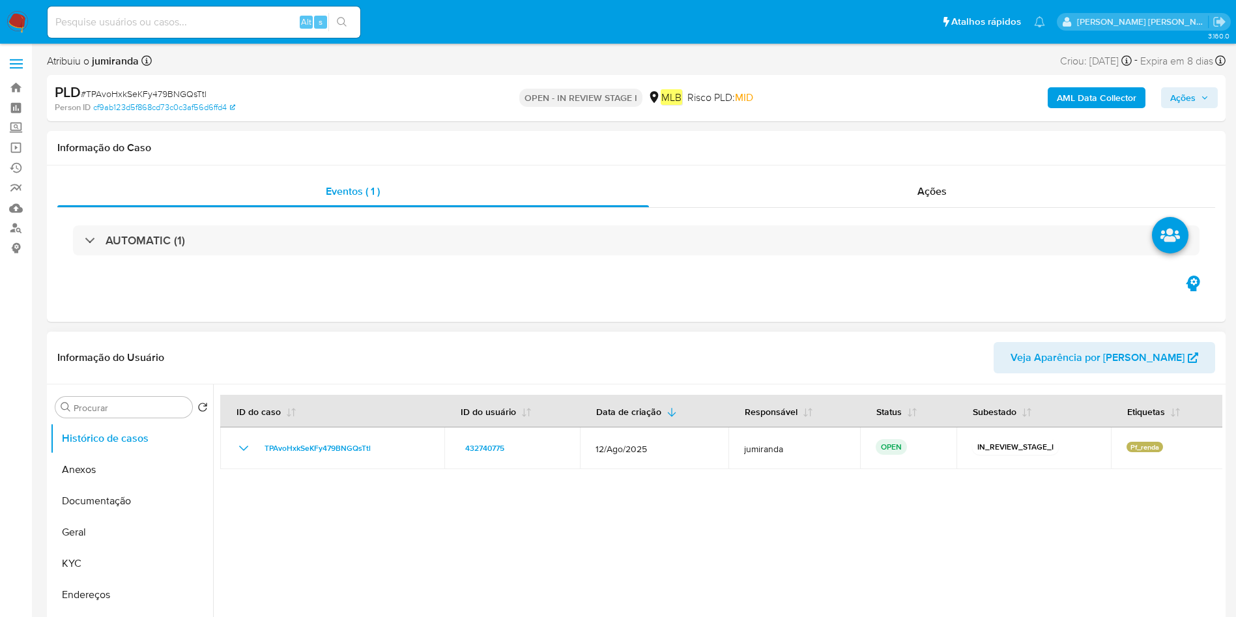
click at [640, 263] on div "AUTOMATIC (1)" at bounding box center [636, 240] width 1158 height 65
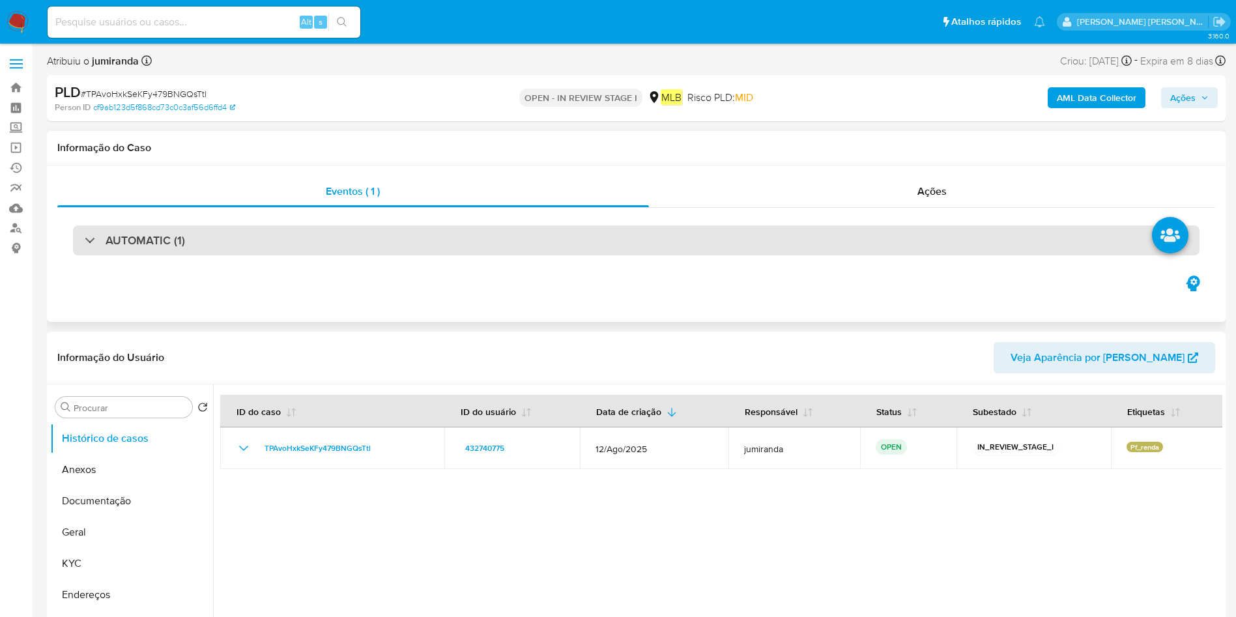
click at [650, 253] on div "AUTOMATIC (1)" at bounding box center [636, 240] width 1126 height 30
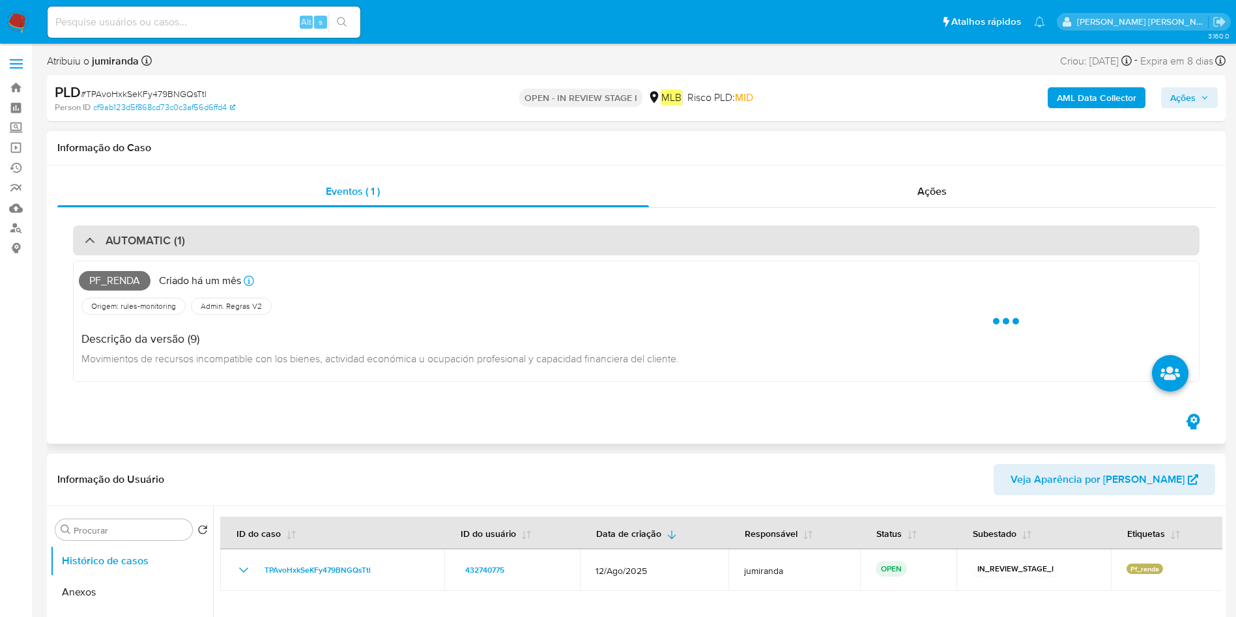
click at [650, 253] on div "AUTOMATIC (1)" at bounding box center [636, 240] width 1126 height 30
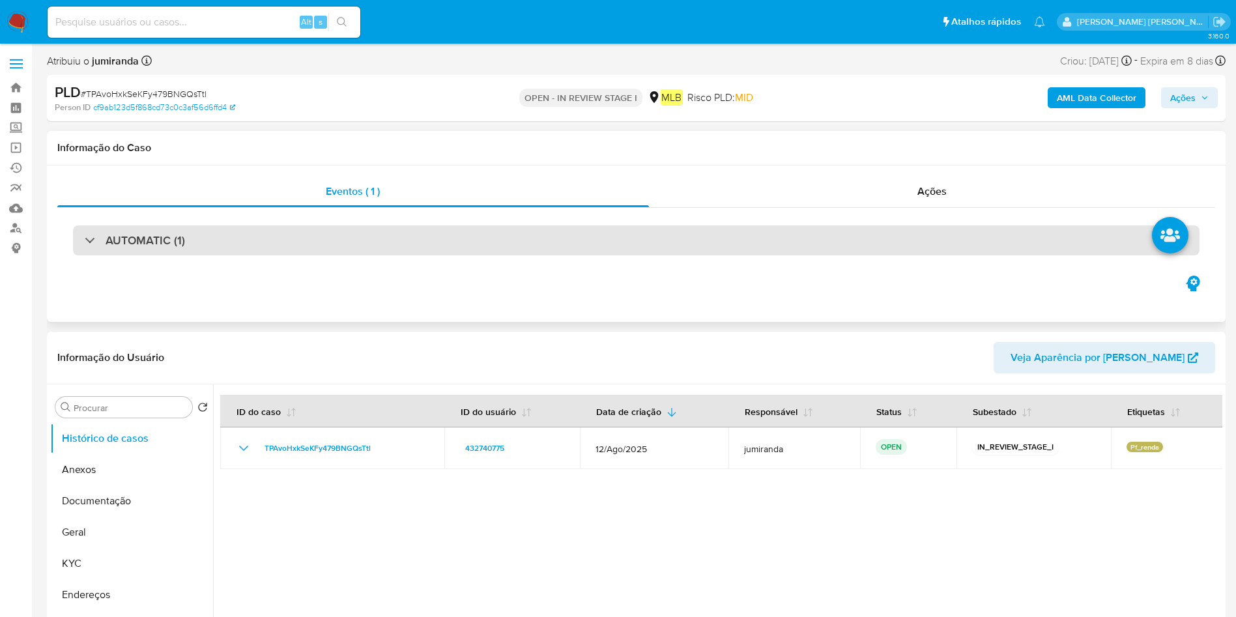
click at [650, 253] on div "AUTOMATIC (1)" at bounding box center [636, 240] width 1126 height 30
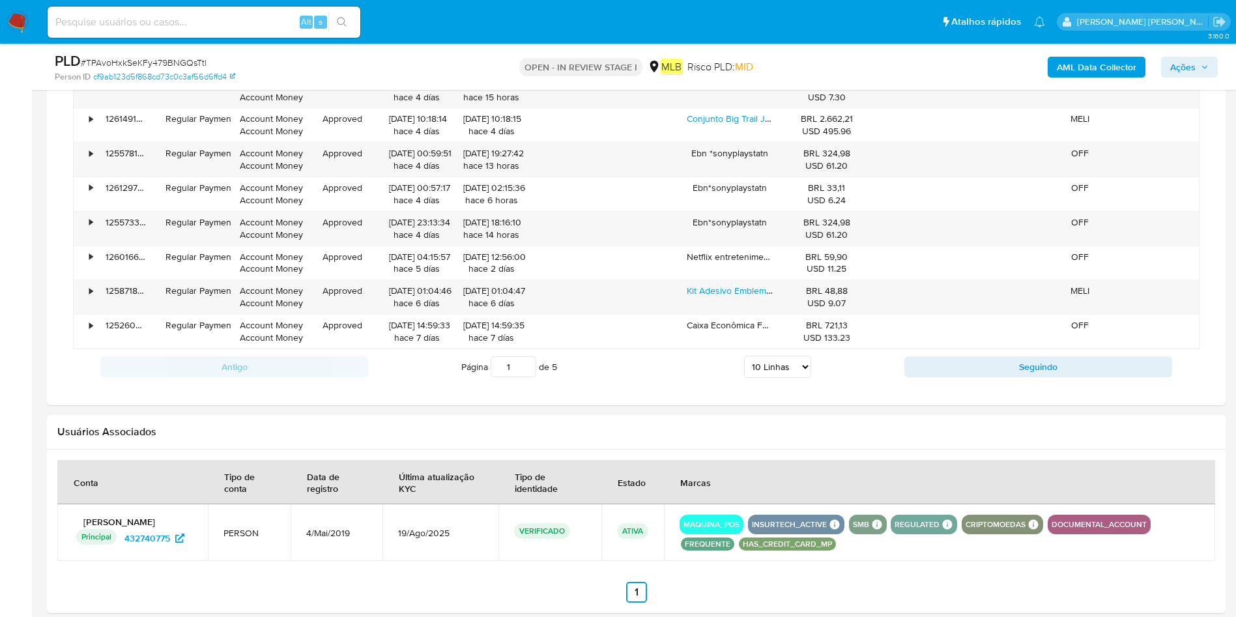
scroll to position [1368, 0]
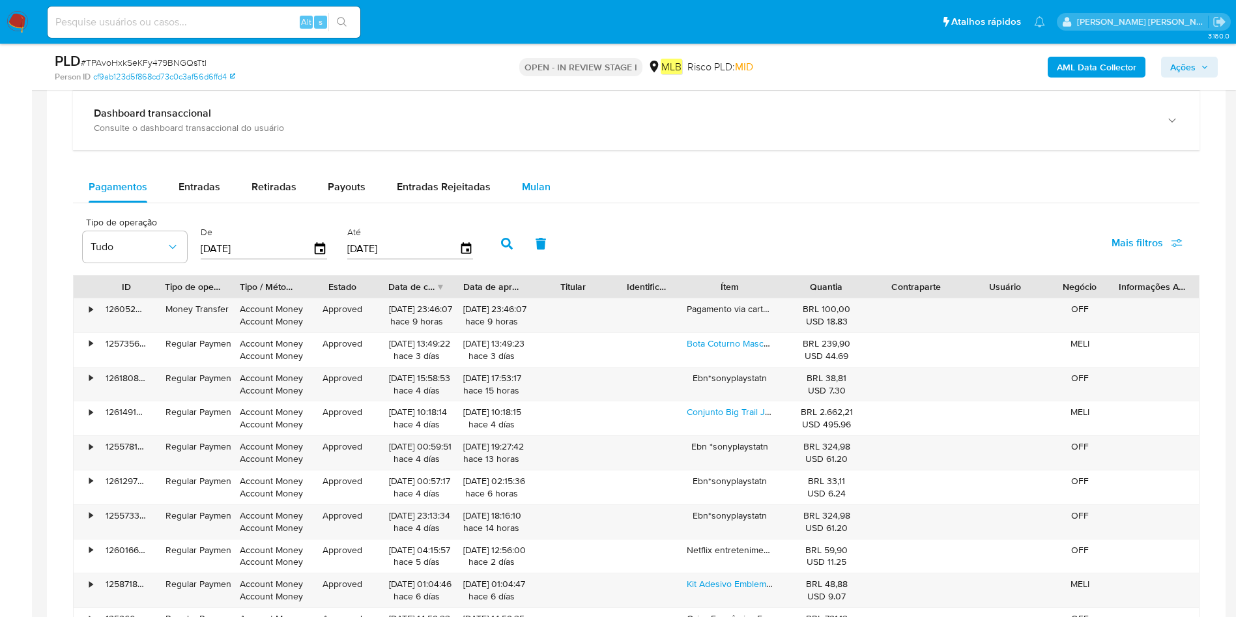
click at [555, 189] on button "Mulan" at bounding box center [536, 186] width 60 height 31
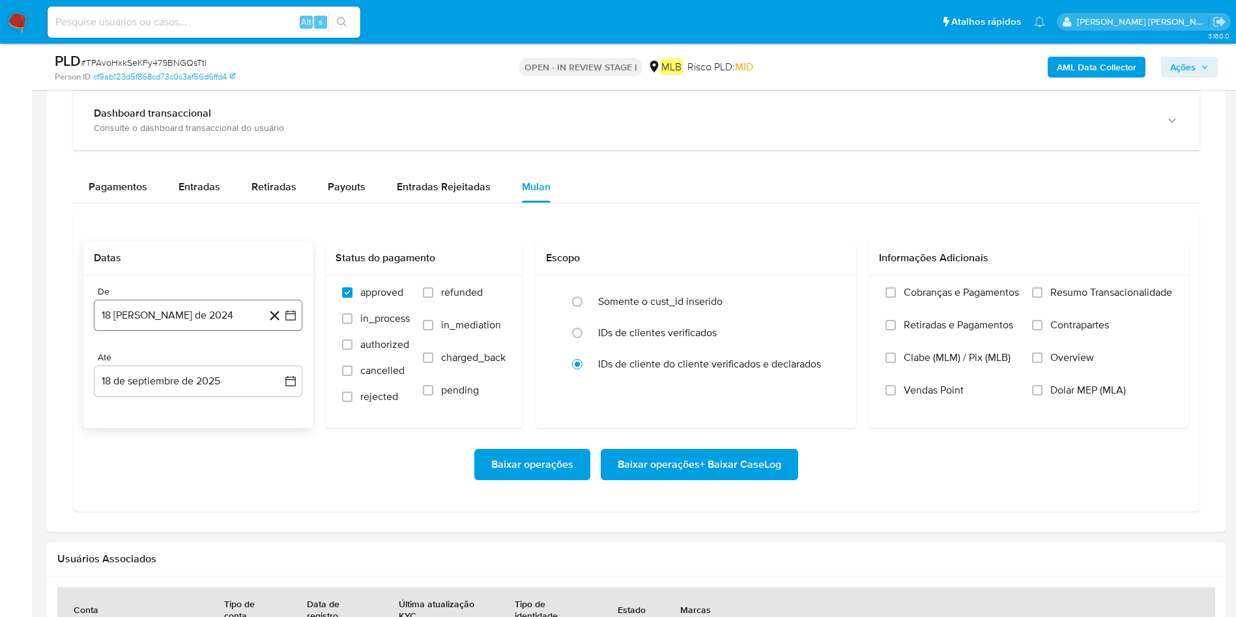
click at [123, 317] on button "18 [PERSON_NAME] de 2024" at bounding box center [198, 315] width 208 height 31
click at [186, 361] on span "agosto 2024" at bounding box center [191, 362] width 59 height 13
click at [270, 362] on icon "Año siguiente" at bounding box center [276, 362] width 16 height 16
click at [136, 410] on button "[DATE]" at bounding box center [140, 482] width 36 height 21
click at [143, 410] on button "1" at bounding box center [146, 410] width 21 height 21
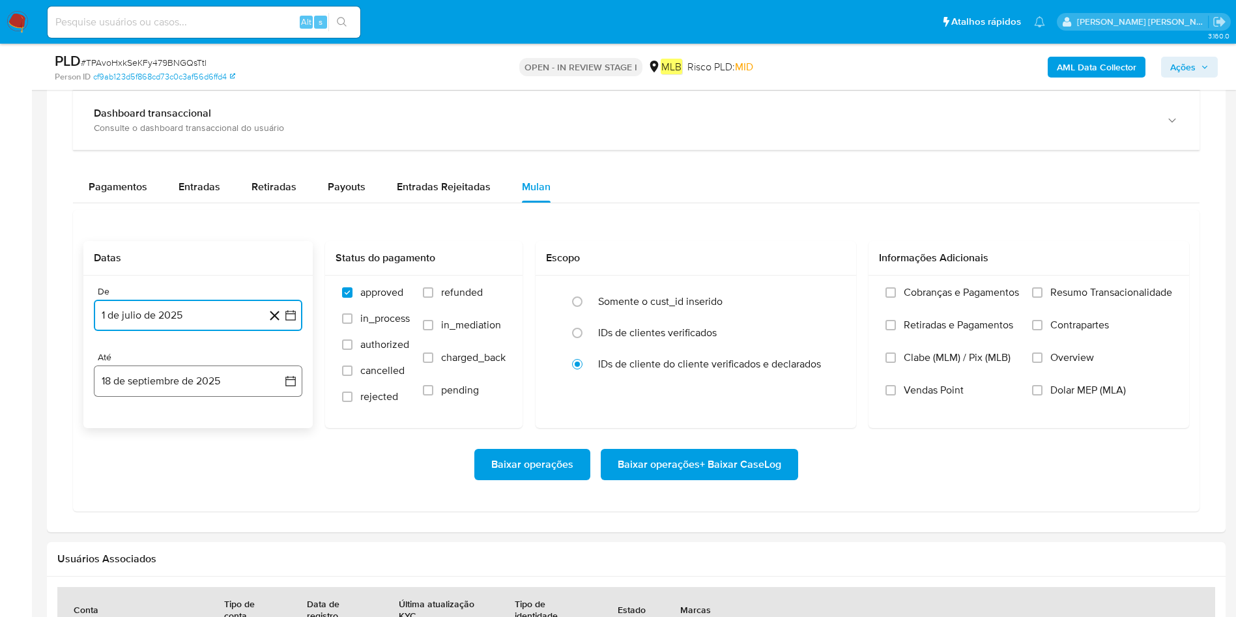
click at [154, 371] on button "18 de septiembre de 2025" at bounding box center [198, 380] width 208 height 31
click at [167, 410] on button "17" at bounding box center [172, 528] width 21 height 21
click at [823, 287] on span "Resumo Transacionalidade" at bounding box center [1111, 292] width 122 height 13
click at [823, 287] on input "Resumo Transacionalidade" at bounding box center [1037, 292] width 10 height 10
click at [738, 410] on span "Baixar operações + Baixar CaseLog" at bounding box center [700, 464] width 164 height 29
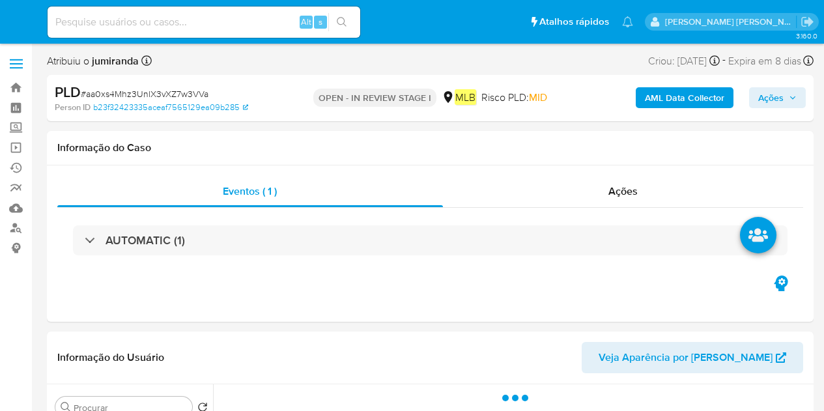
select select "10"
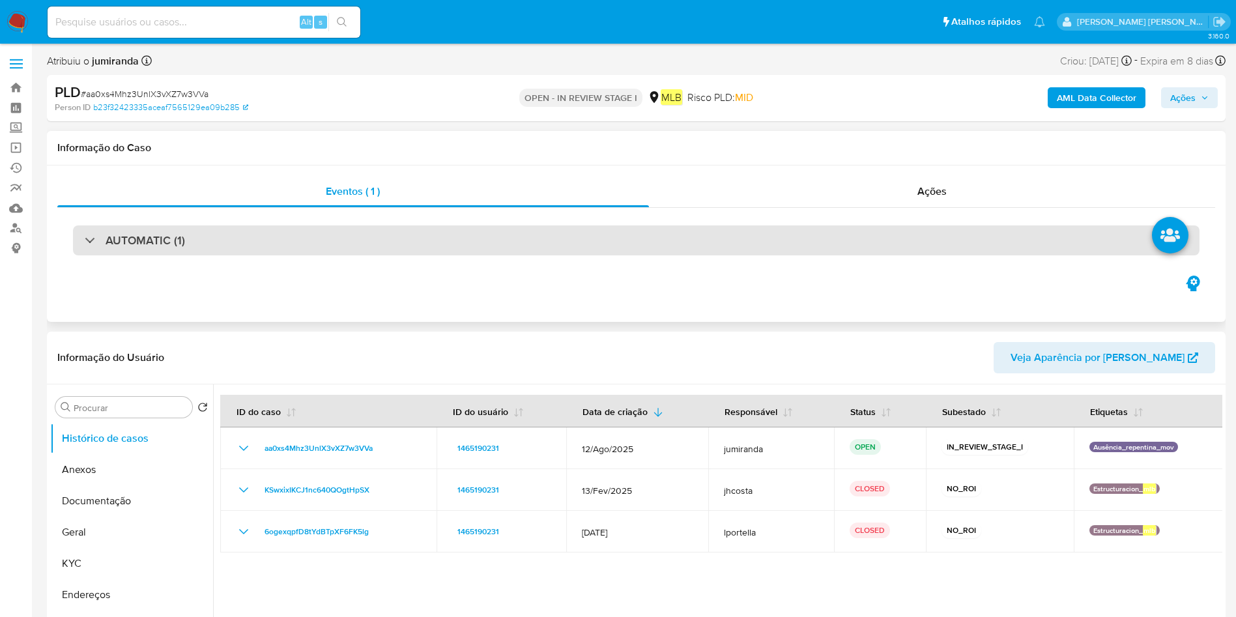
click at [309, 250] on div "AUTOMATIC (1)" at bounding box center [636, 240] width 1126 height 30
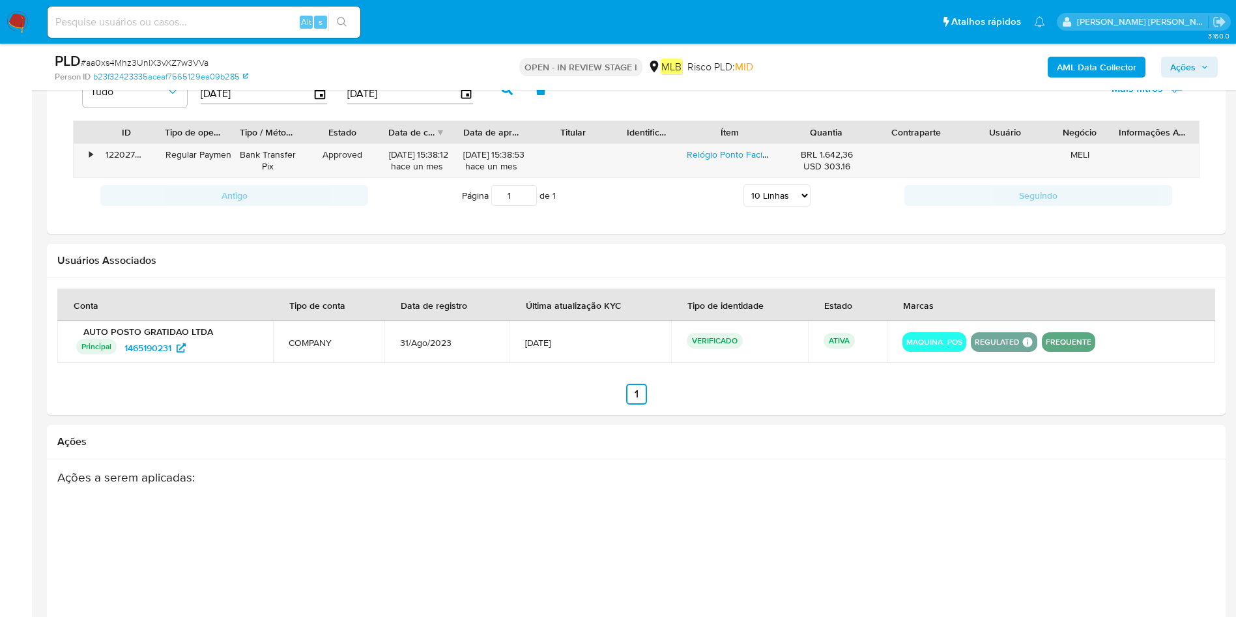
scroll to position [1114, 0]
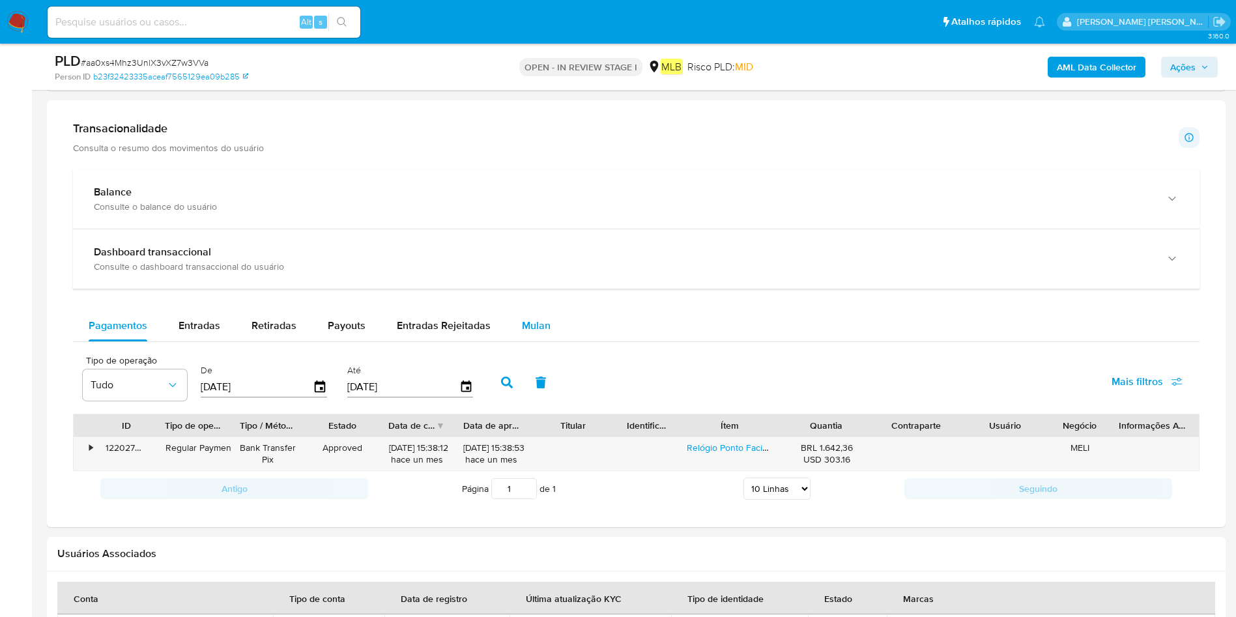
click at [551, 311] on button "Mulan" at bounding box center [536, 325] width 60 height 31
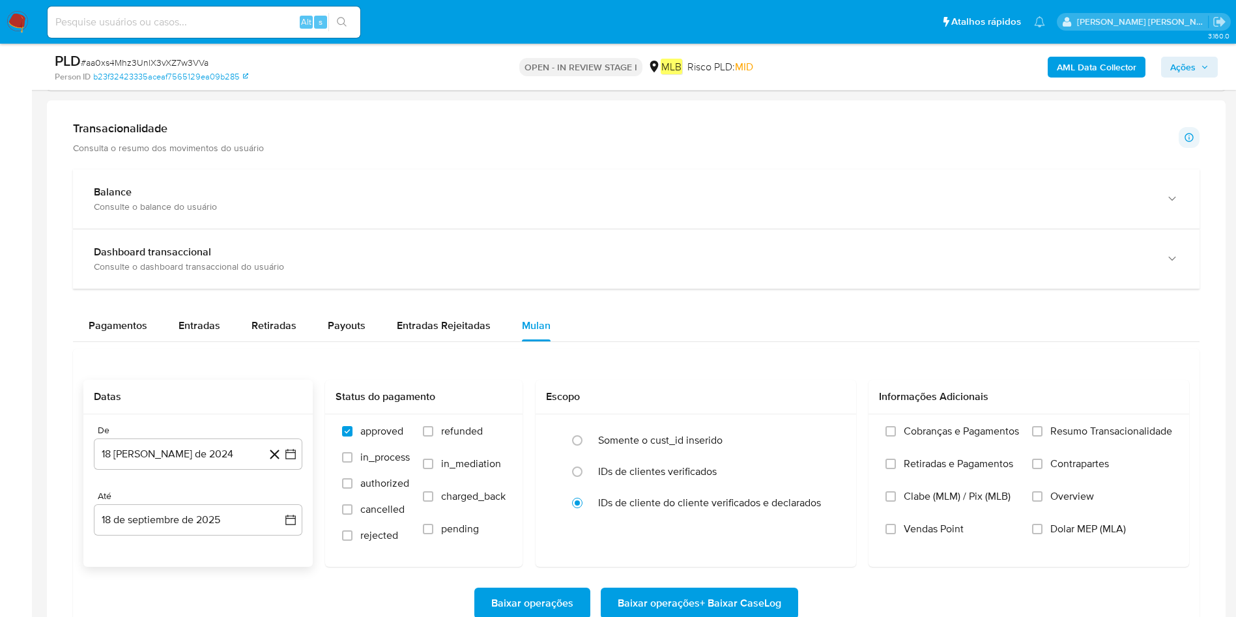
click at [193, 410] on div "De" at bounding box center [198, 431] width 208 height 12
click at [200, 410] on button "18 [PERSON_NAME] de 2024" at bounding box center [198, 453] width 208 height 31
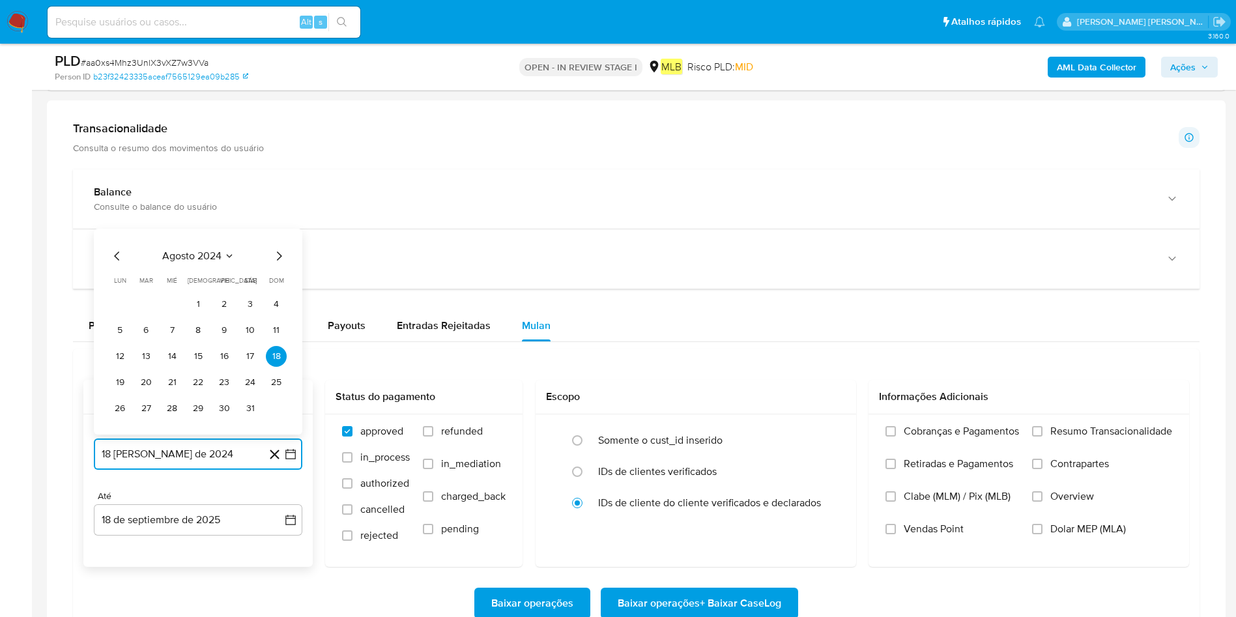
click at [121, 261] on icon "Mes anterior" at bounding box center [117, 256] width 16 height 16
click at [275, 259] on icon "Mes siguiente" at bounding box center [279, 256] width 16 height 16
click at [280, 257] on icon "Mes siguiente" at bounding box center [279, 255] width 5 height 9
click at [278, 231] on icon "Mes siguiente" at bounding box center [279, 230] width 16 height 16
click at [276, 258] on icon "Mes siguiente" at bounding box center [279, 256] width 16 height 16
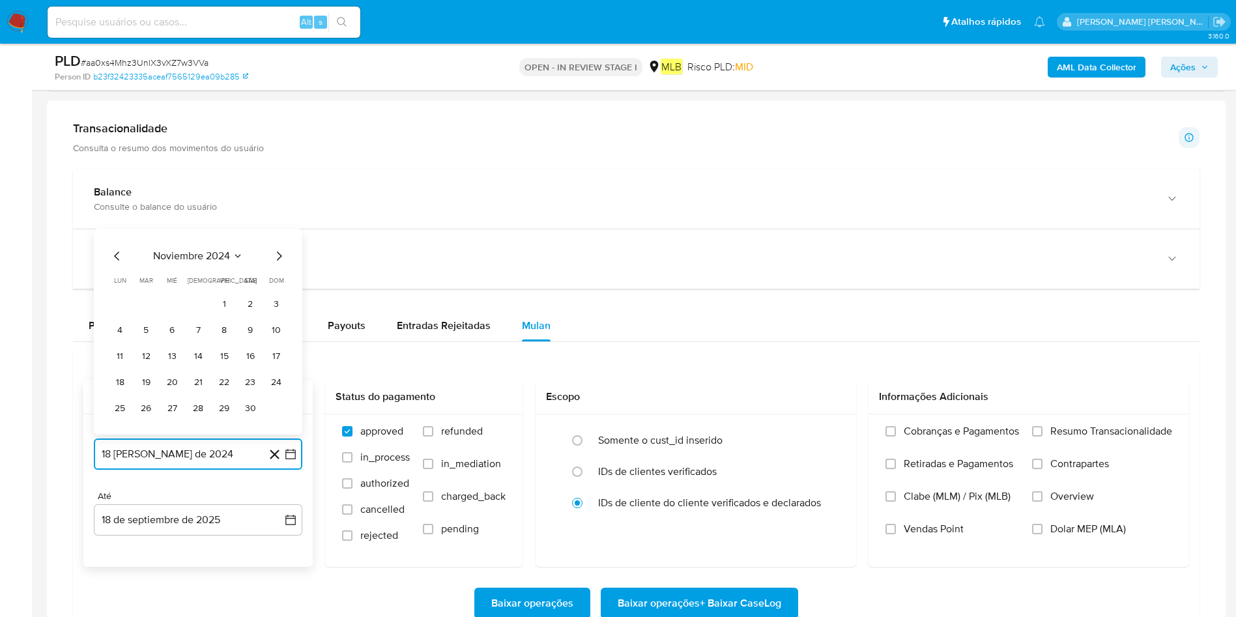
click at [223, 262] on span "noviembre 2024" at bounding box center [191, 256] width 77 height 13
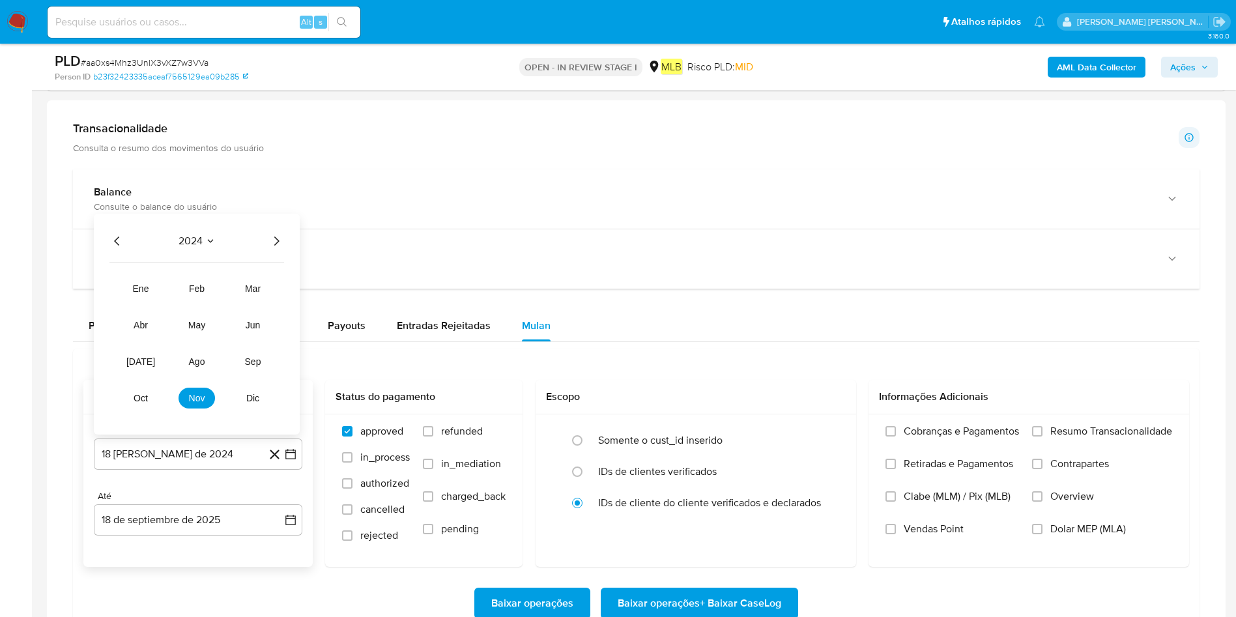
click at [279, 242] on icon "Año siguiente" at bounding box center [276, 241] width 16 height 16
click at [141, 293] on span "ene" at bounding box center [141, 288] width 16 height 10
click at [171, 302] on button "1" at bounding box center [172, 304] width 21 height 21
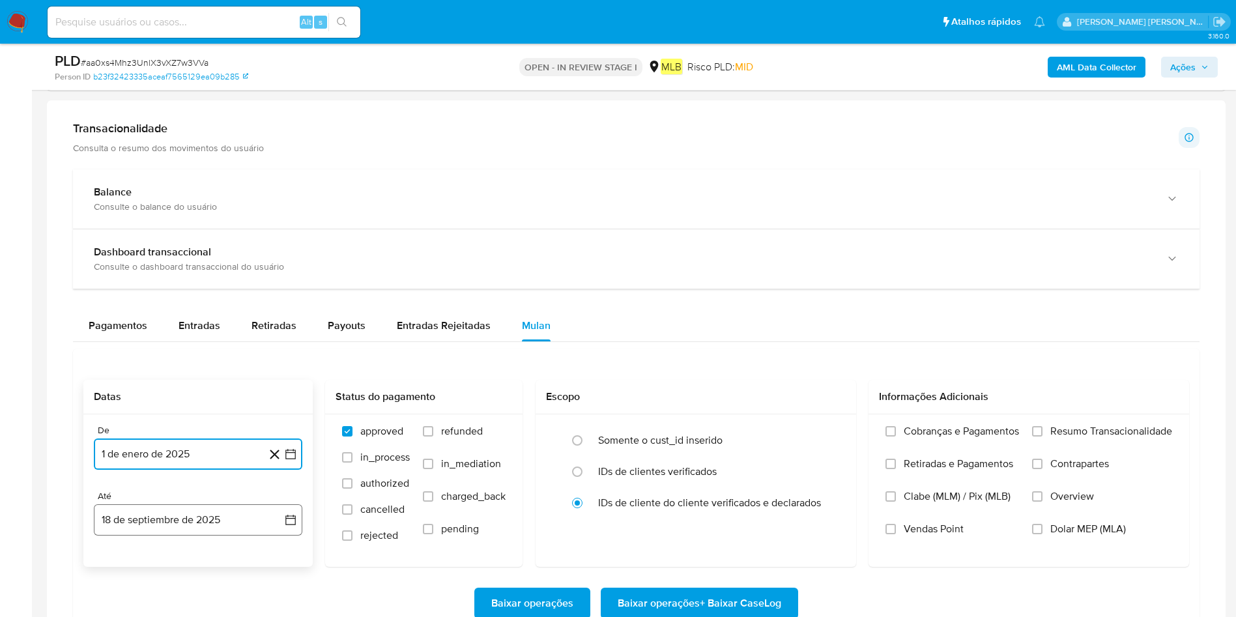
click at [143, 410] on button "18 de septiembre de 2025" at bounding box center [198, 519] width 208 height 31
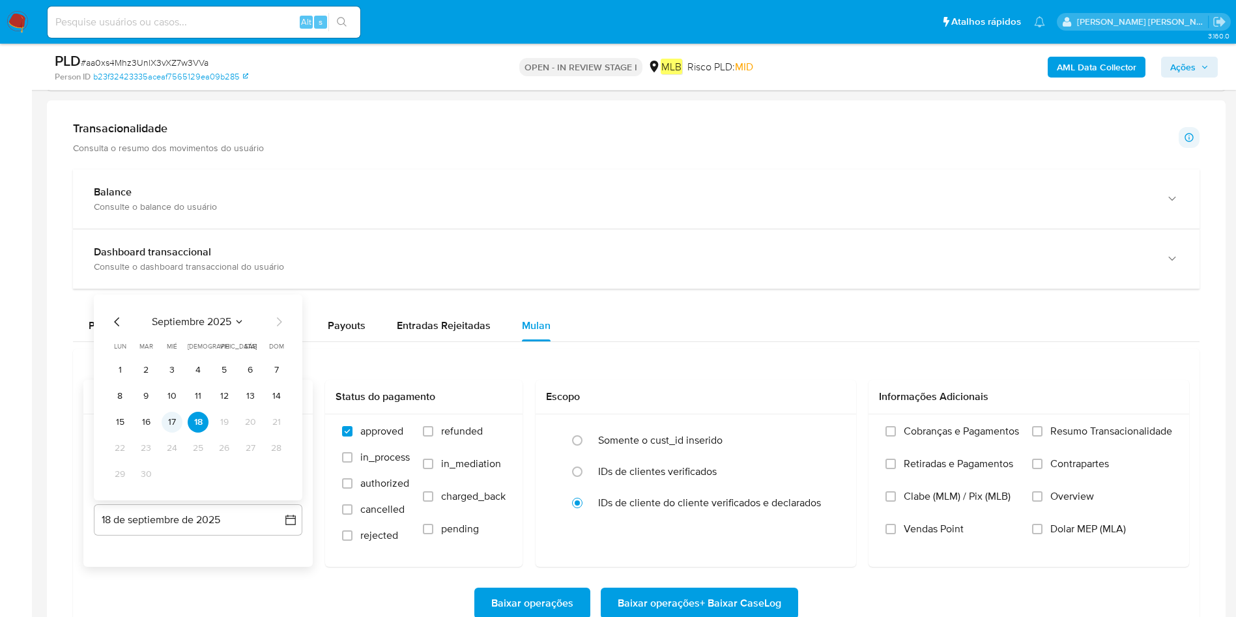
click at [171, 410] on button "17" at bounding box center [172, 422] width 21 height 21
click at [823, 410] on span "Resumo Transacionalidade" at bounding box center [1111, 431] width 122 height 13
click at [823, 410] on input "Resumo Transacionalidade" at bounding box center [1037, 431] width 10 height 10
click at [642, 410] on span "Baixar operações + Baixar CaseLog" at bounding box center [700, 603] width 164 height 29
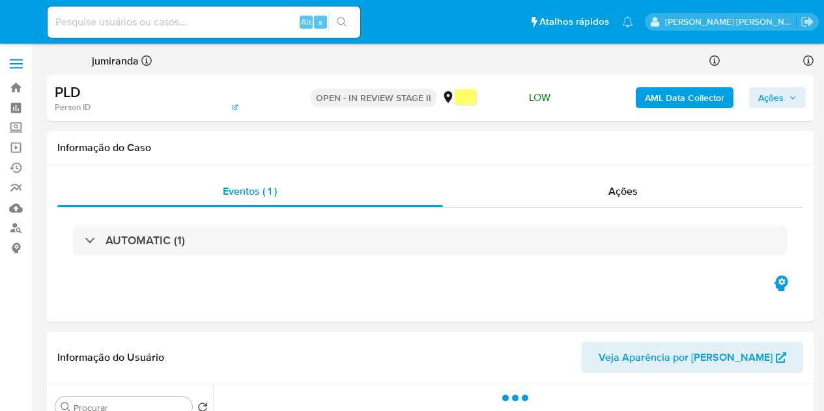
select select "10"
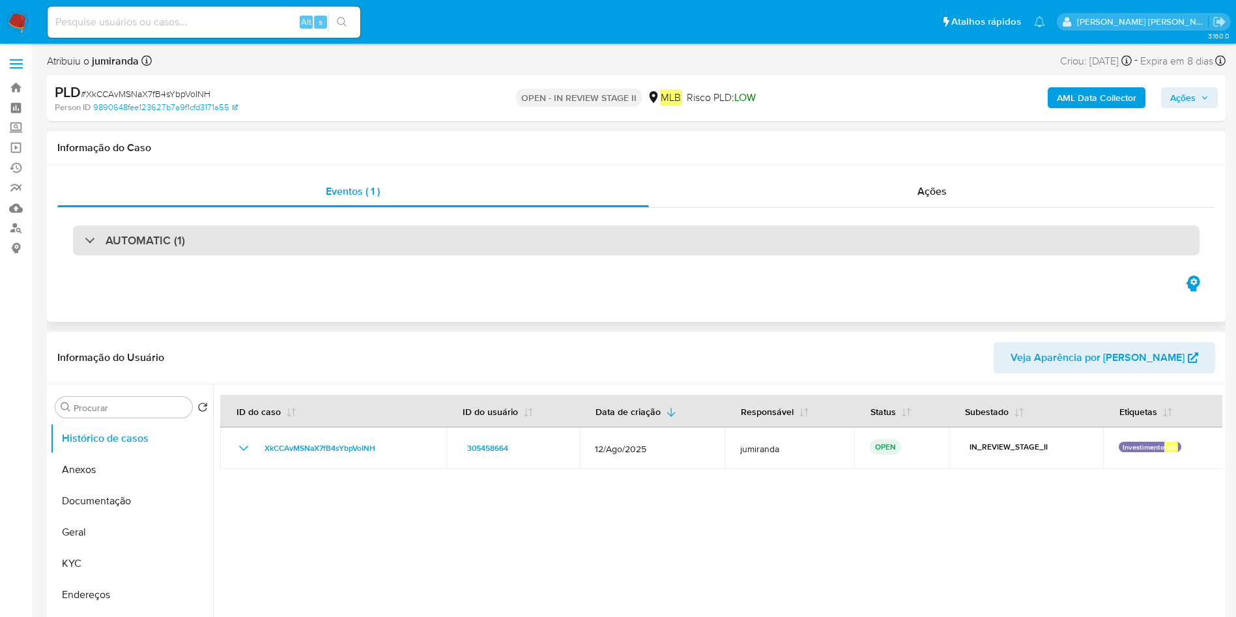
click at [682, 250] on div "AUTOMATIC (1)" at bounding box center [636, 240] width 1126 height 30
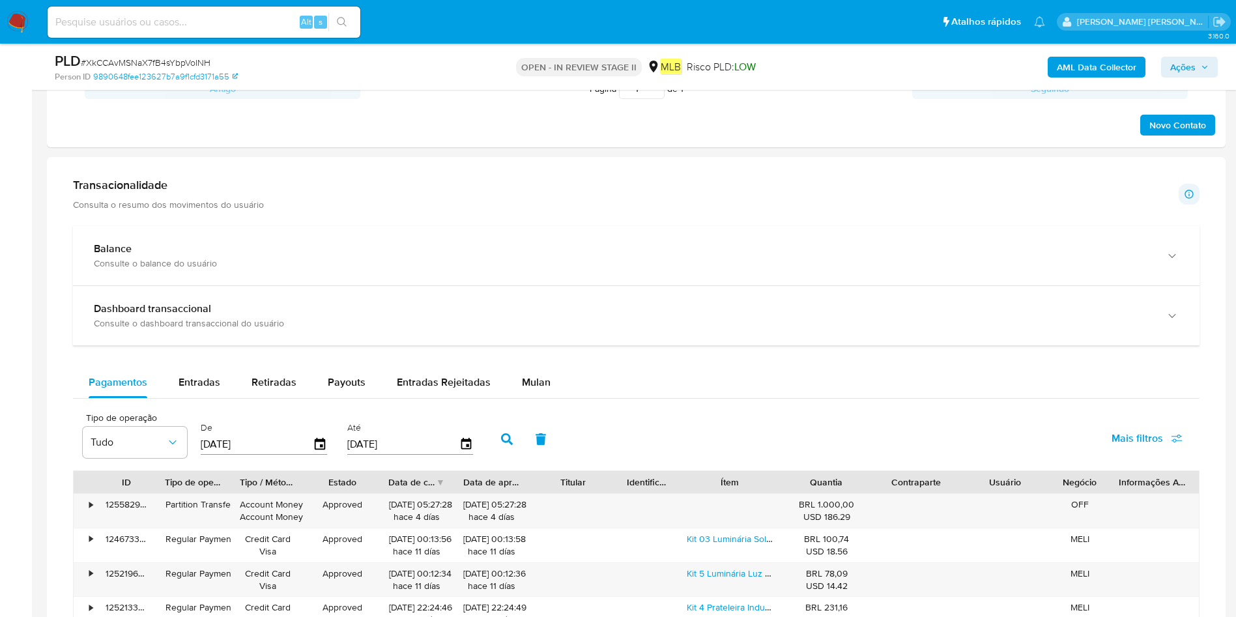
scroll to position [1368, 0]
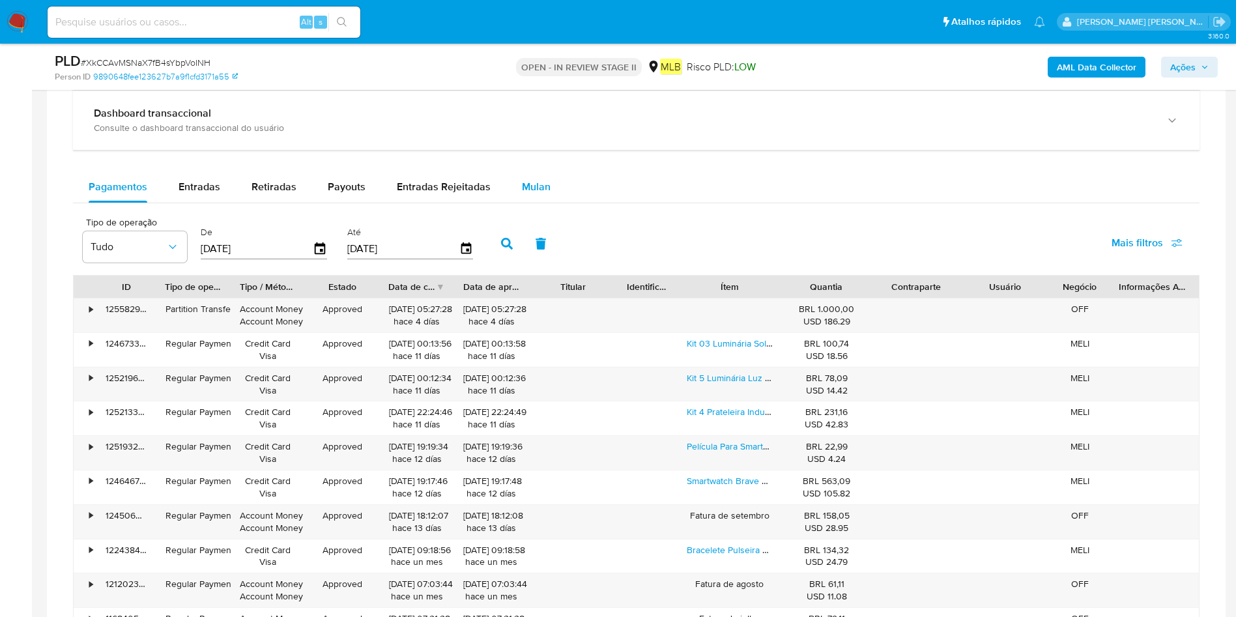
click at [546, 197] on button "Mulan" at bounding box center [536, 186] width 60 height 31
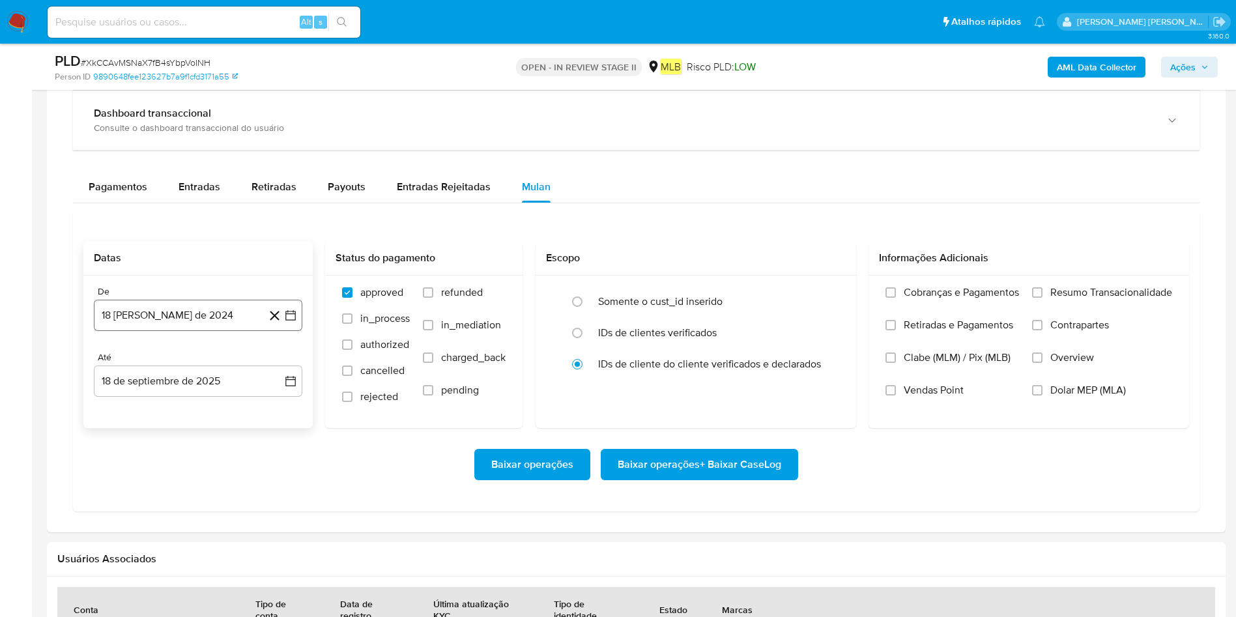
click at [214, 328] on button "18 [PERSON_NAME] de 2024" at bounding box center [198, 315] width 208 height 31
click at [207, 358] on span "agosto 2024" at bounding box center [191, 362] width 59 height 13
click at [285, 360] on div "2024 2024 ene feb mar abr may jun [DATE] ago sep oct nov dic" at bounding box center [197, 445] width 206 height 221
click at [278, 361] on icon "Año siguiente" at bounding box center [276, 362] width 5 height 9
click at [140, 410] on button "ene" at bounding box center [140, 409] width 36 height 21
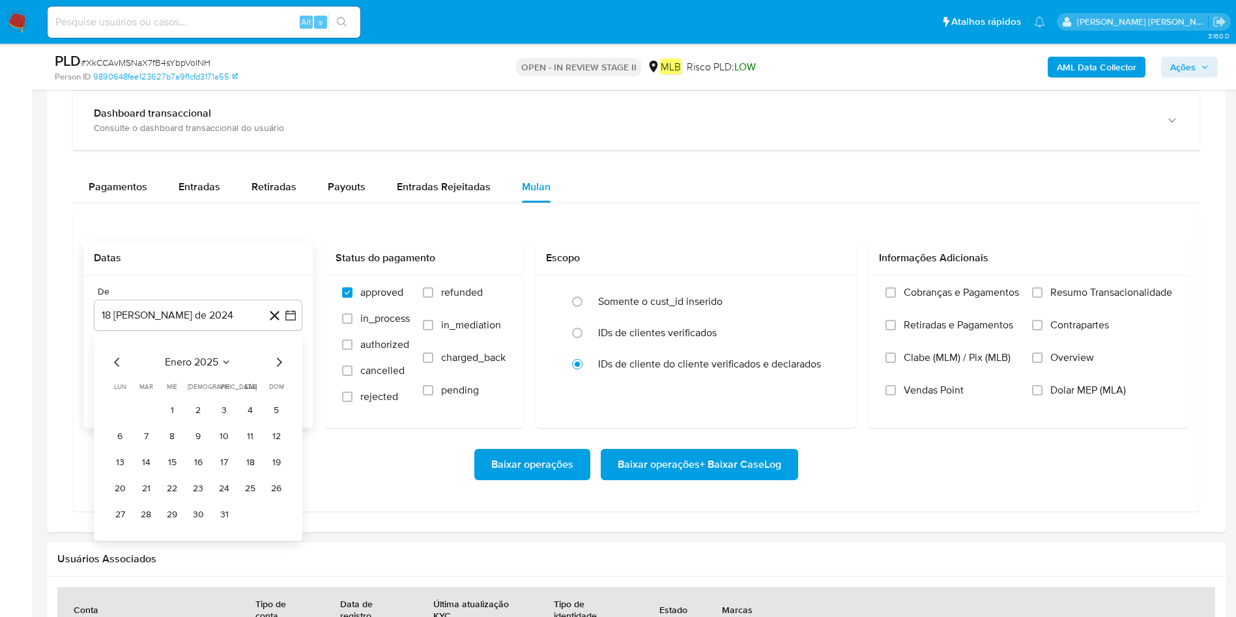
click at [266, 365] on div "enero 2025" at bounding box center [197, 362] width 177 height 16
click at [228, 322] on button "18 [PERSON_NAME] de 2024" at bounding box center [198, 315] width 208 height 31
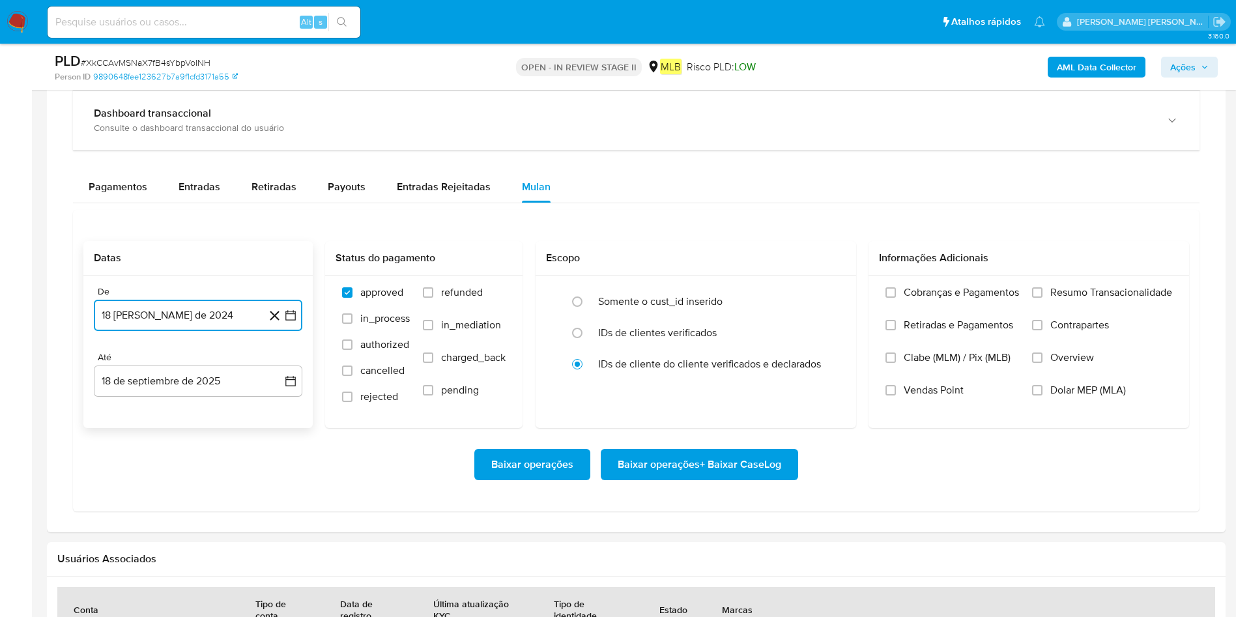
click at [210, 311] on button "18 [PERSON_NAME] de 2024" at bounding box center [198, 315] width 208 height 31
click at [271, 360] on icon "Mes siguiente" at bounding box center [279, 362] width 16 height 16
click at [280, 360] on icon "Mes siguiente" at bounding box center [279, 362] width 16 height 16
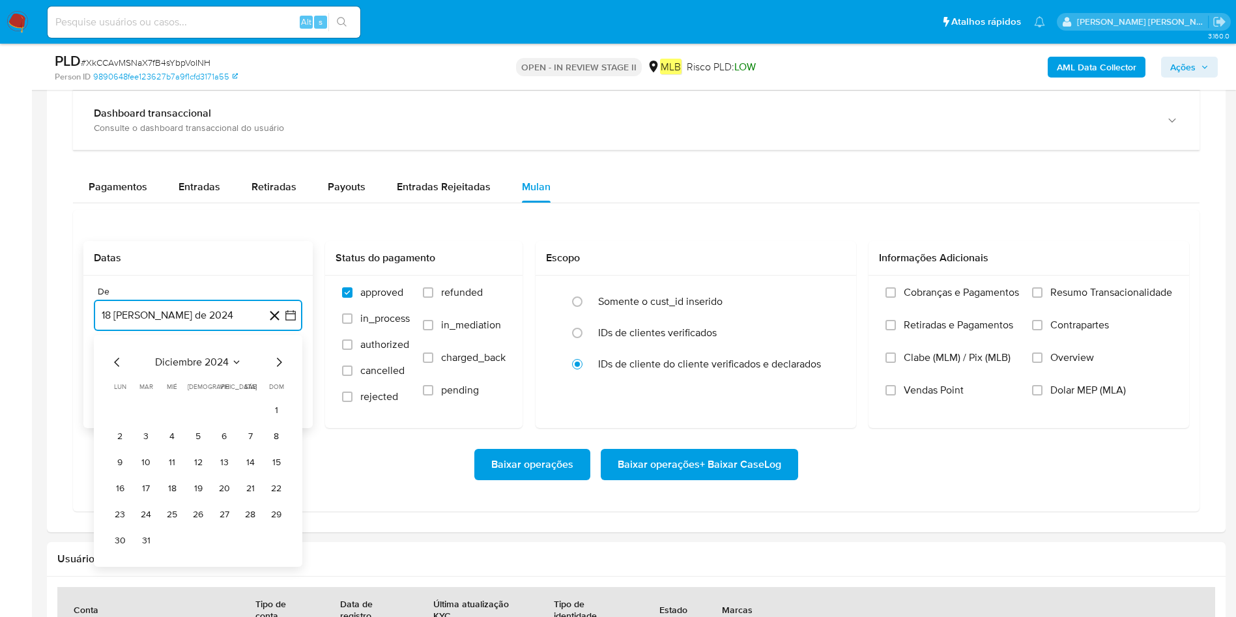
click at [280, 360] on icon "Mes siguiente" at bounding box center [279, 362] width 16 height 16
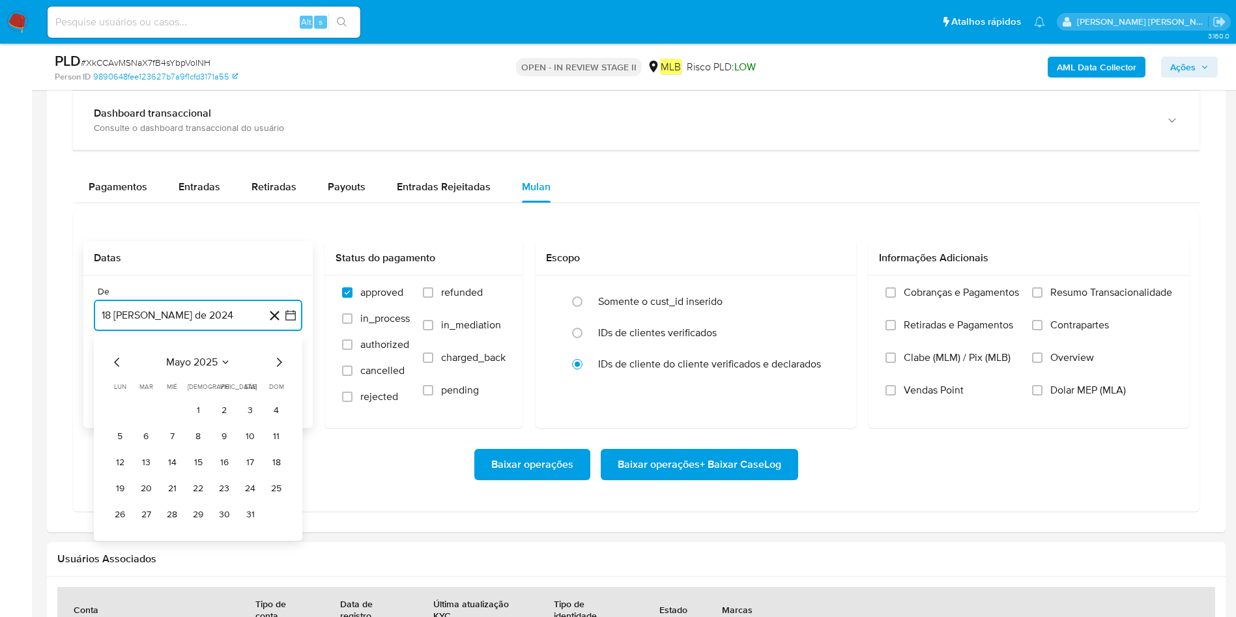
click at [276, 361] on icon "Mes siguiente" at bounding box center [279, 362] width 16 height 16
click at [145, 410] on button "1" at bounding box center [146, 410] width 21 height 21
click at [149, 386] on button "18 de septiembre de 2025" at bounding box center [198, 380] width 208 height 31
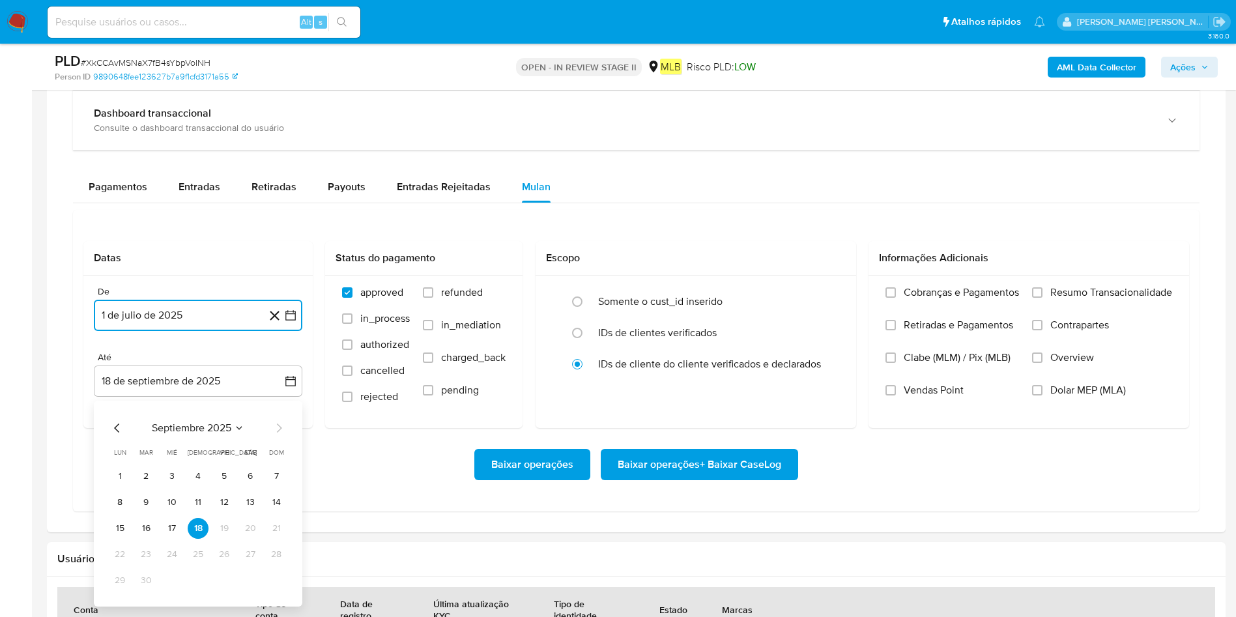
click at [165, 410] on button "17" at bounding box center [172, 528] width 21 height 21
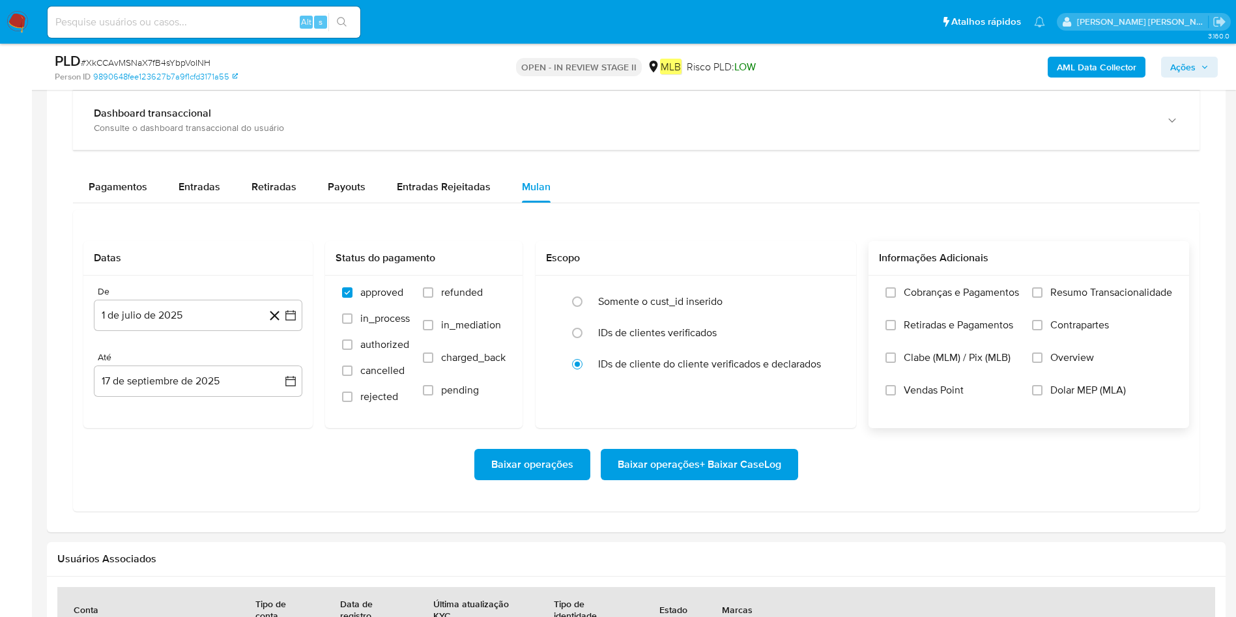
click at [823, 293] on span "Resumo Transacionalidade" at bounding box center [1111, 292] width 122 height 13
click at [823, 293] on input "Resumo Transacionalidade" at bounding box center [1037, 292] width 10 height 10
click at [753, 410] on span "Baixar operações + Baixar CaseLog" at bounding box center [700, 464] width 164 height 29
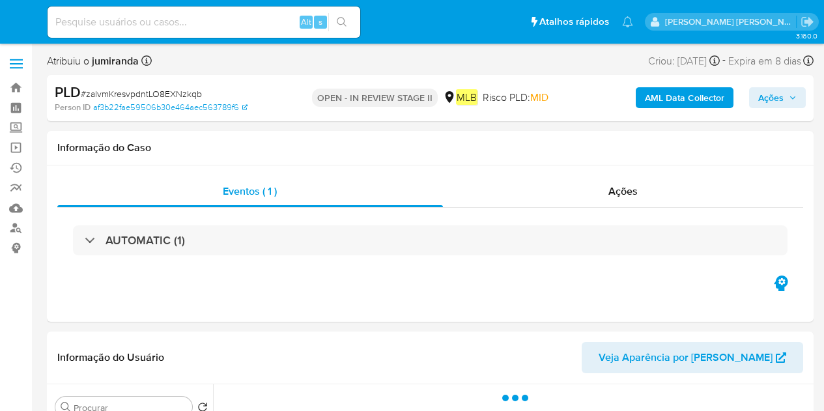
select select "10"
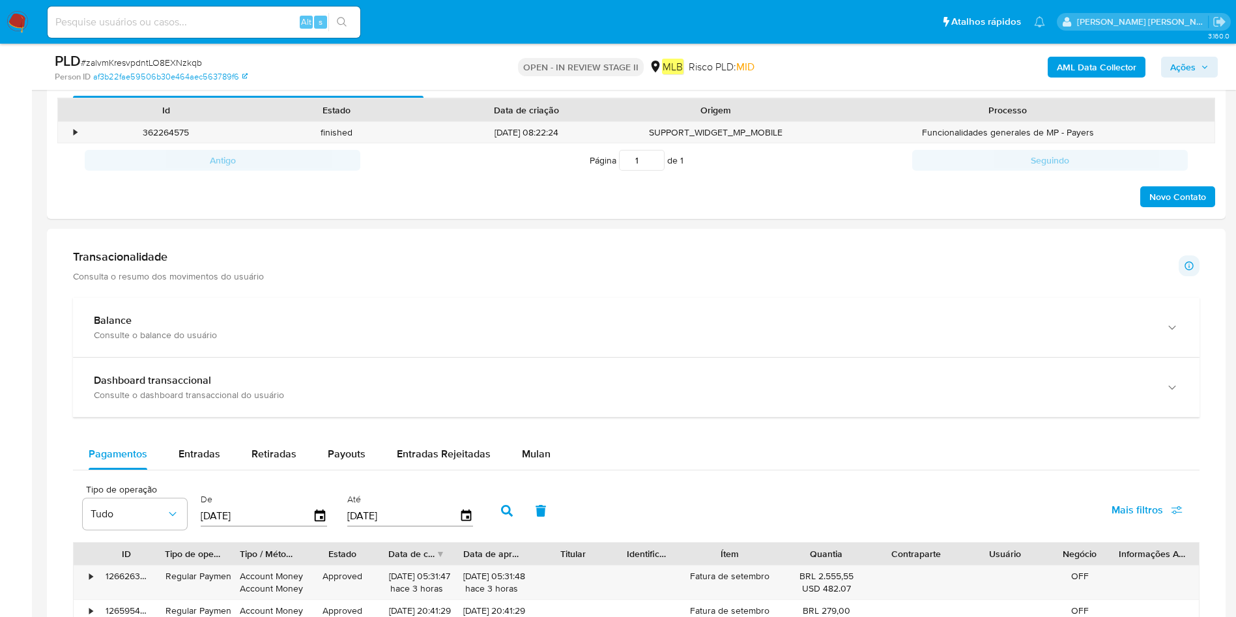
scroll to position [880, 0]
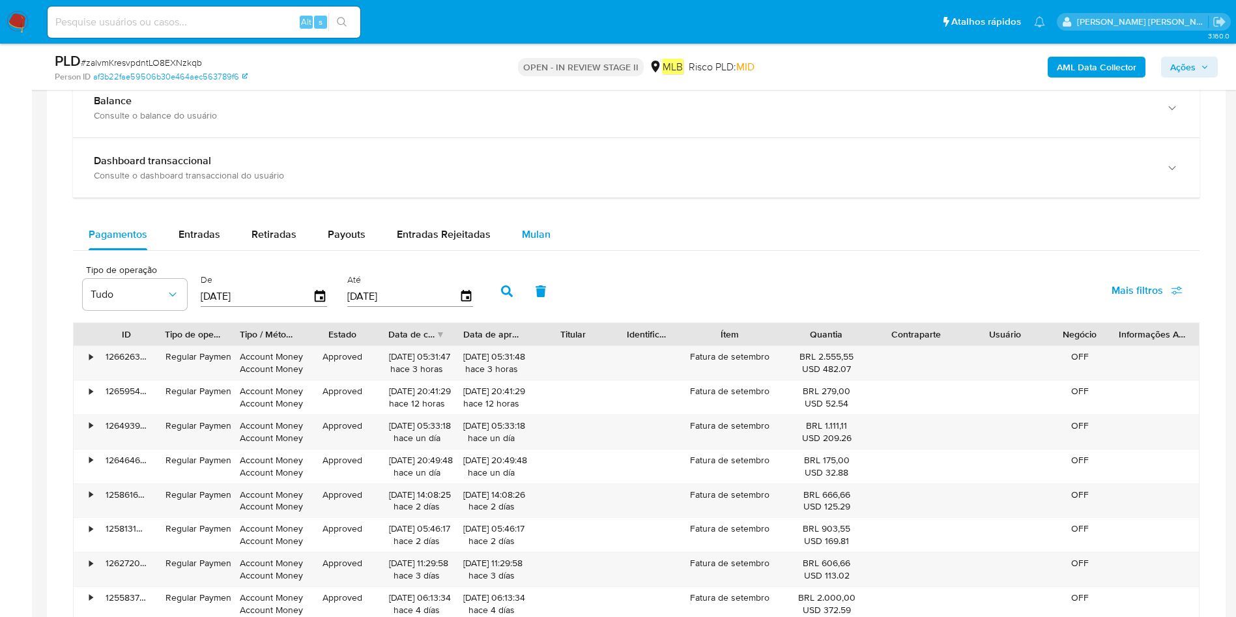
click at [551, 236] on button "Mulan" at bounding box center [536, 234] width 60 height 31
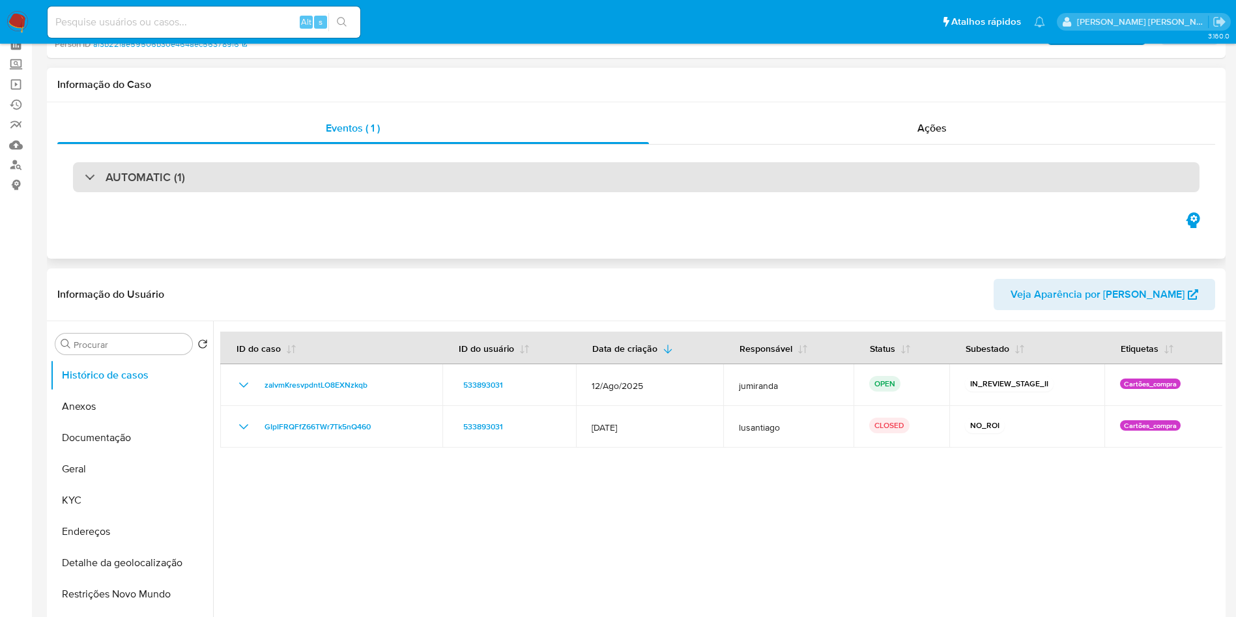
scroll to position [0, 0]
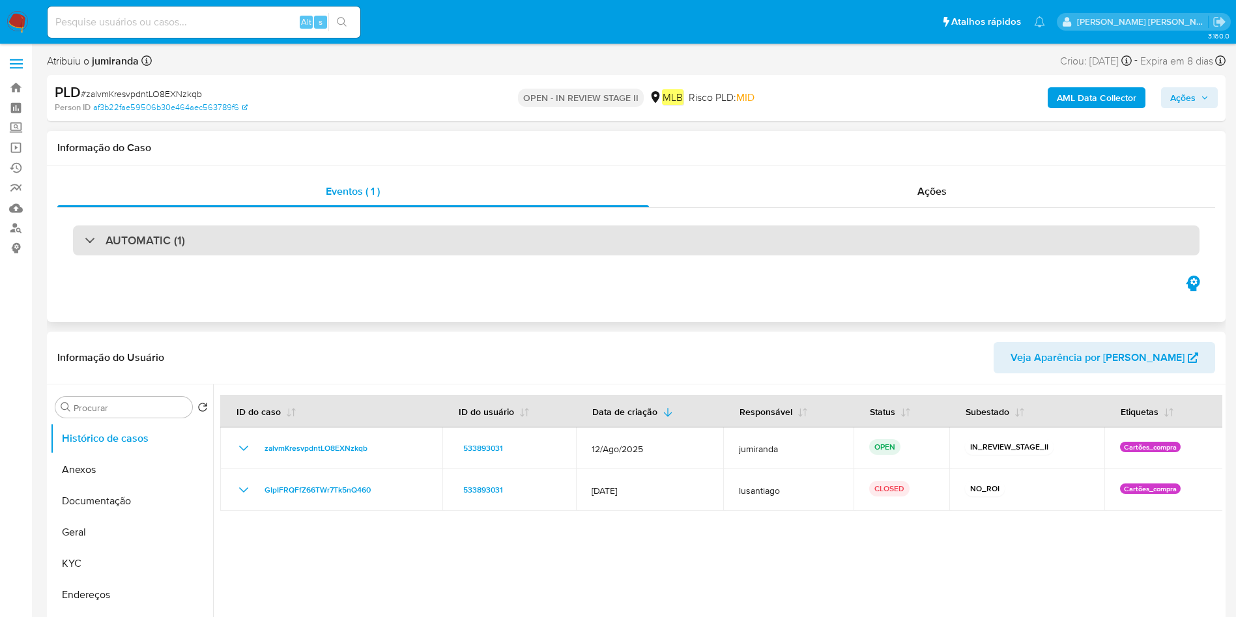
click at [332, 250] on div "AUTOMATIC (1)" at bounding box center [636, 240] width 1126 height 30
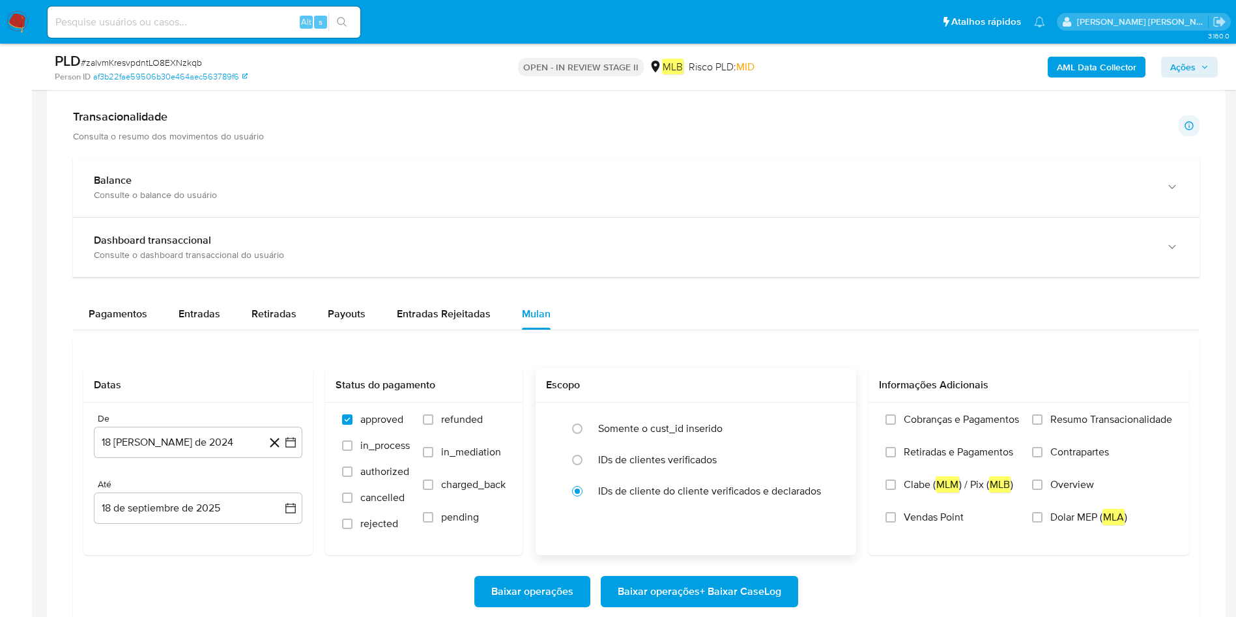
scroll to position [1759, 0]
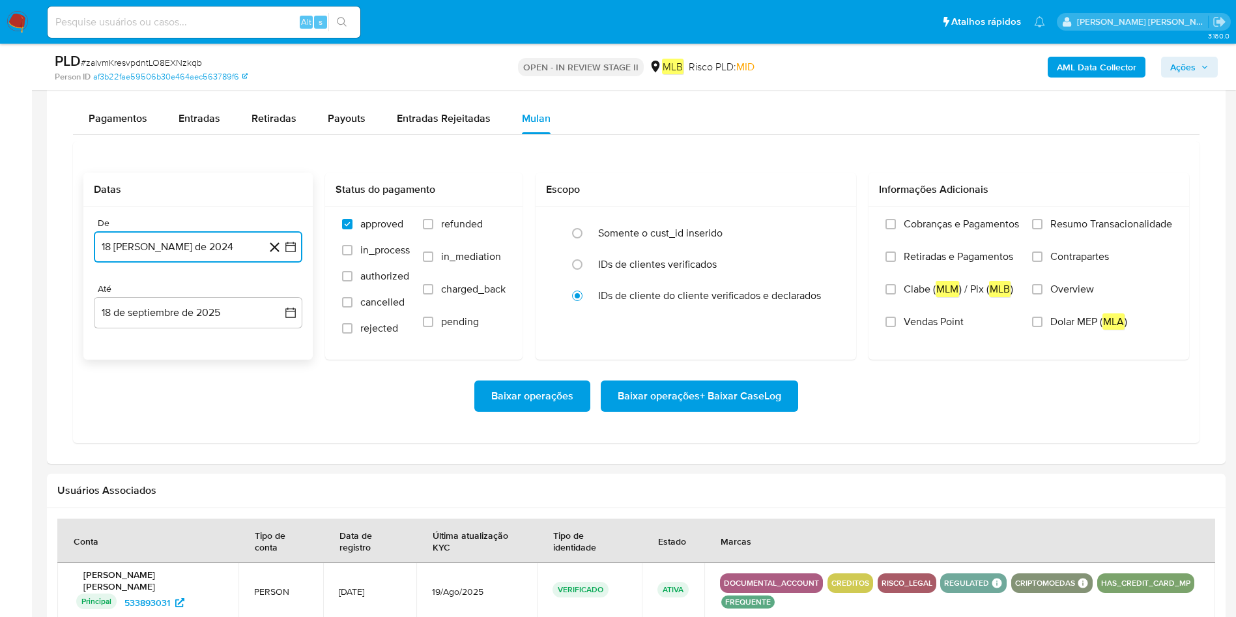
click at [242, 255] on button "18 [PERSON_NAME] de 2024" at bounding box center [198, 246] width 208 height 31
click at [211, 297] on span "agosto 2024" at bounding box center [191, 293] width 59 height 13
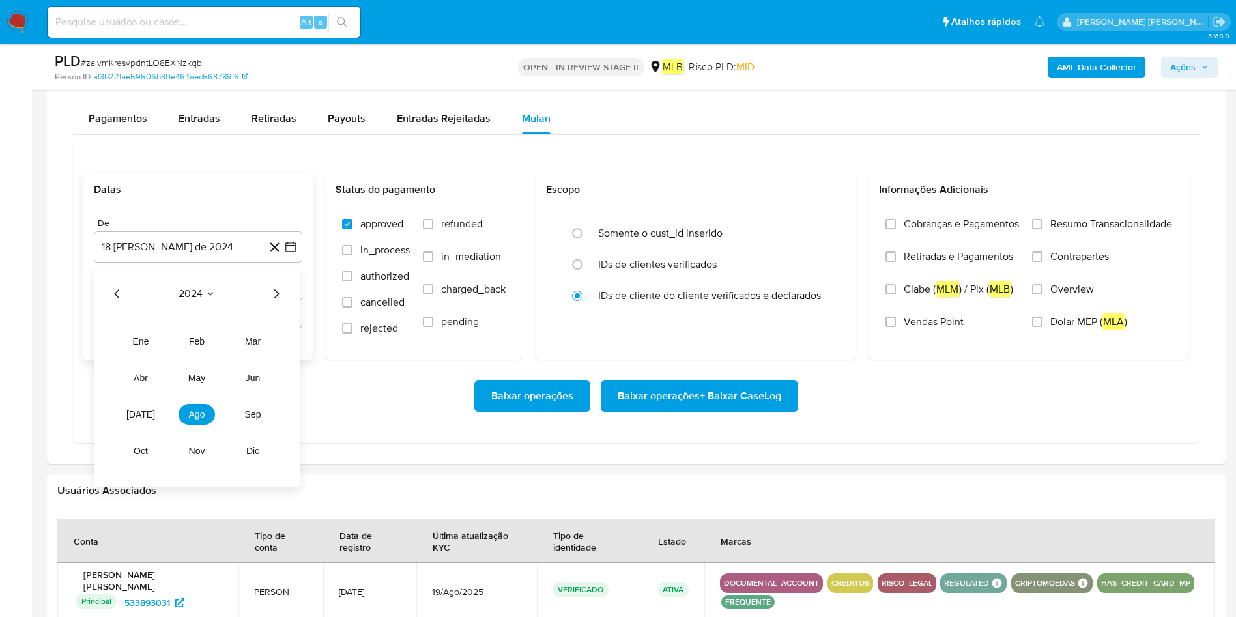
click at [278, 291] on icon "Año siguiente" at bounding box center [276, 294] width 16 height 16
click at [141, 410] on span "[DATE]" at bounding box center [140, 414] width 29 height 10
click at [152, 339] on button "1" at bounding box center [146, 342] width 21 height 21
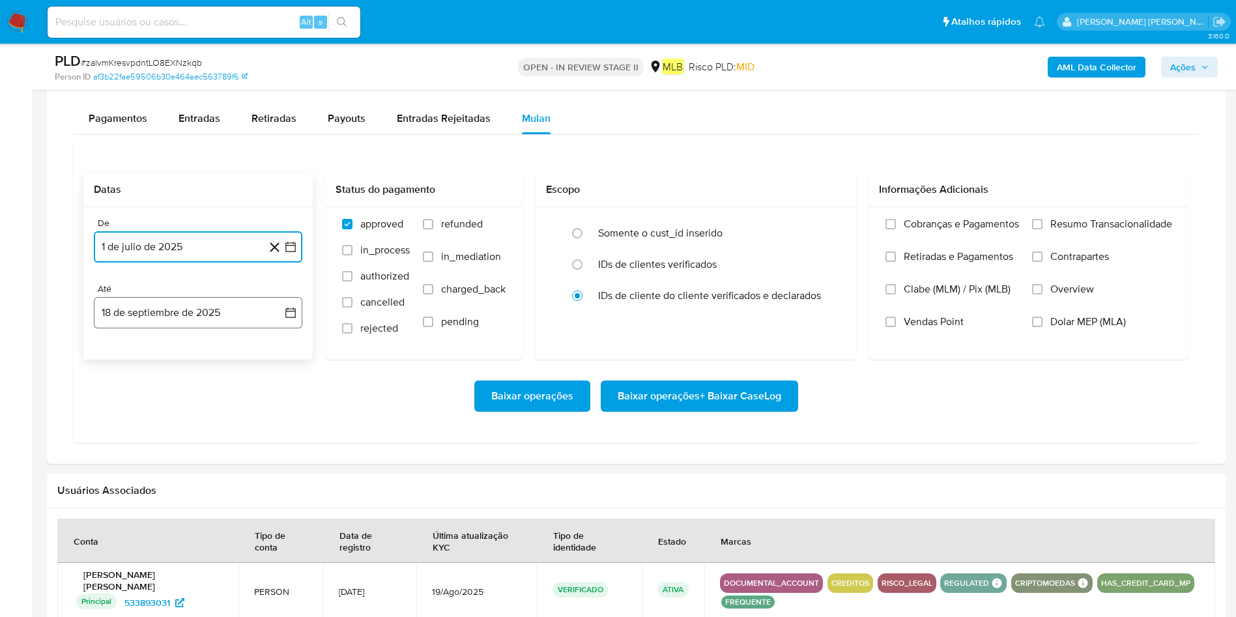
click at [162, 303] on button "18 de septiembre de 2025" at bounding box center [198, 312] width 208 height 31
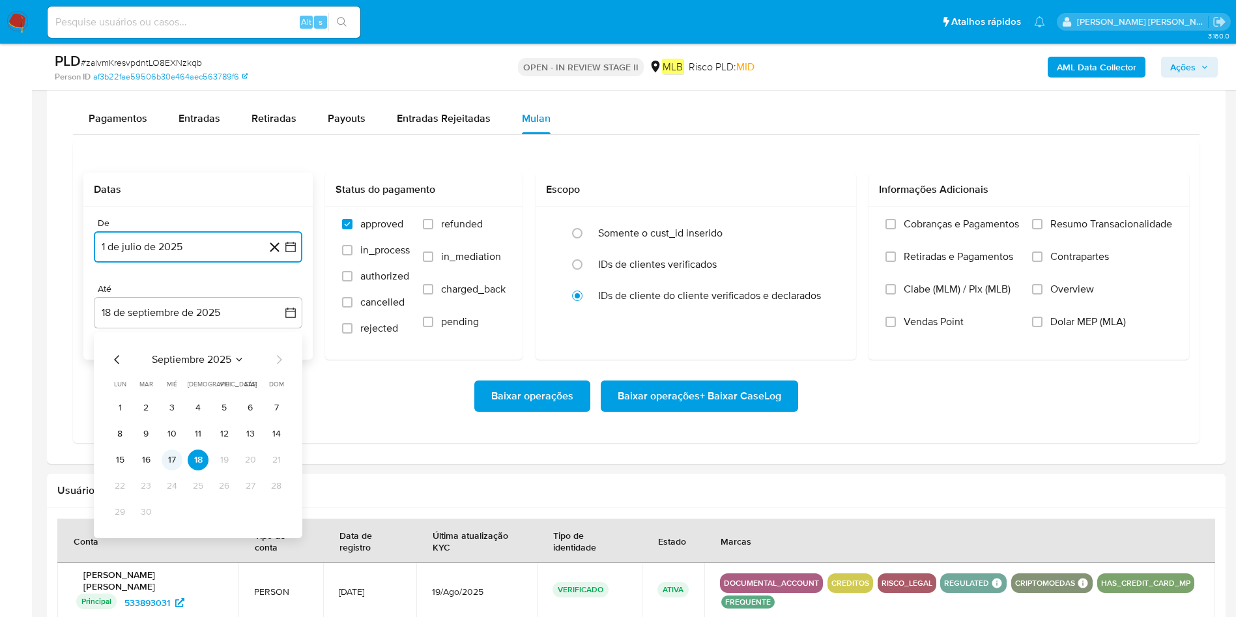
click at [172, 410] on button "17" at bounding box center [172, 460] width 21 height 21
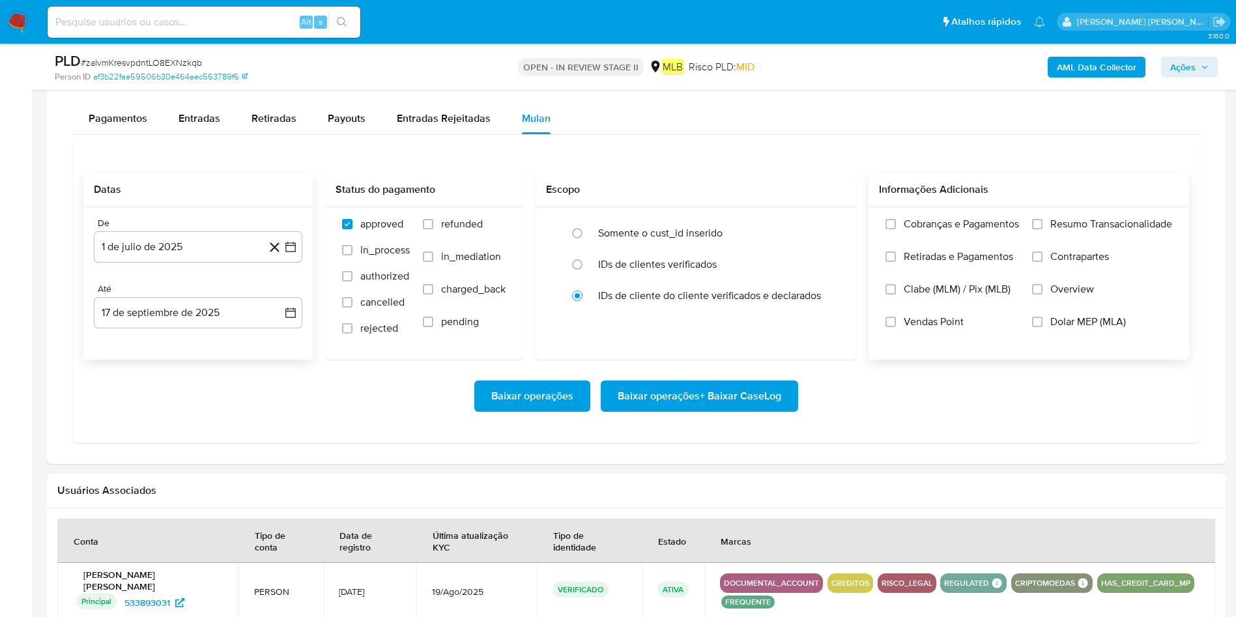
click at [823, 227] on span "Resumo Transacionalidade" at bounding box center [1111, 224] width 122 height 13
click at [823, 227] on input "Resumo Transacionalidade" at bounding box center [1037, 224] width 10 height 10
click at [758, 401] on span "Baixar operações + Baixar CaseLog" at bounding box center [700, 396] width 164 height 29
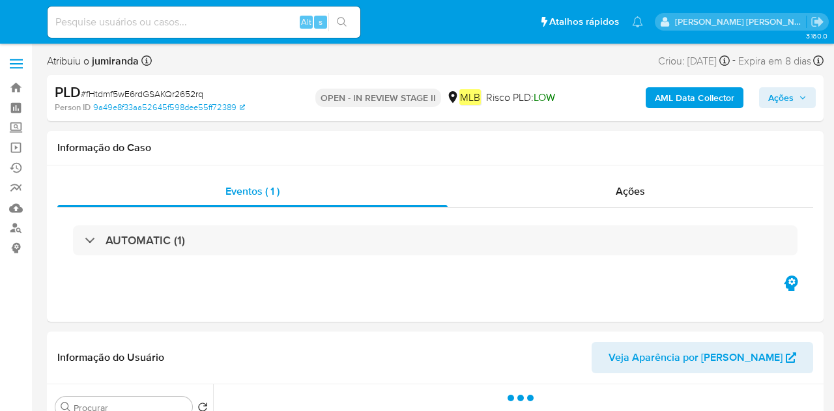
select select "10"
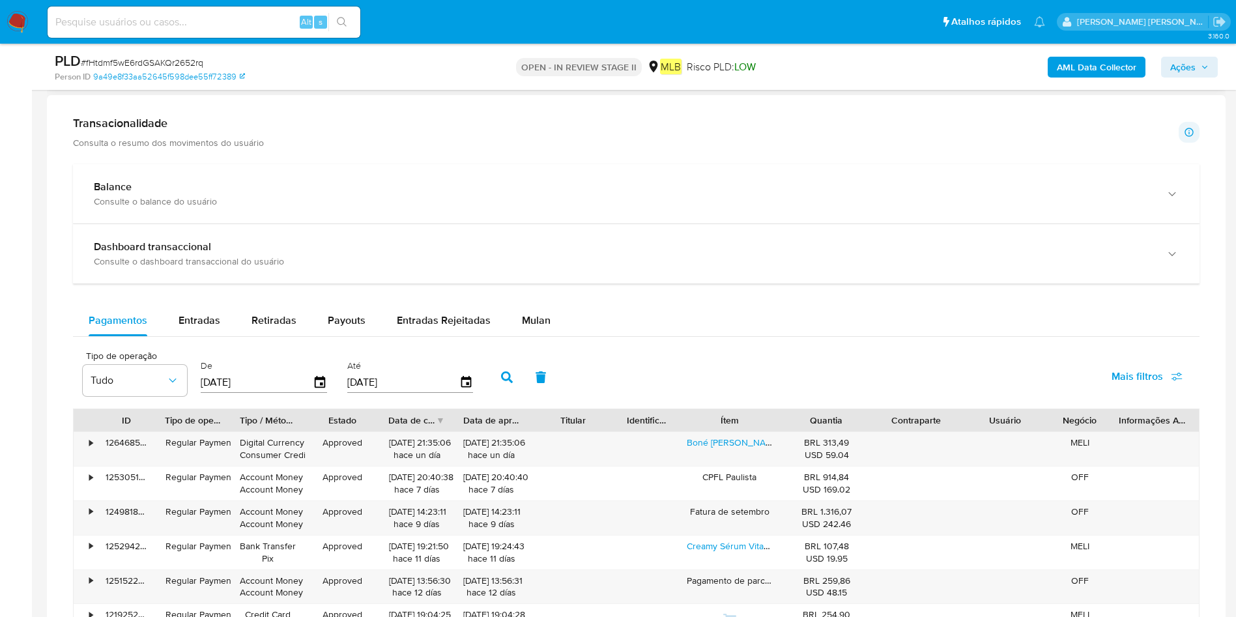
scroll to position [880, 0]
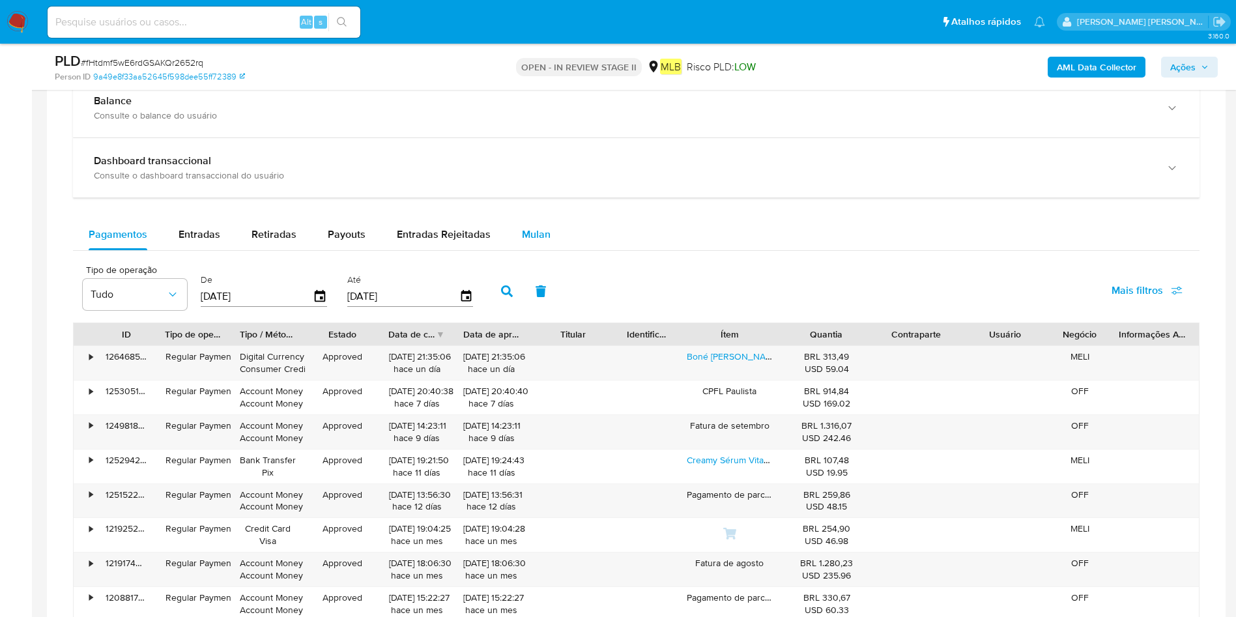
click at [553, 240] on button "Mulan" at bounding box center [536, 234] width 60 height 31
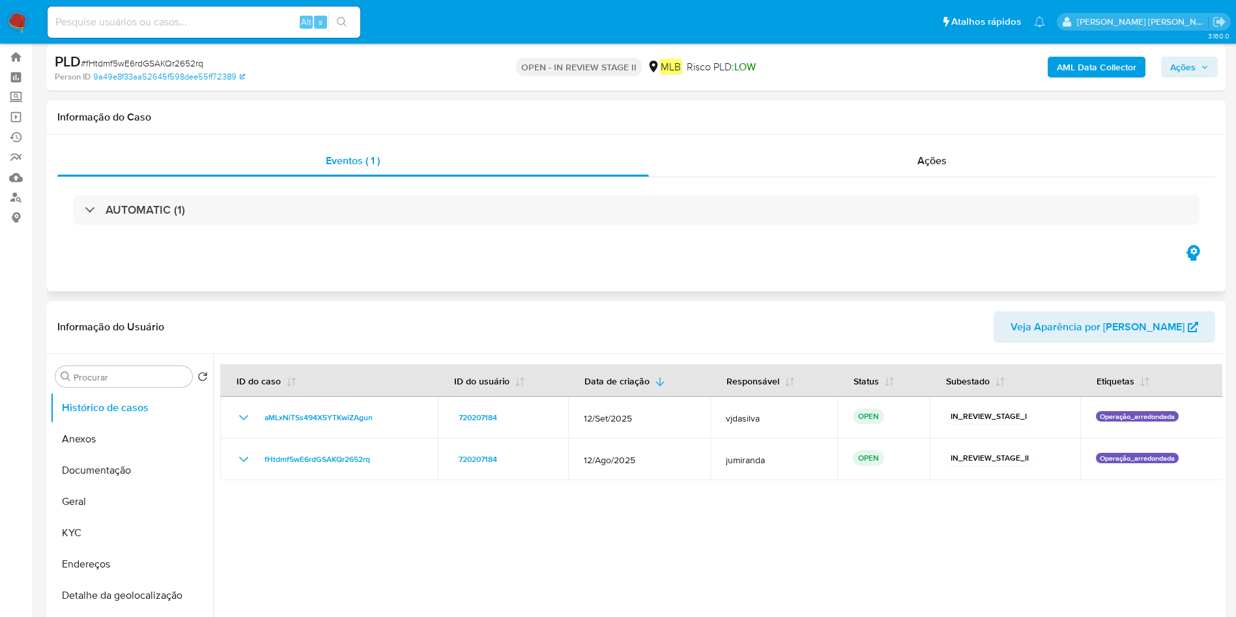
scroll to position [0, 0]
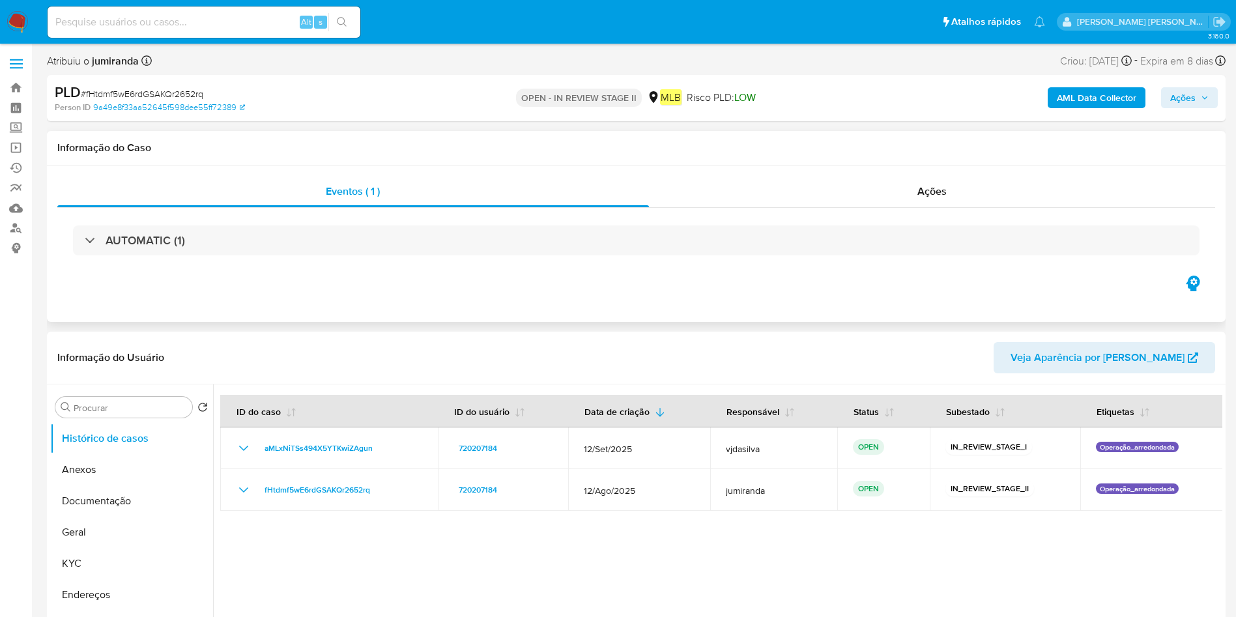
click at [391, 222] on div "AUTOMATIC (1)" at bounding box center [636, 240] width 1158 height 65
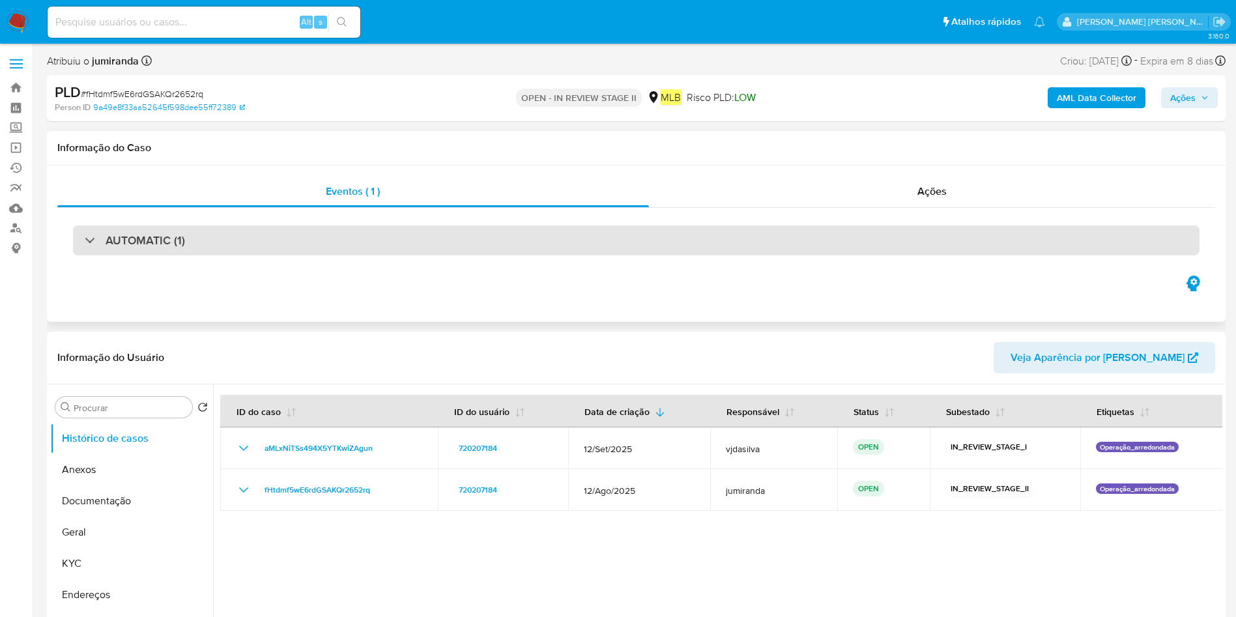
click at [390, 231] on div "AUTOMATIC (1)" at bounding box center [636, 240] width 1126 height 30
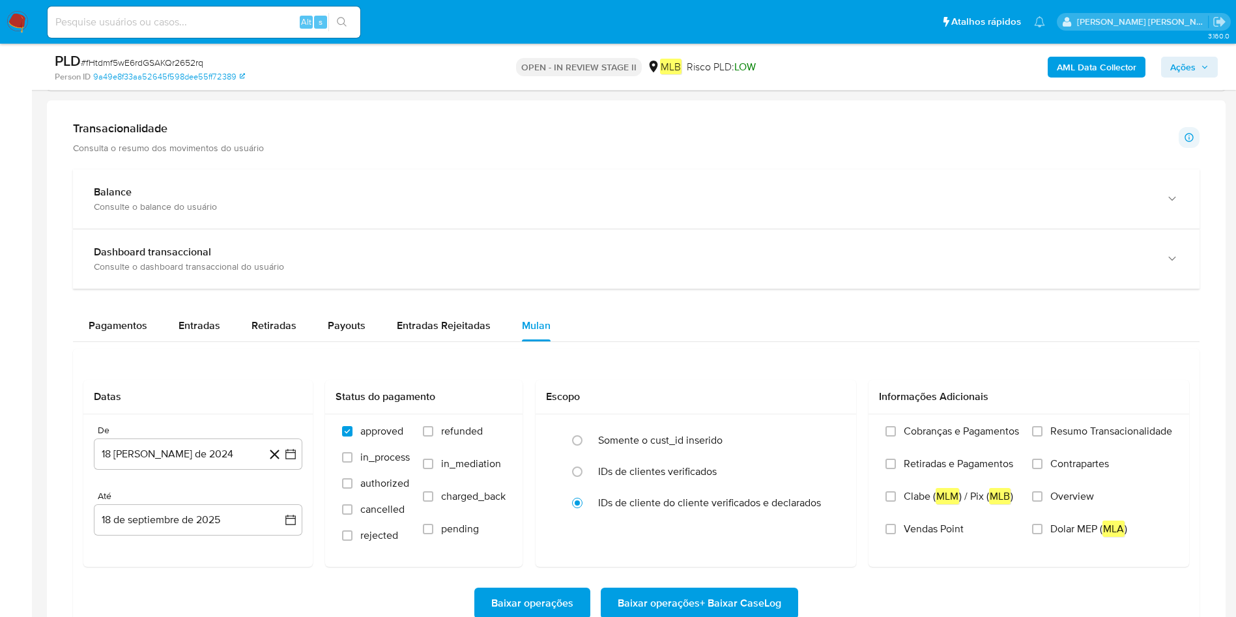
scroll to position [1857, 0]
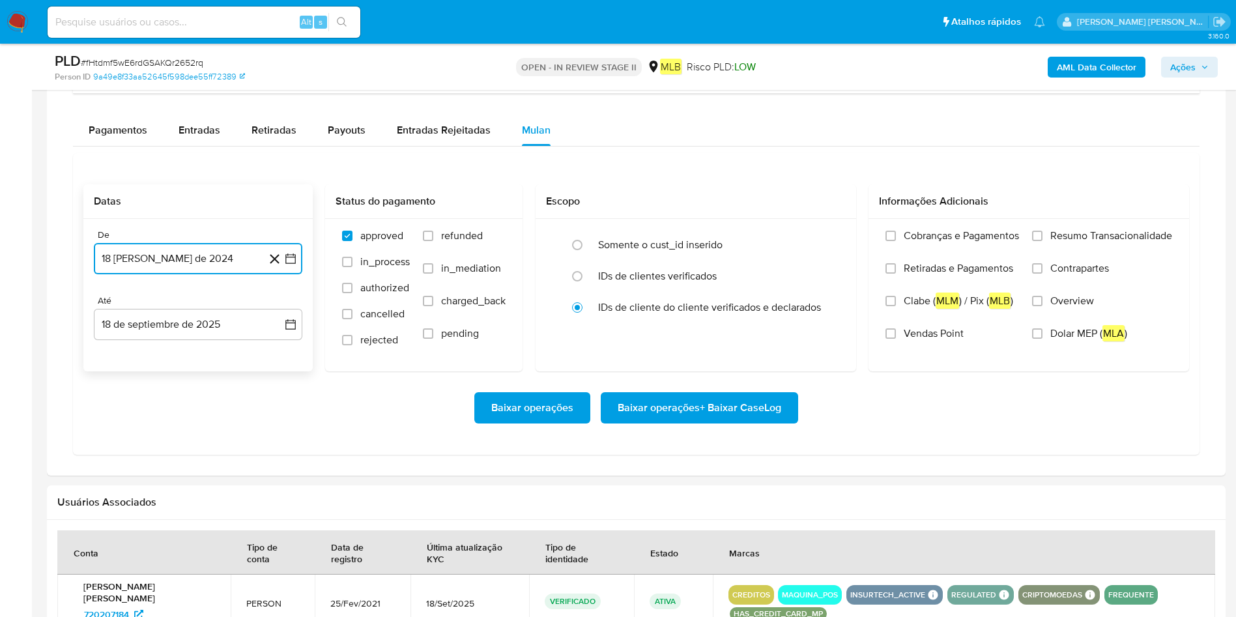
click at [220, 252] on button "18 [PERSON_NAME] de 2024" at bounding box center [198, 258] width 208 height 31
click at [202, 303] on span "agosto 2024" at bounding box center [191, 305] width 59 height 13
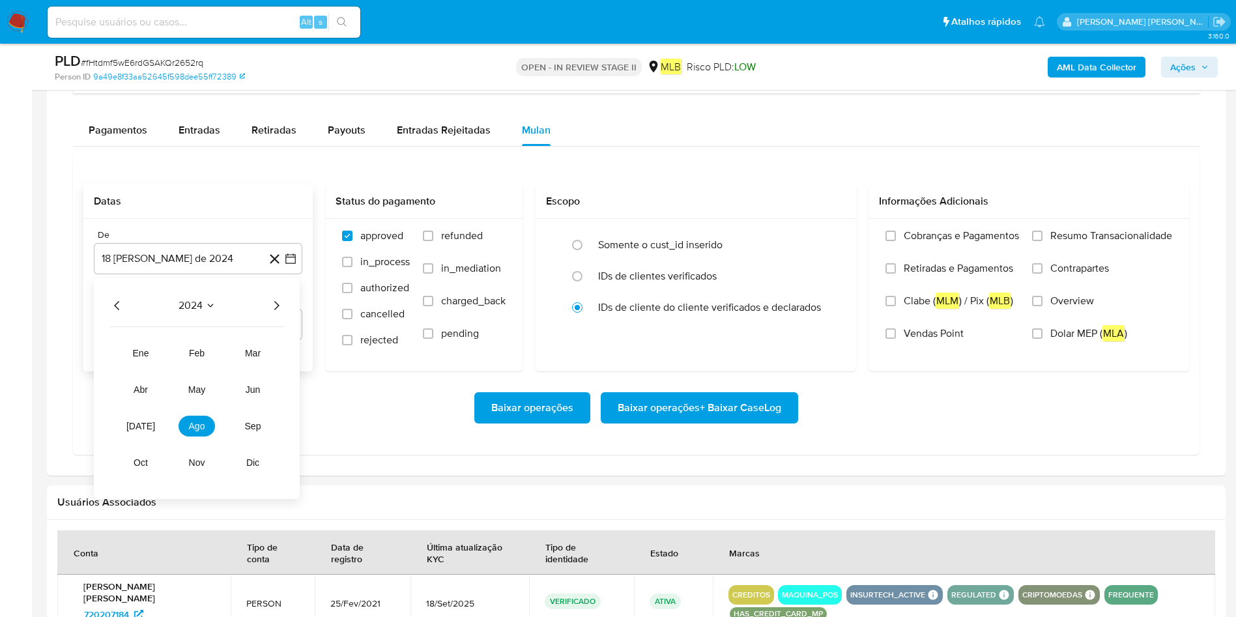
click at [272, 300] on icon "Año siguiente" at bounding box center [276, 306] width 16 height 16
click at [135, 410] on span "[DATE]" at bounding box center [140, 426] width 29 height 10
click at [142, 354] on button "1" at bounding box center [146, 353] width 21 height 21
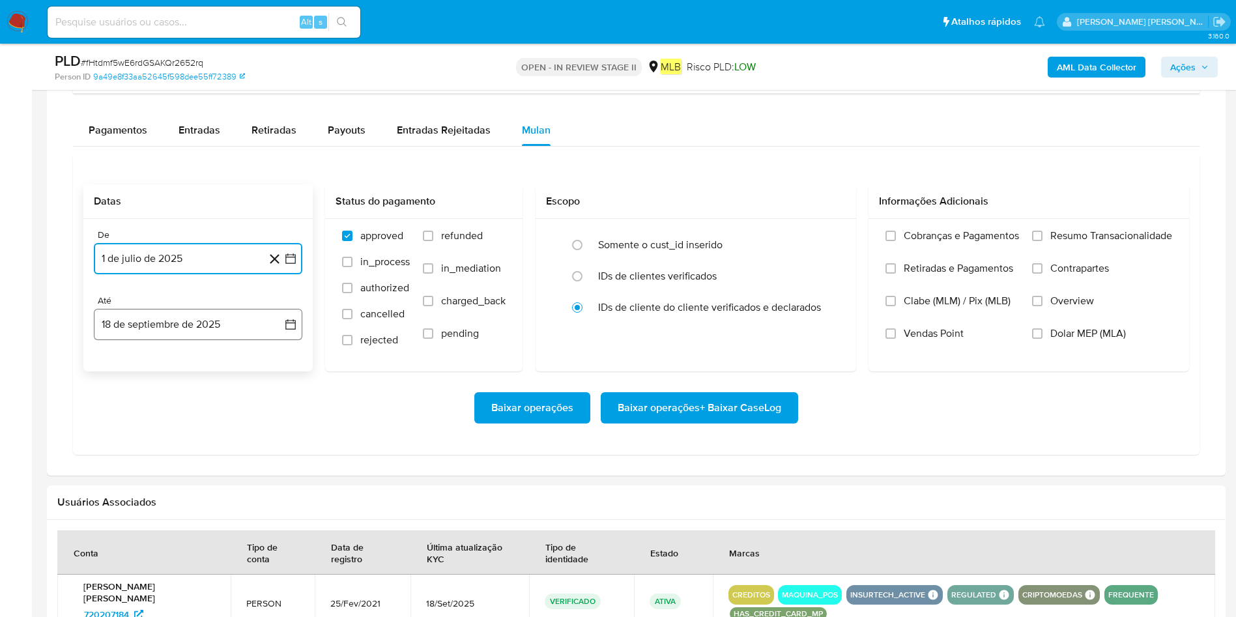
click at [157, 323] on button "18 de septiembre de 2025" at bounding box center [198, 324] width 208 height 31
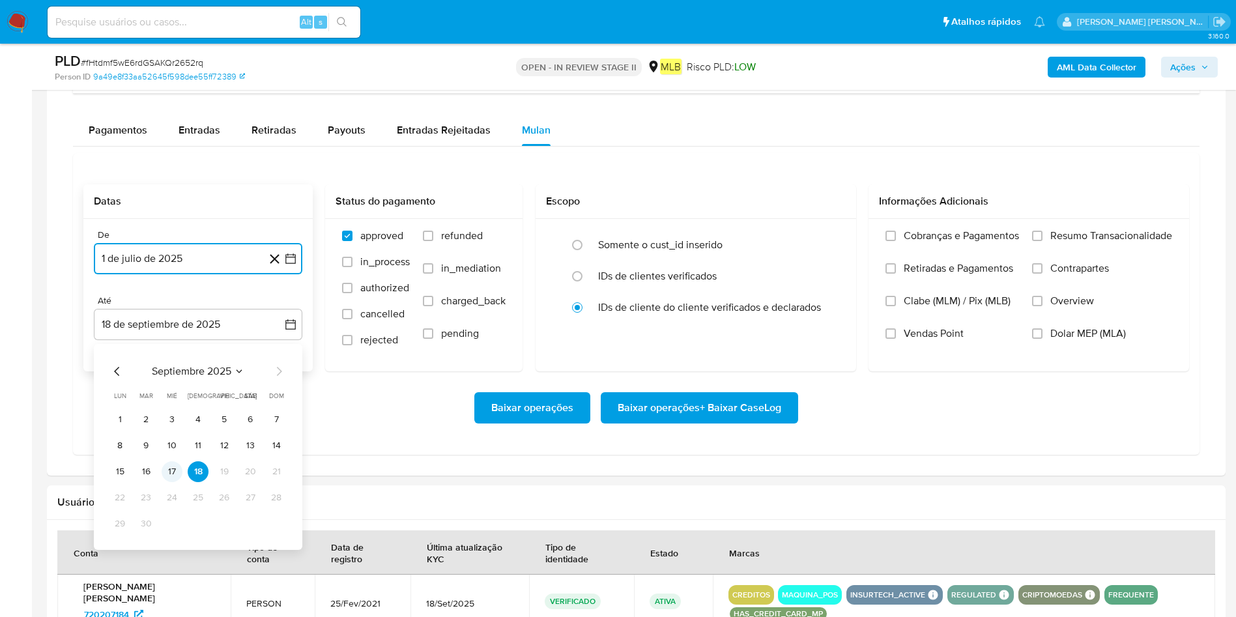
click at [165, 410] on button "17" at bounding box center [172, 471] width 21 height 21
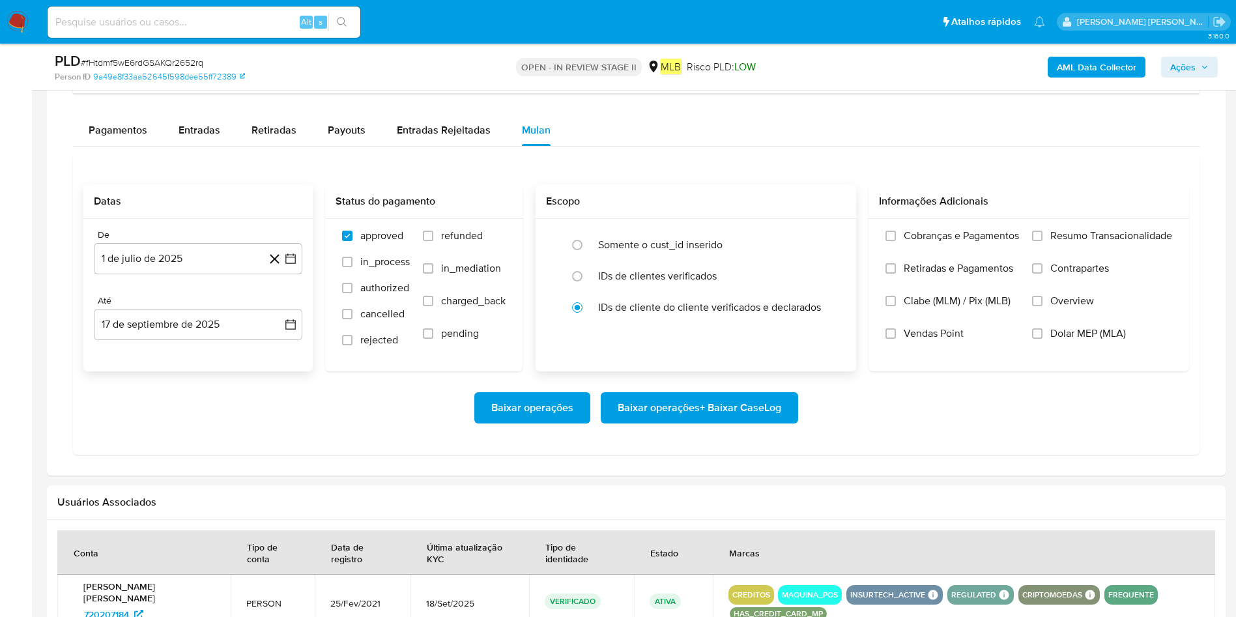
drag, startPoint x: 1064, startPoint y: 242, endPoint x: 812, endPoint y: 336, distance: 268.4
click at [833, 242] on span "Resumo Transacionalidade" at bounding box center [1111, 235] width 122 height 13
click at [833, 241] on input "Resumo Transacionalidade" at bounding box center [1037, 236] width 10 height 10
click at [708, 401] on span "Baixar operações + Baixar CaseLog" at bounding box center [700, 407] width 164 height 29
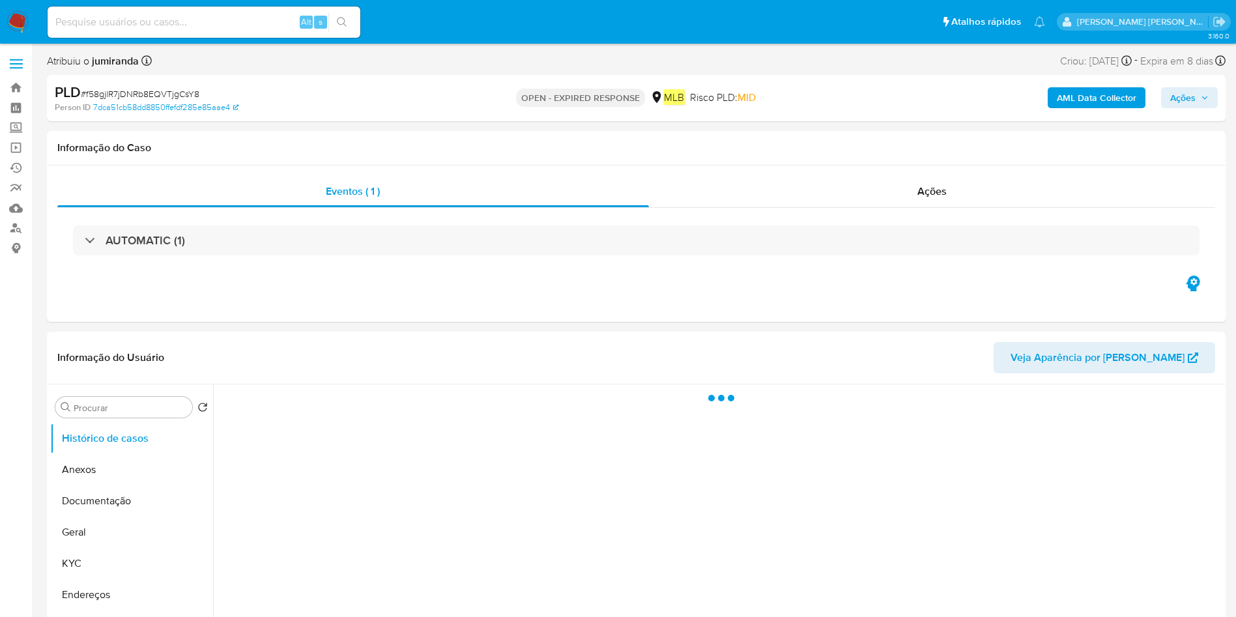
select select "10"
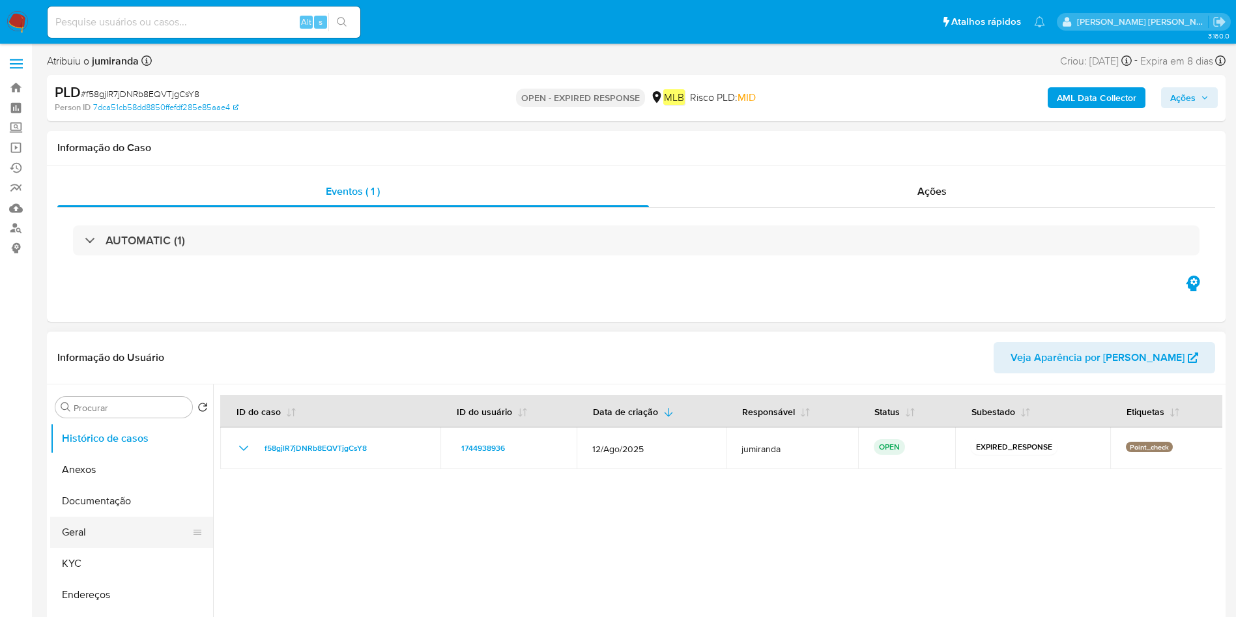
click at [93, 532] on button "Geral" at bounding box center [126, 532] width 152 height 31
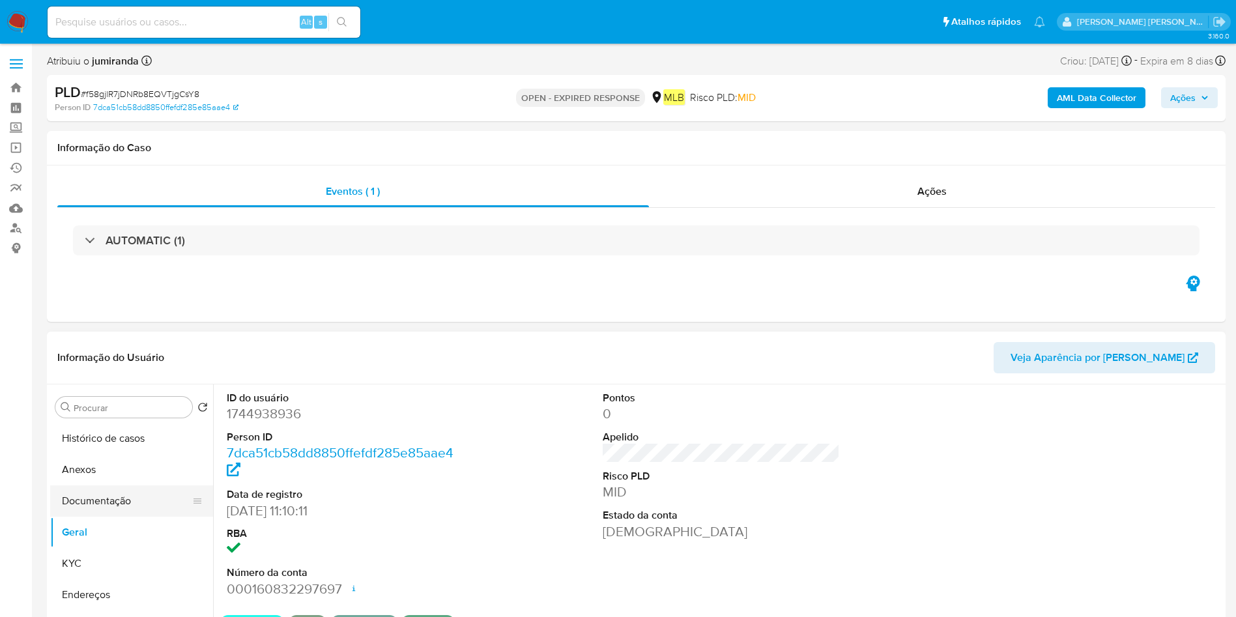
click at [100, 496] on button "Documentação" at bounding box center [126, 500] width 152 height 31
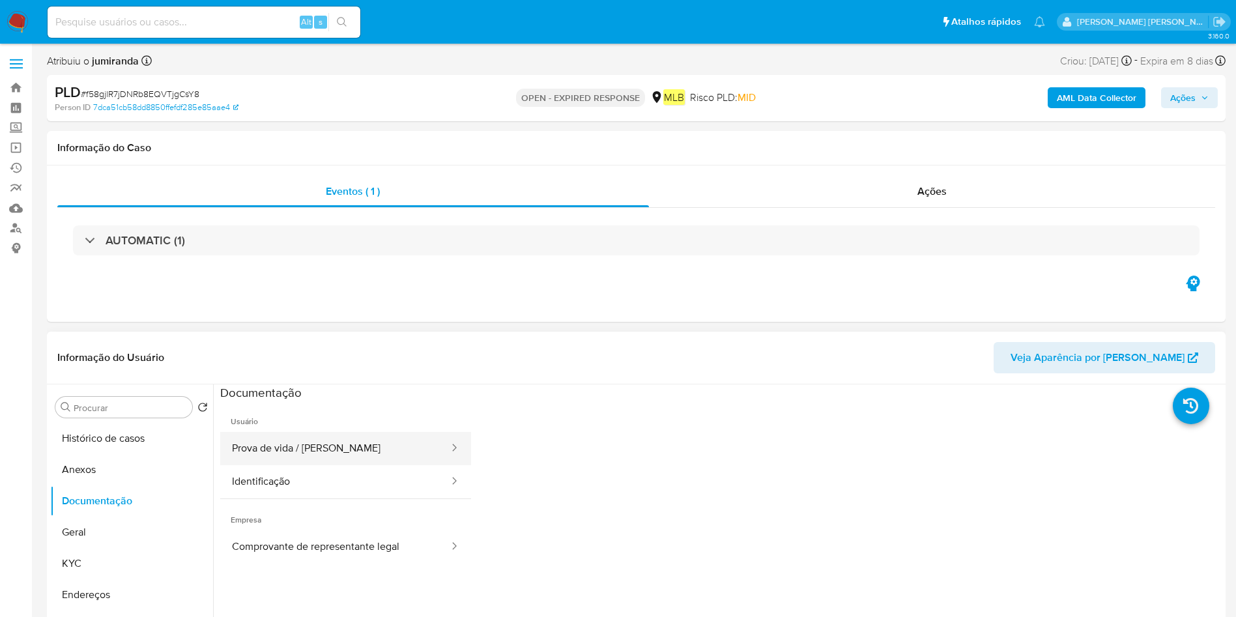
click at [376, 458] on button "Prova de vida / [PERSON_NAME]" at bounding box center [335, 448] width 230 height 33
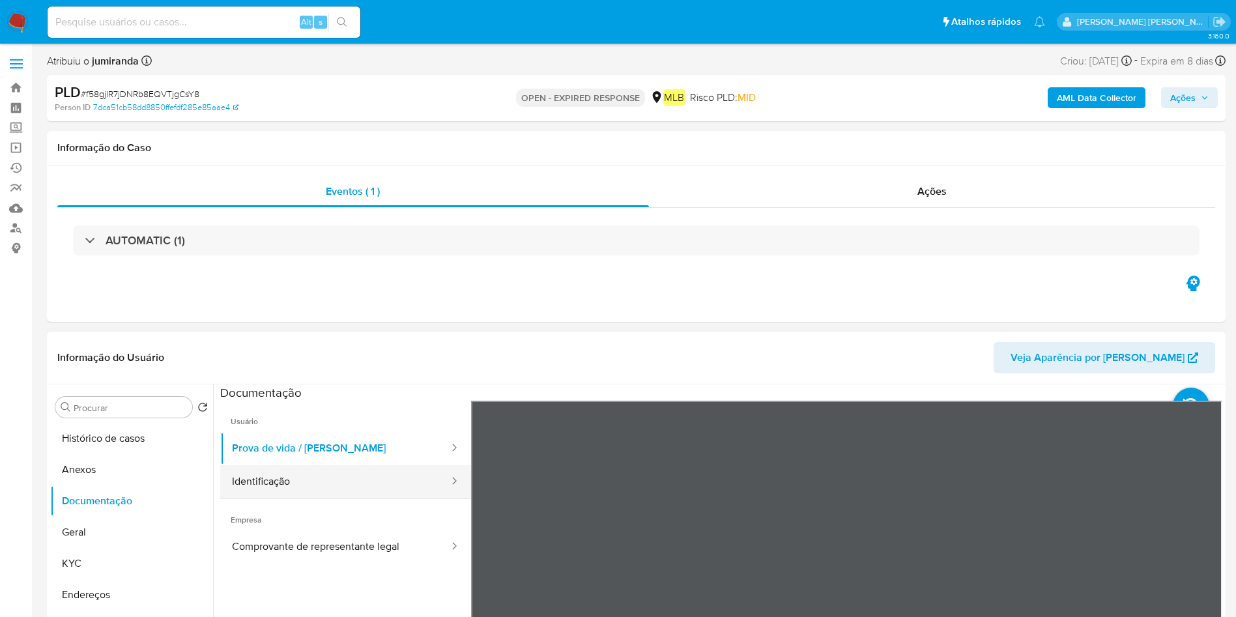
click at [294, 487] on button "Identificação" at bounding box center [335, 481] width 230 height 33
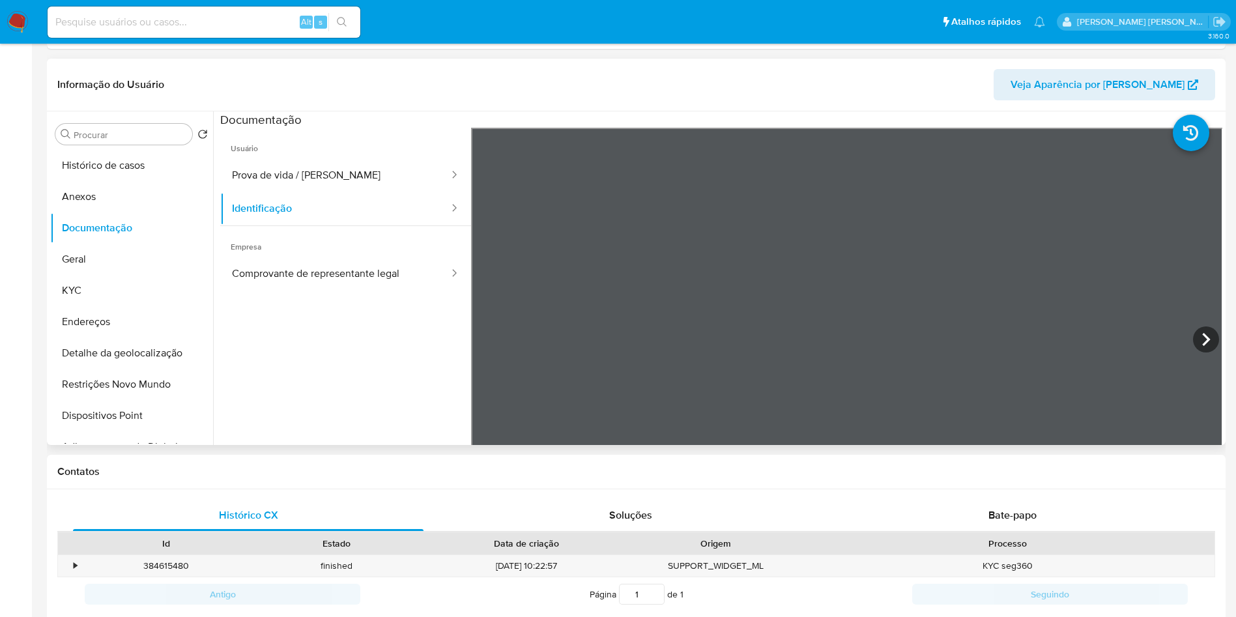
scroll to position [391, 0]
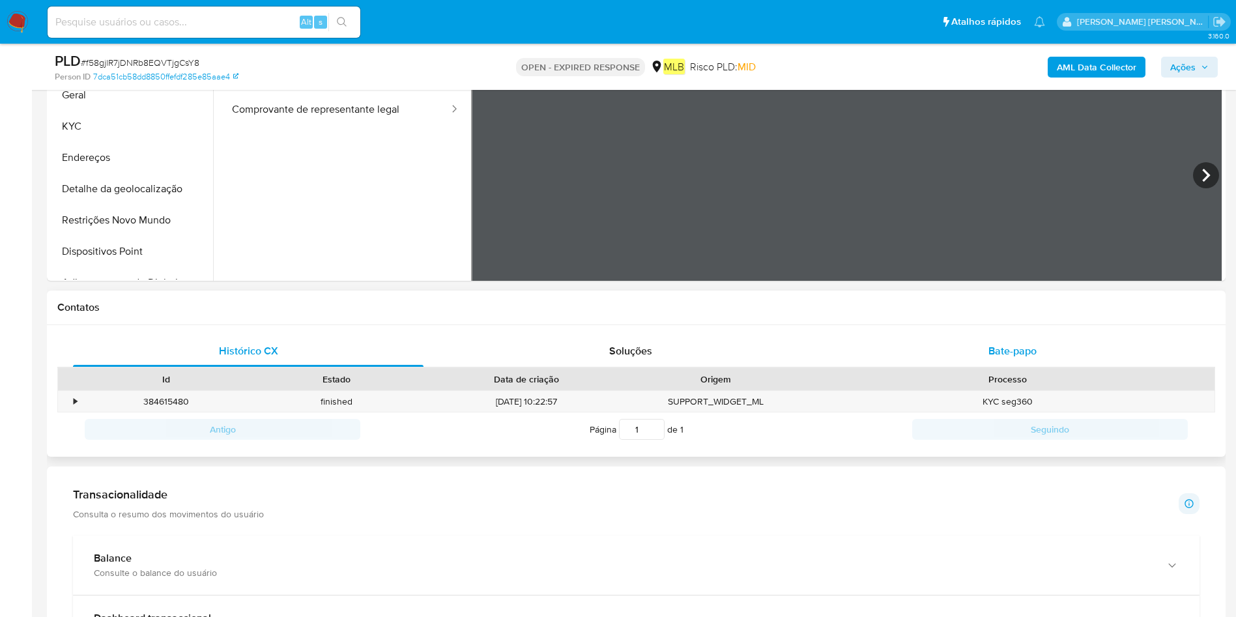
click at [1011, 354] on span "Bate-papo" at bounding box center [1012, 350] width 48 height 15
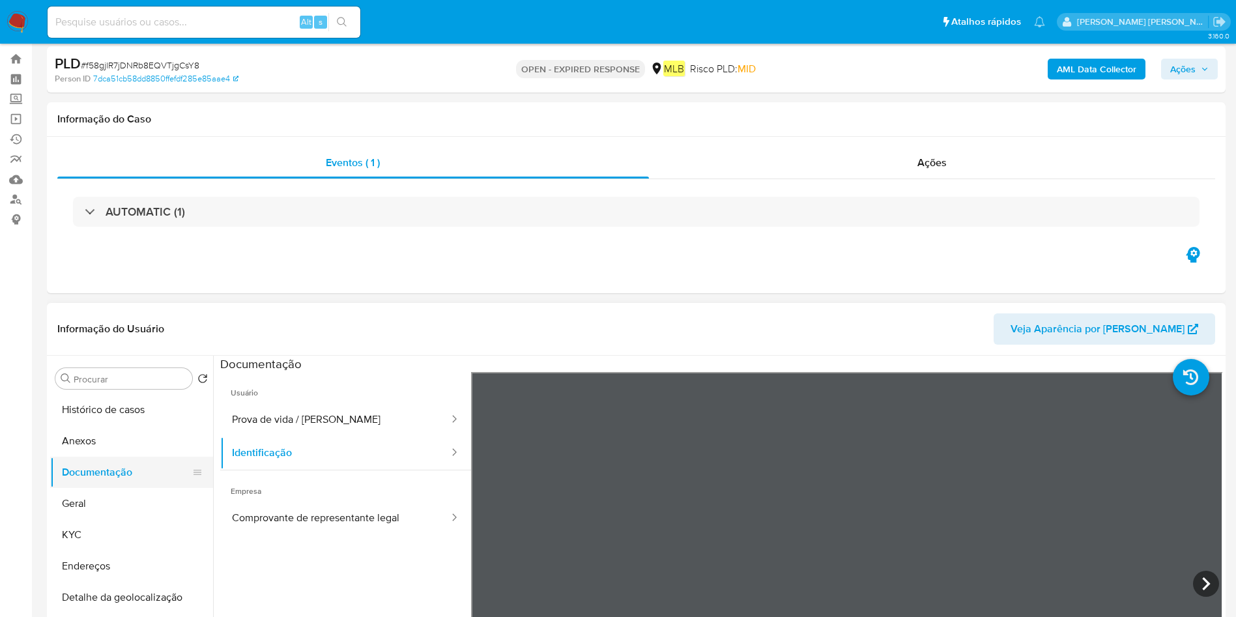
scroll to position [0, 0]
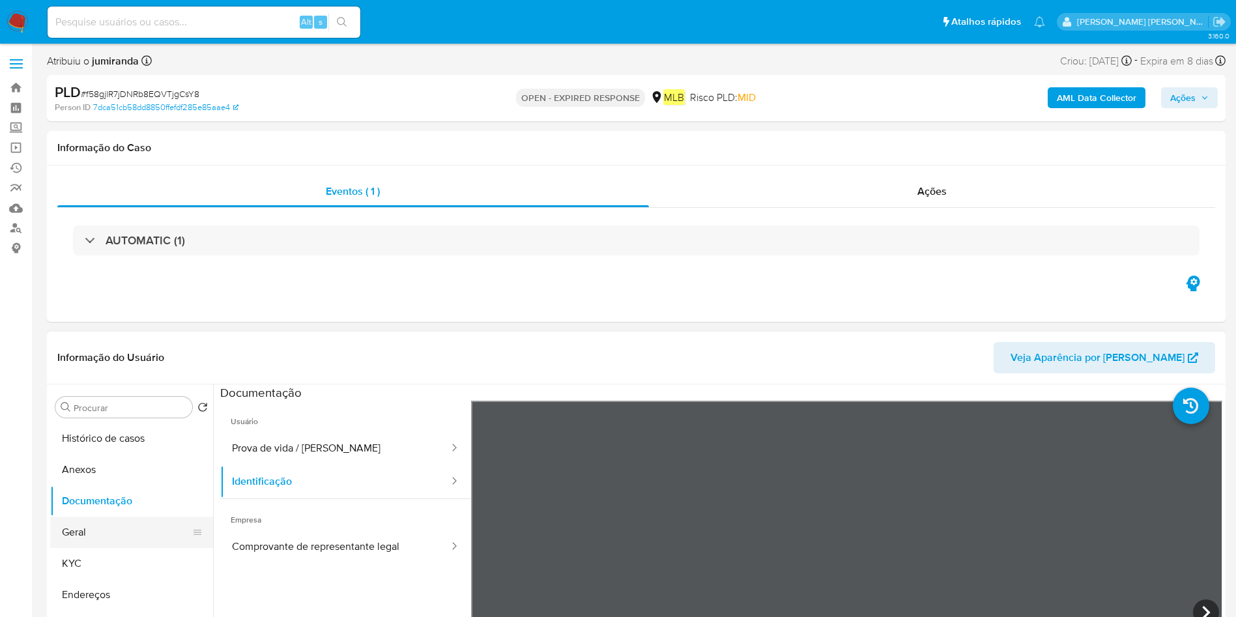
drag, startPoint x: 73, startPoint y: 536, endPoint x: 116, endPoint y: 538, distance: 43.0
click at [73, 537] on button "Geral" at bounding box center [126, 532] width 152 height 31
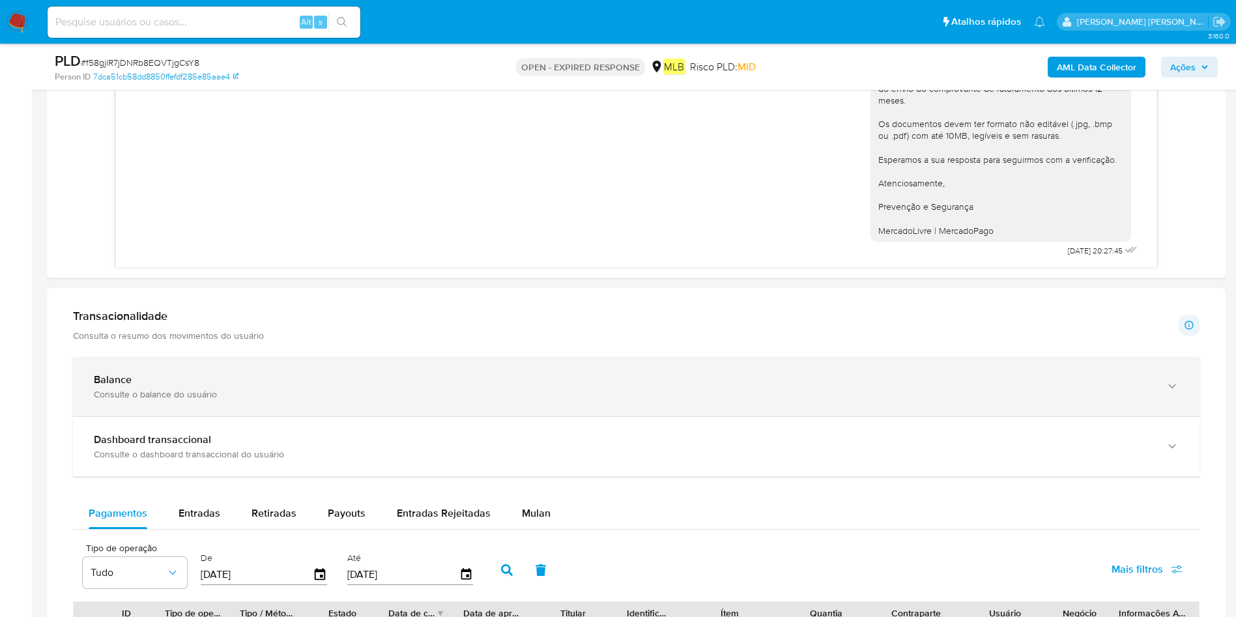
scroll to position [1075, 0]
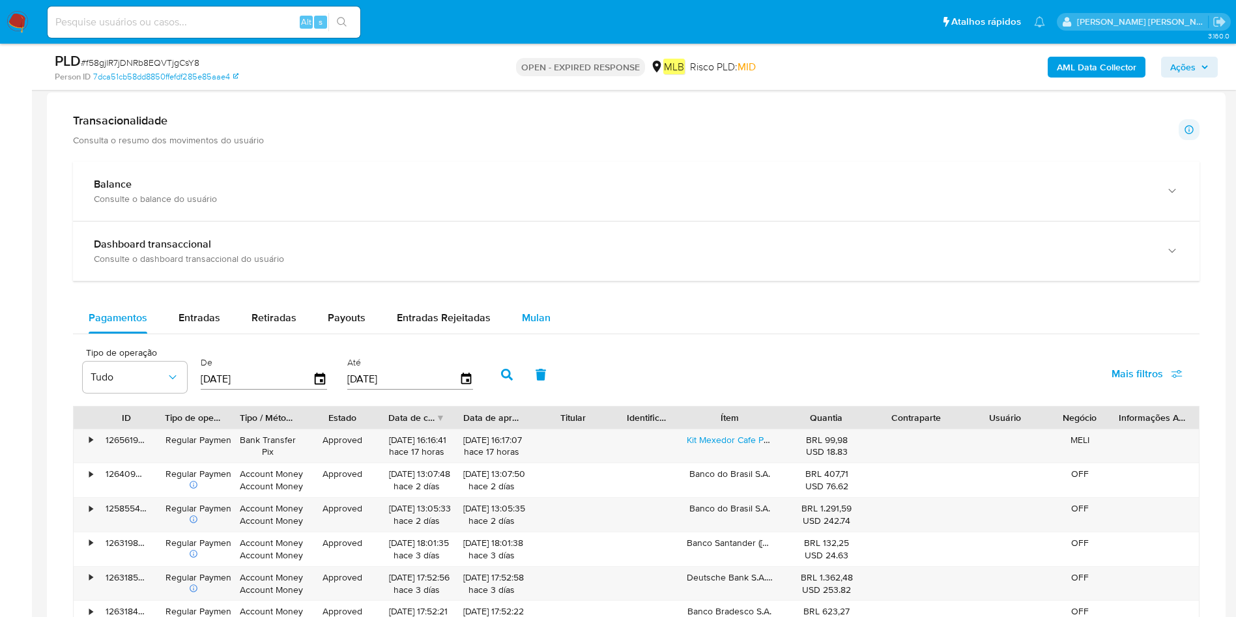
click at [534, 317] on span "Mulan" at bounding box center [536, 317] width 29 height 15
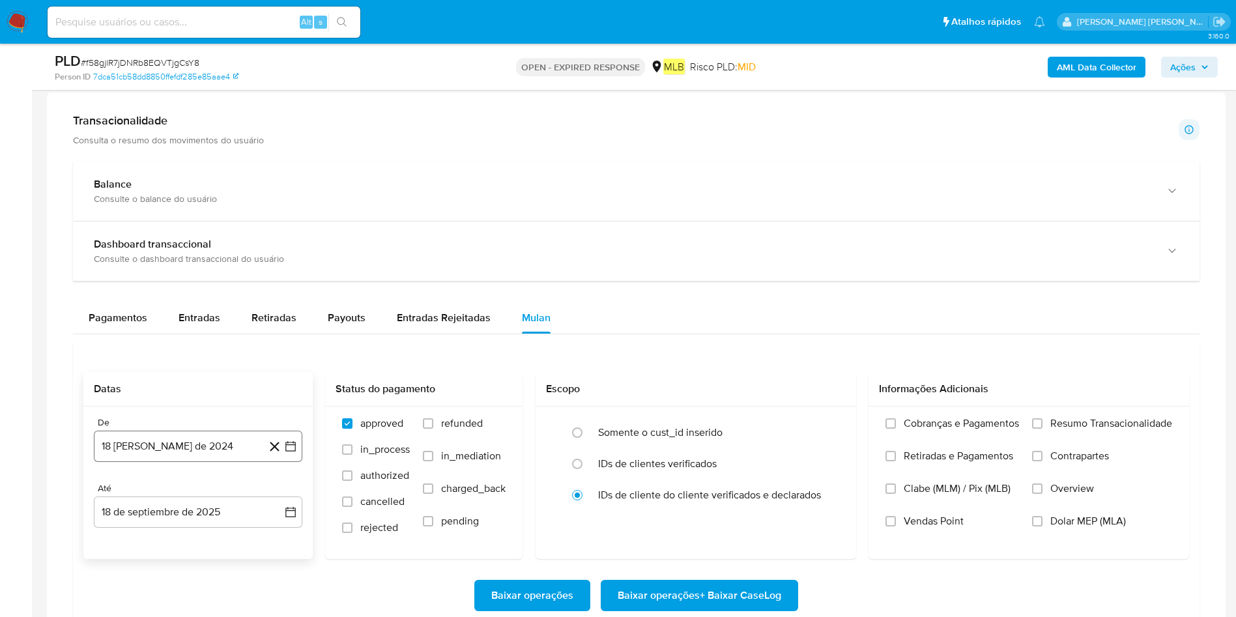
click at [151, 437] on button "18 [PERSON_NAME] de 2024" at bounding box center [198, 446] width 208 height 31
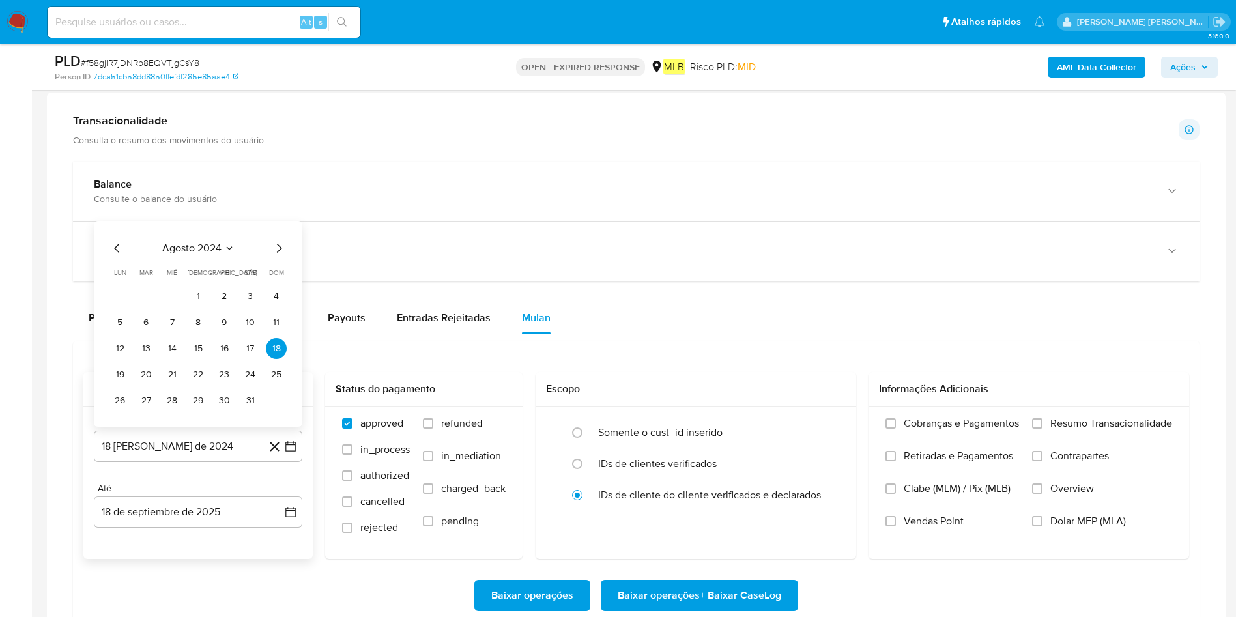
click at [206, 244] on span "agosto 2024" at bounding box center [191, 248] width 59 height 13
click at [276, 234] on icon "Año siguiente" at bounding box center [276, 233] width 16 height 16
click at [133, 348] on button "[DATE]" at bounding box center [140, 353] width 36 height 21
click at [147, 299] on button "1" at bounding box center [146, 296] width 21 height 21
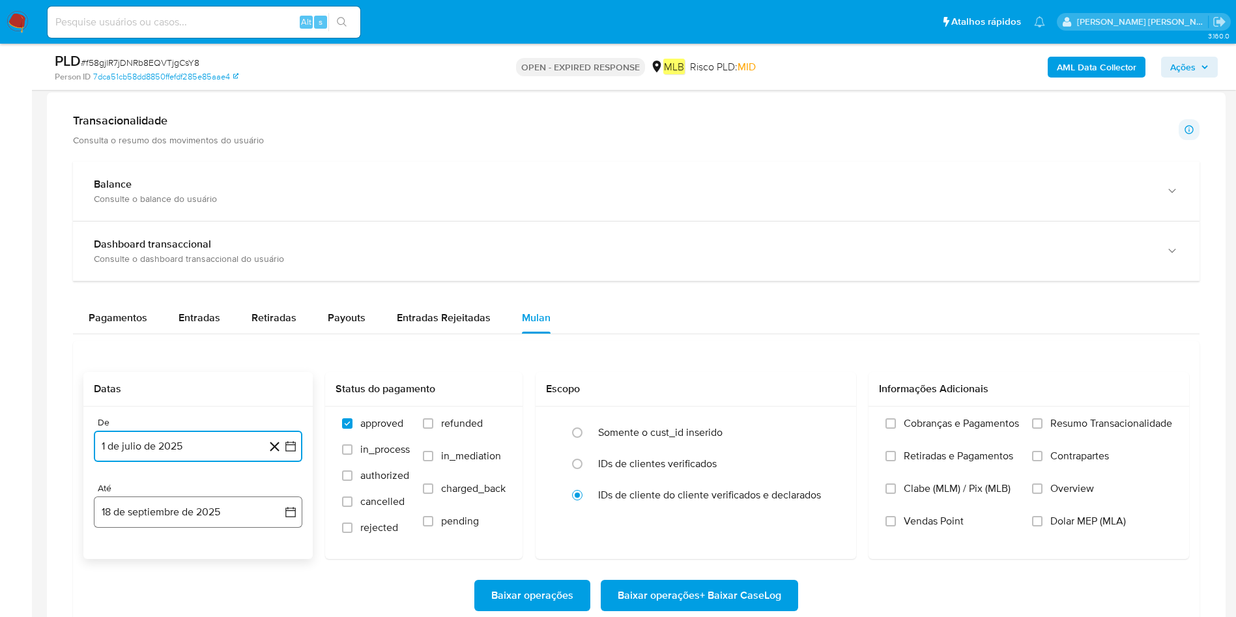
click at [154, 503] on button "18 de septiembre de 2025" at bounding box center [198, 511] width 208 height 31
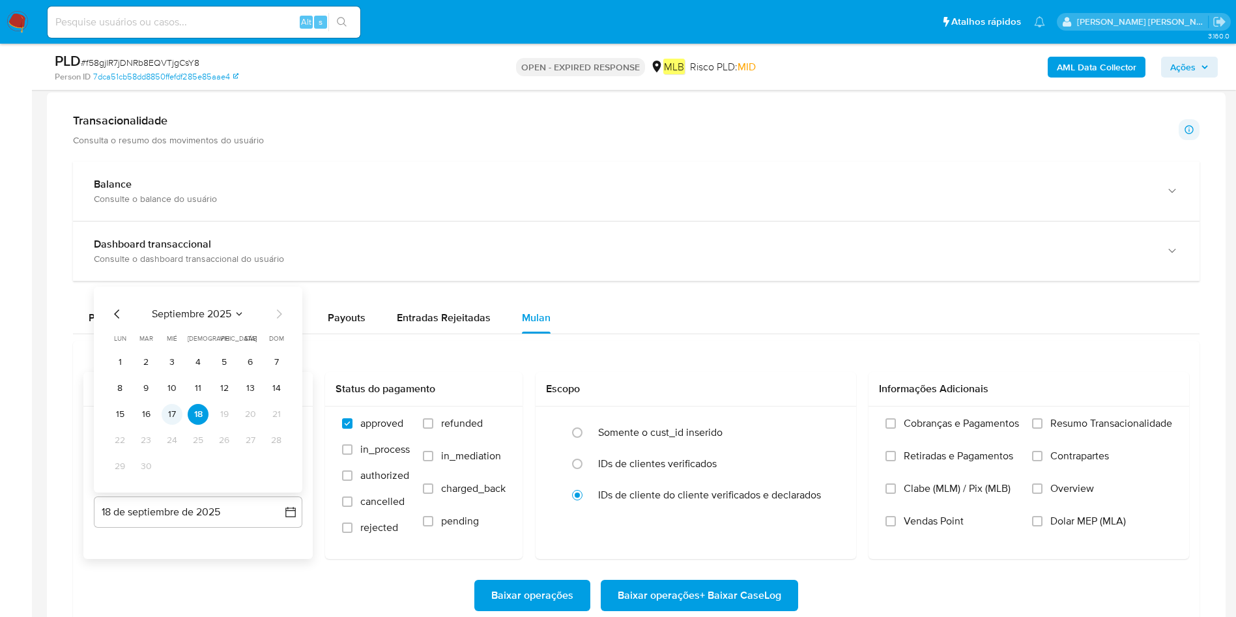
click at [181, 415] on button "17" at bounding box center [172, 414] width 21 height 21
click at [1091, 423] on span "Resumo Transacionalidade" at bounding box center [1111, 423] width 122 height 13
click at [1122, 425] on span "Resumo Transacionalidade" at bounding box center [1111, 423] width 122 height 13
click at [1042, 425] on input "Resumo Transacionalidade" at bounding box center [1037, 423] width 10 height 10
click at [665, 598] on span "Baixar operações + Baixar CaseLog" at bounding box center [700, 595] width 164 height 29
